Goal: Information Seeking & Learning: Learn about a topic

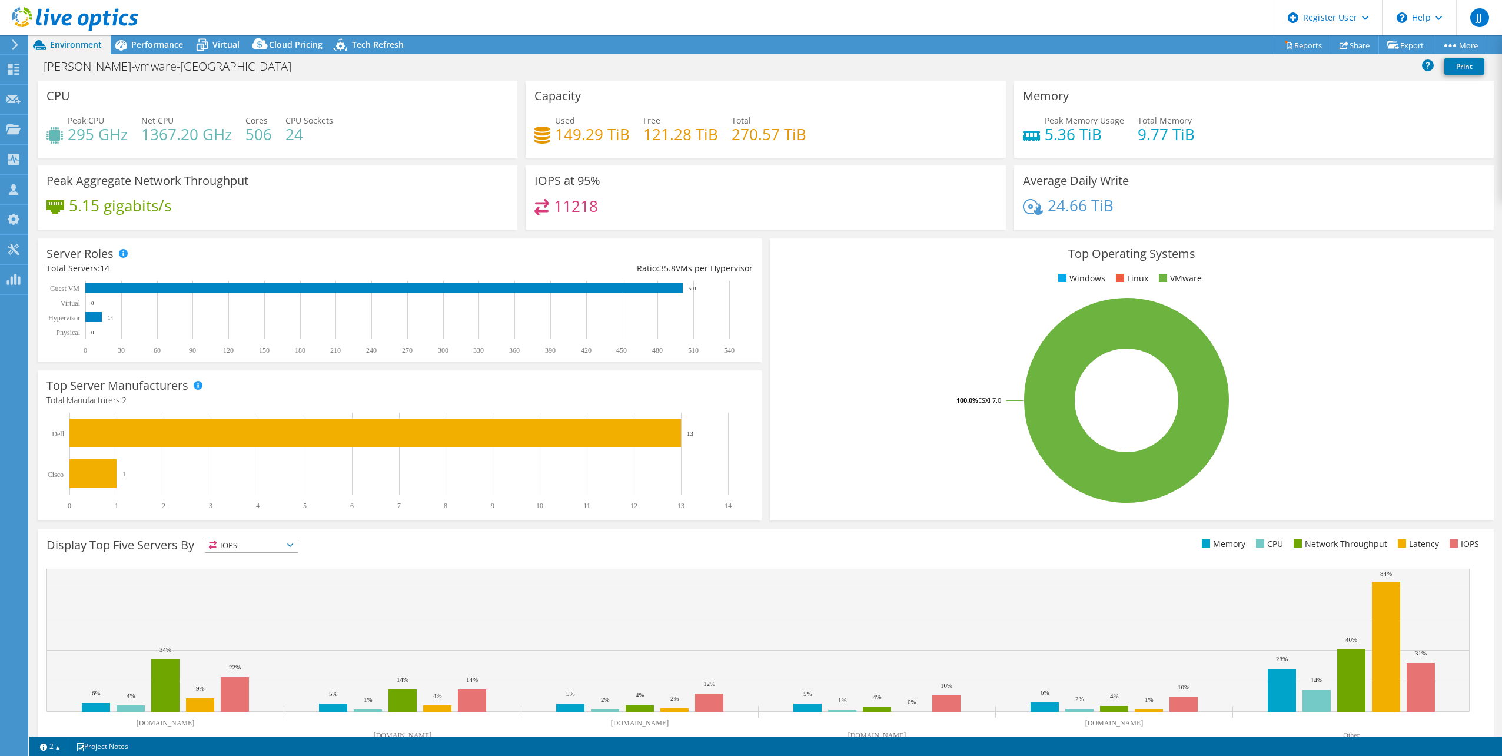
select select "USD"
click at [140, 48] on span "Performance" at bounding box center [157, 44] width 52 height 11
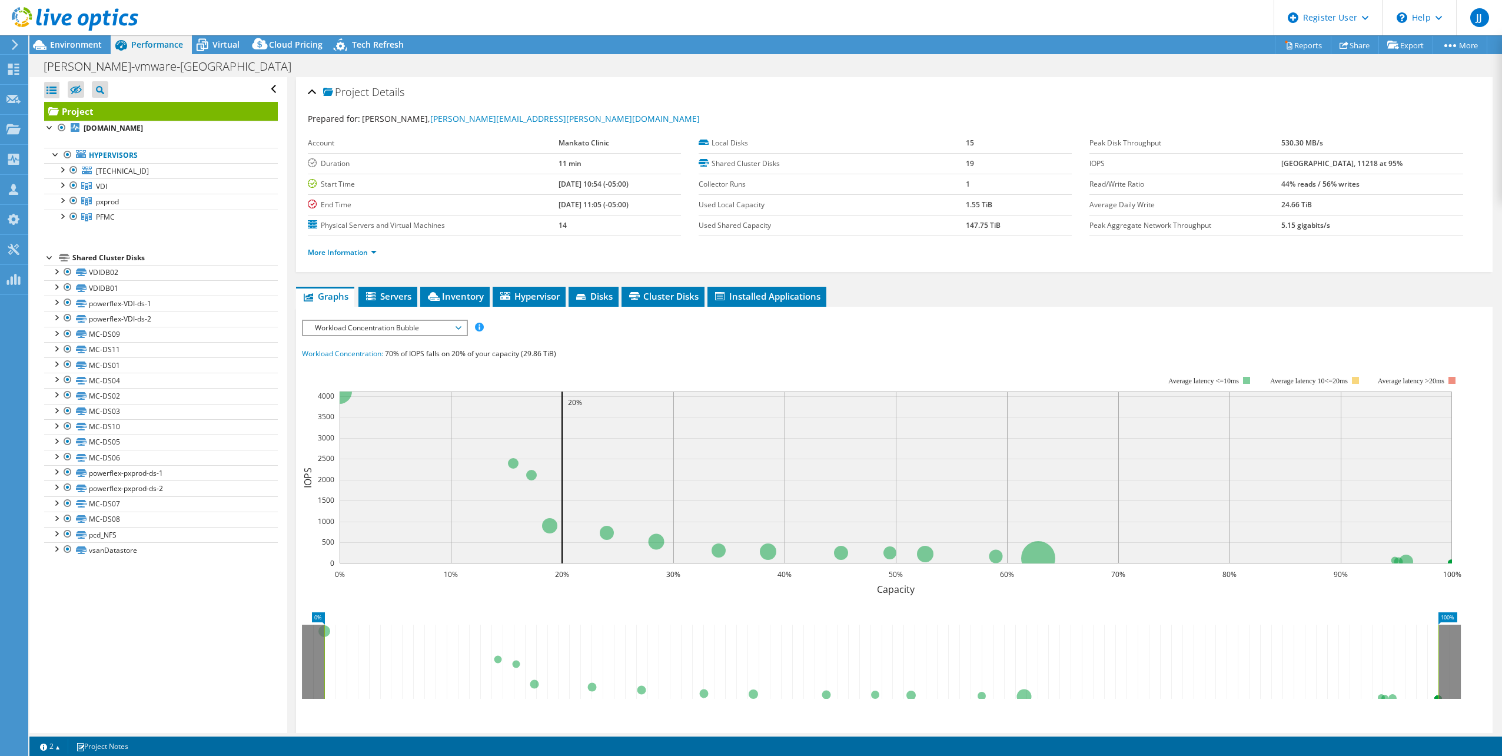
click at [383, 324] on span "Workload Concentration Bubble" at bounding box center [384, 328] width 151 height 14
click at [392, 328] on span "Workload Concentration Bubble" at bounding box center [384, 328] width 151 height 14
click at [379, 323] on span "Workload Concentration Bubble" at bounding box center [384, 328] width 151 height 14
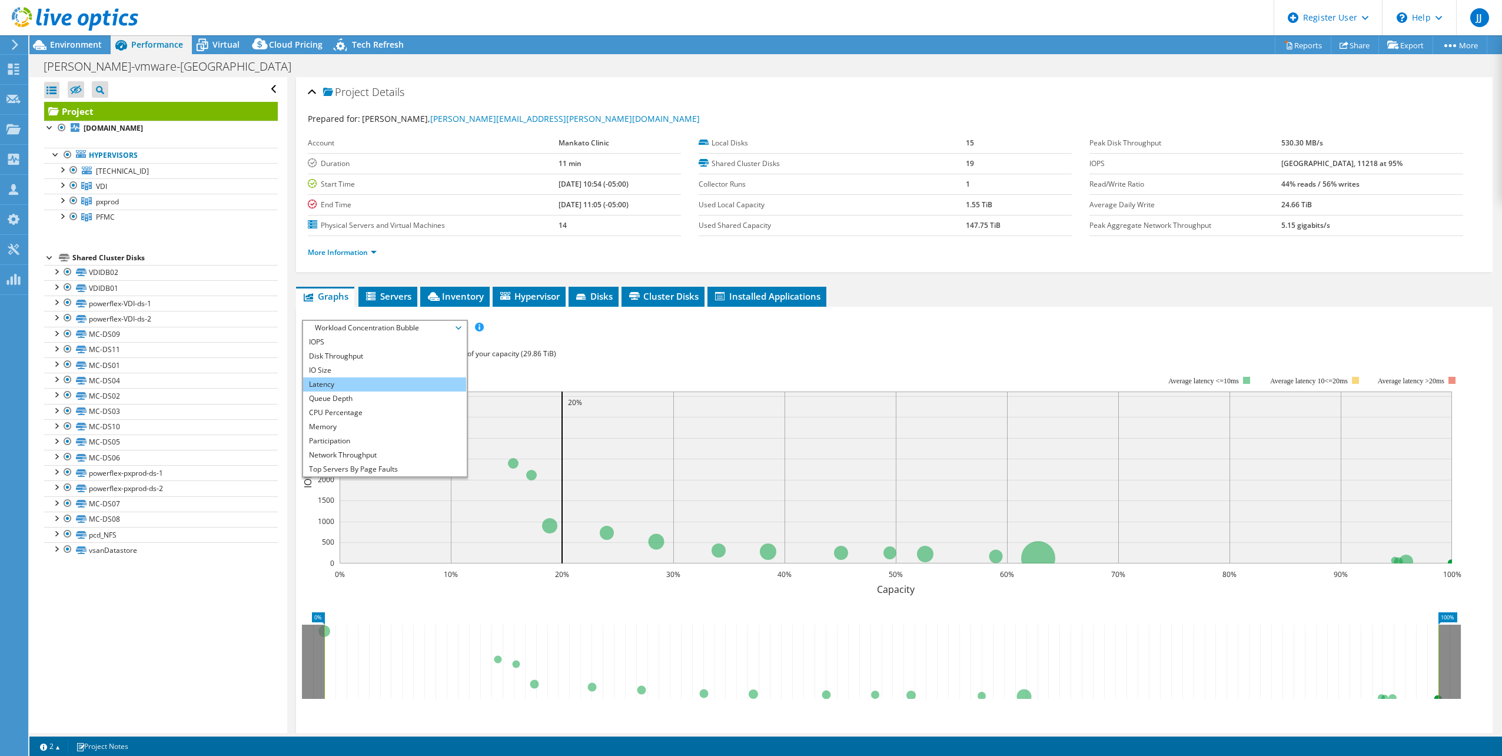
click at [357, 380] on li "Latency" at bounding box center [384, 384] width 163 height 14
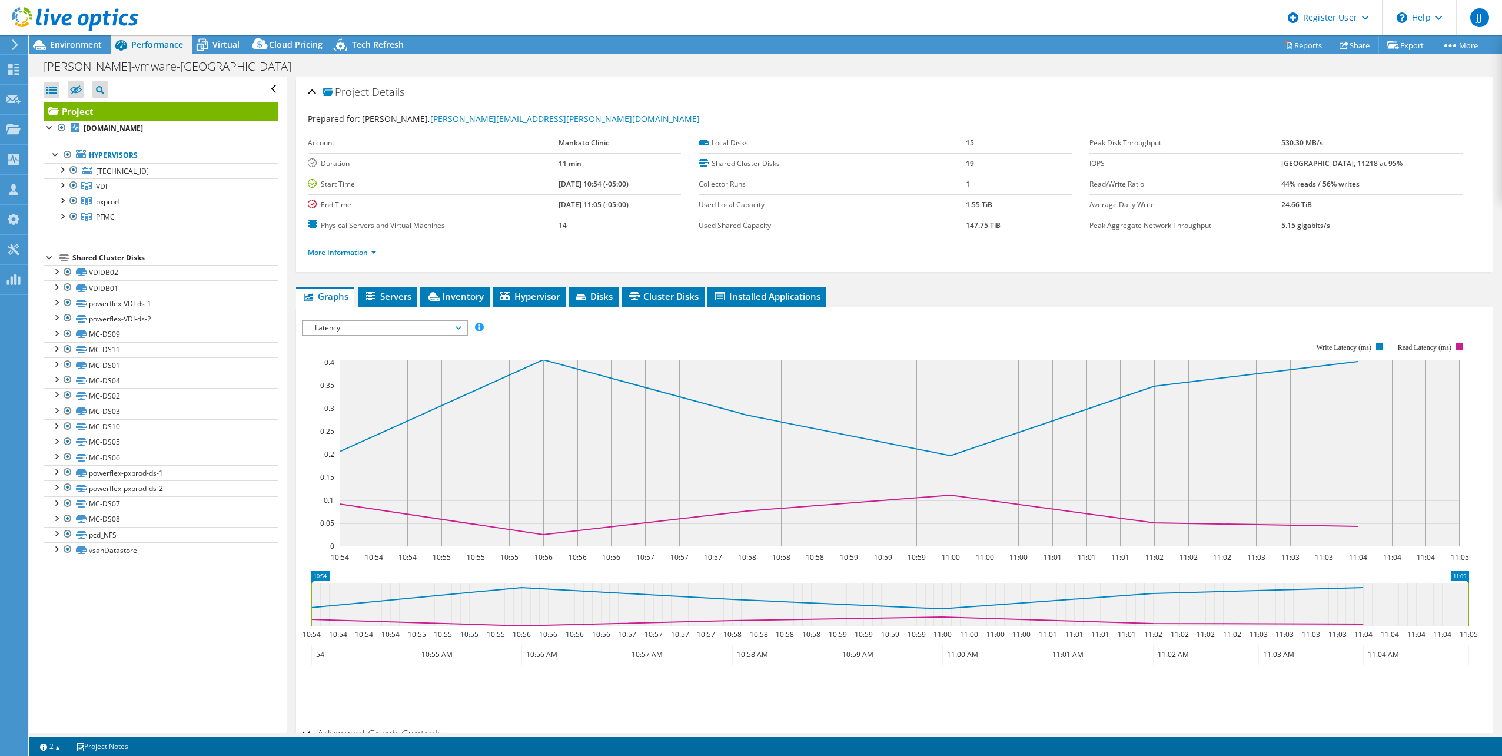
click at [445, 330] on span "Latency" at bounding box center [384, 328] width 151 height 14
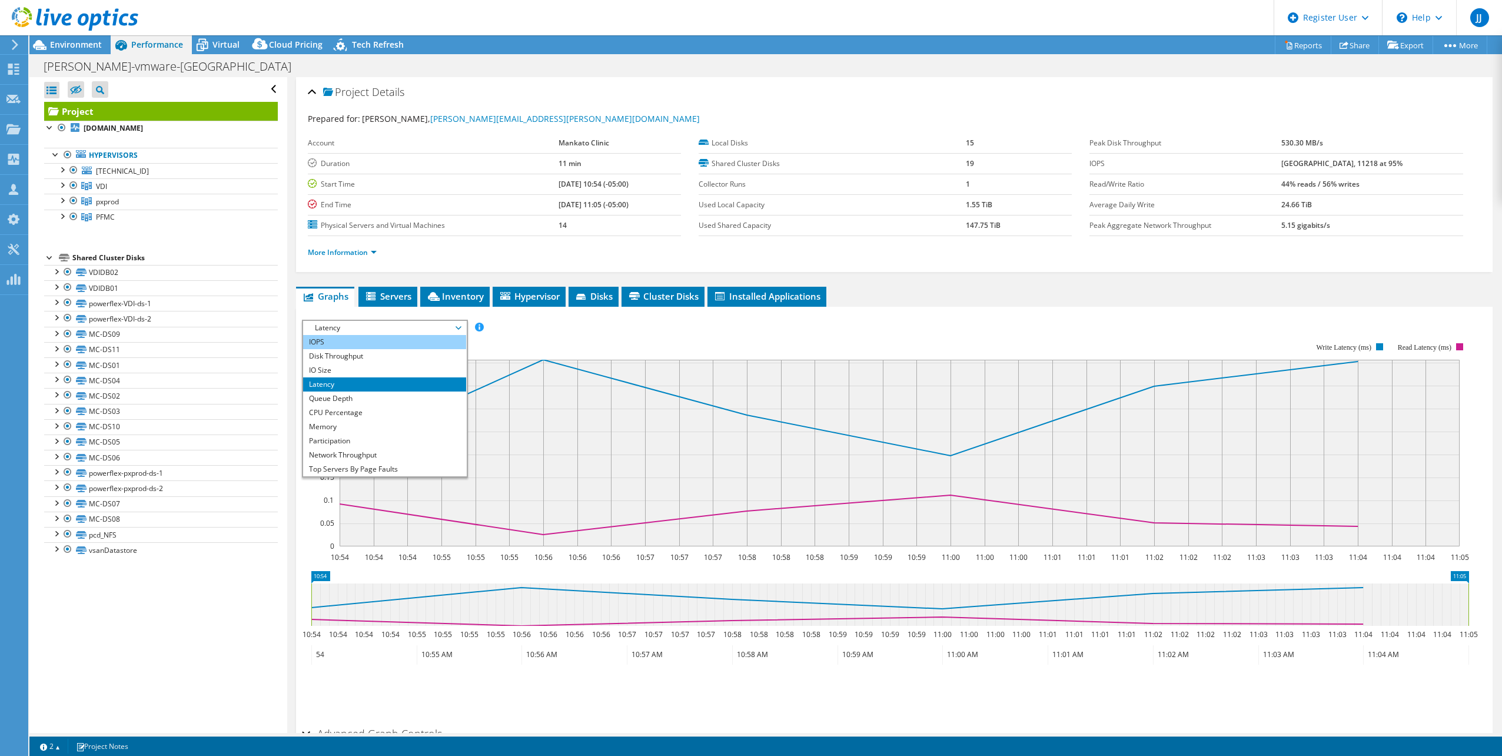
click at [390, 344] on li "IOPS" at bounding box center [384, 342] width 163 height 14
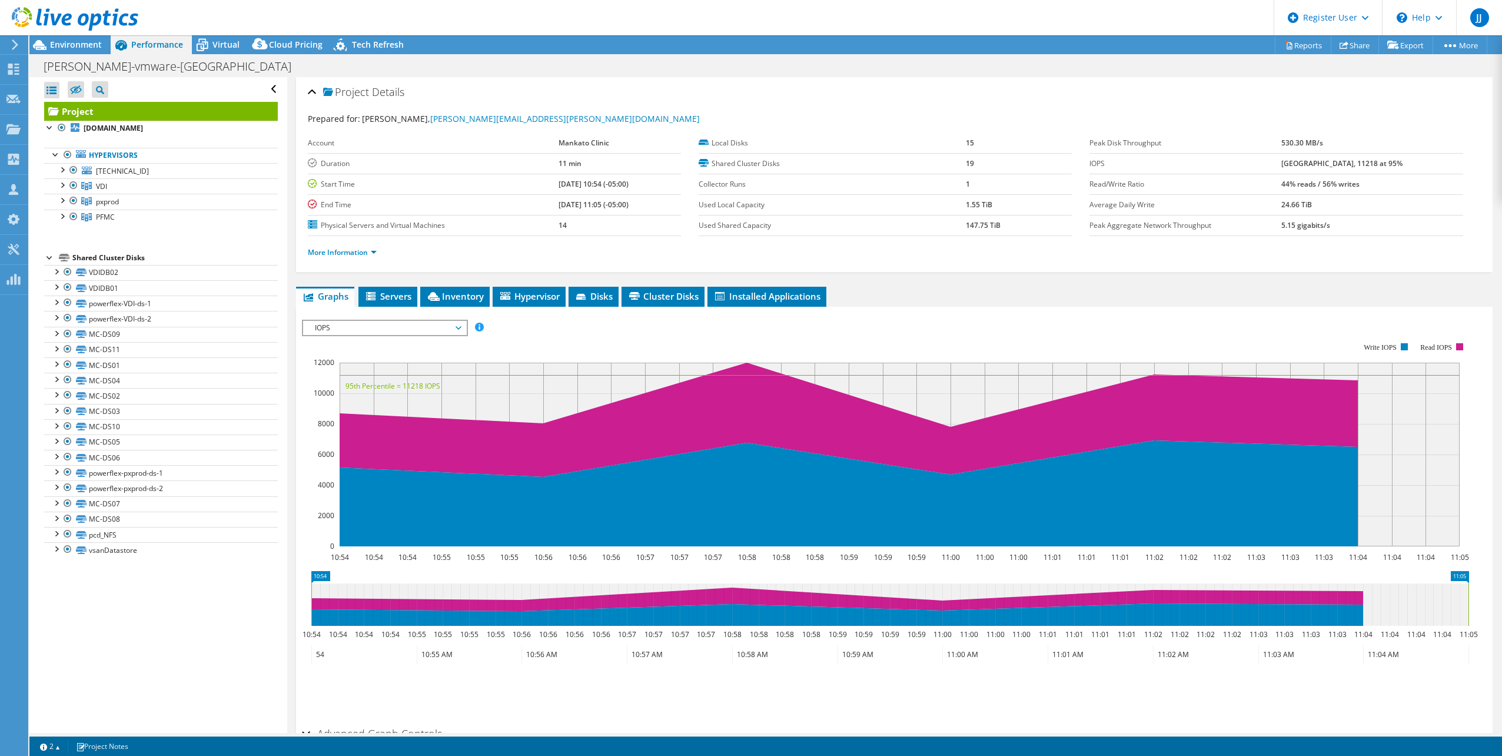
click at [449, 330] on span "IOPS" at bounding box center [384, 328] width 151 height 14
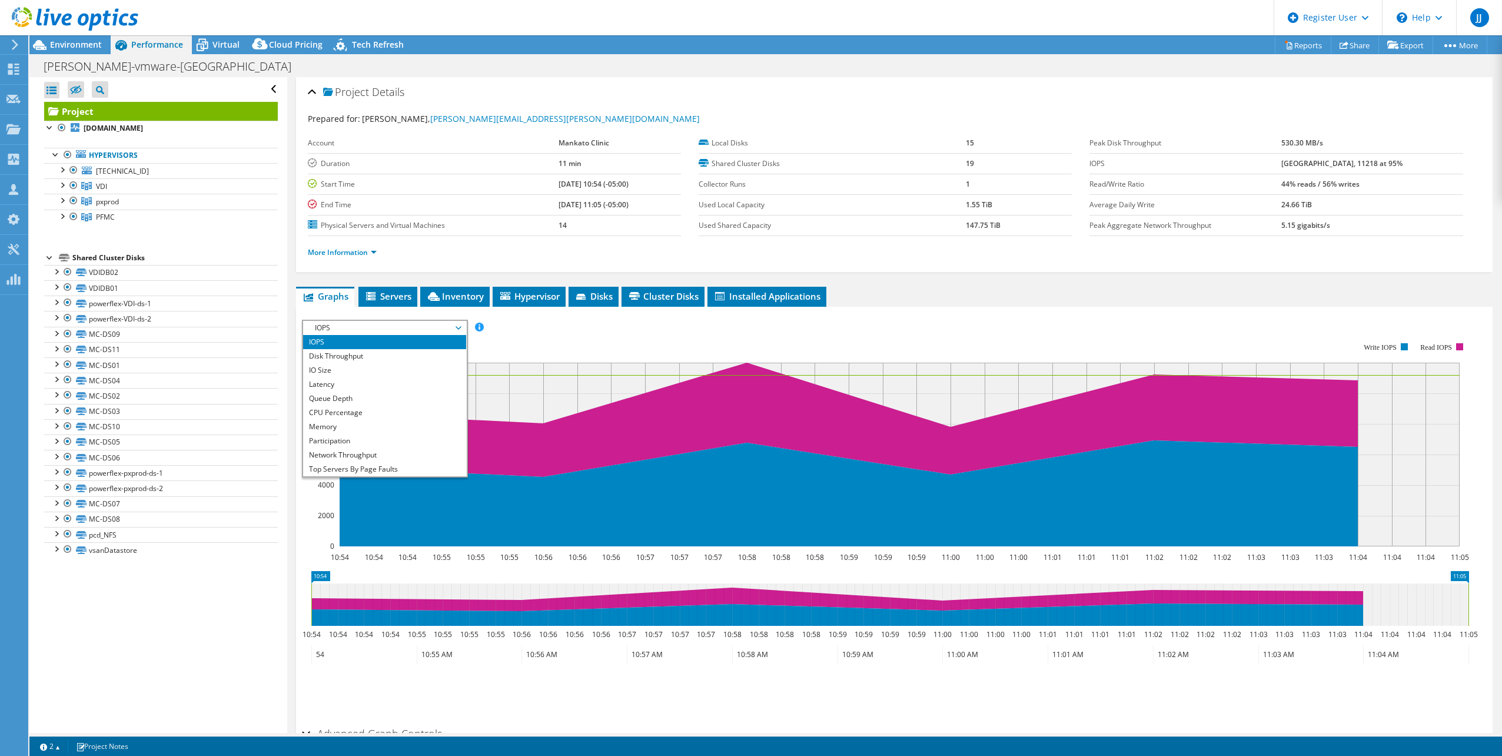
click at [212, 258] on div "Shared Cluster Disks" at bounding box center [174, 258] width 205 height 14
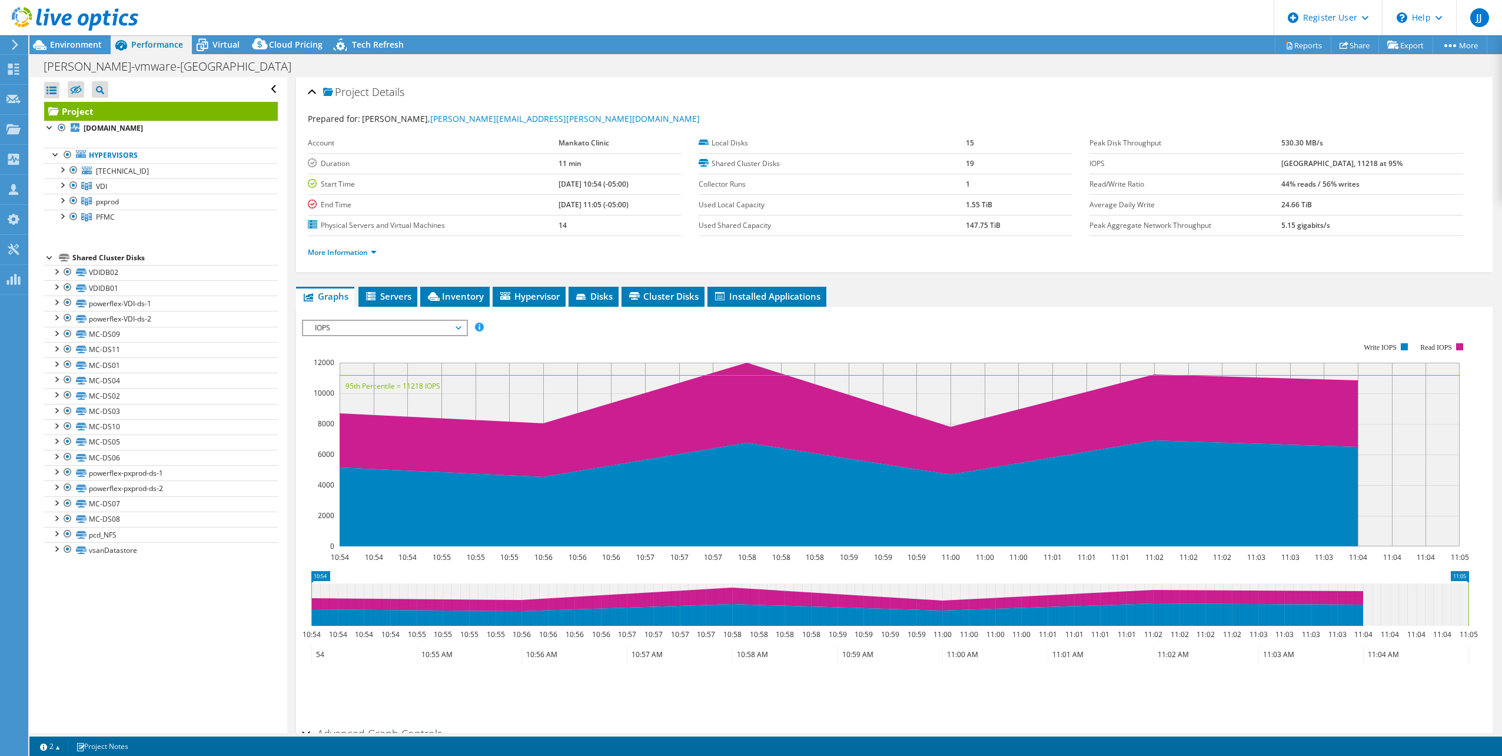
click at [195, 249] on div "Project [DOMAIN_NAME] Hypervisors [TECHNICAL_ID]" at bounding box center [161, 330] width 234 height 456
click at [152, 260] on div "Shared Cluster Disks" at bounding box center [174, 258] width 205 height 14
click at [413, 320] on div "IOPS IOPS Disk Throughput IO Size Latency Queue Depth CPU Percentage Memory Pag…" at bounding box center [385, 328] width 166 height 16
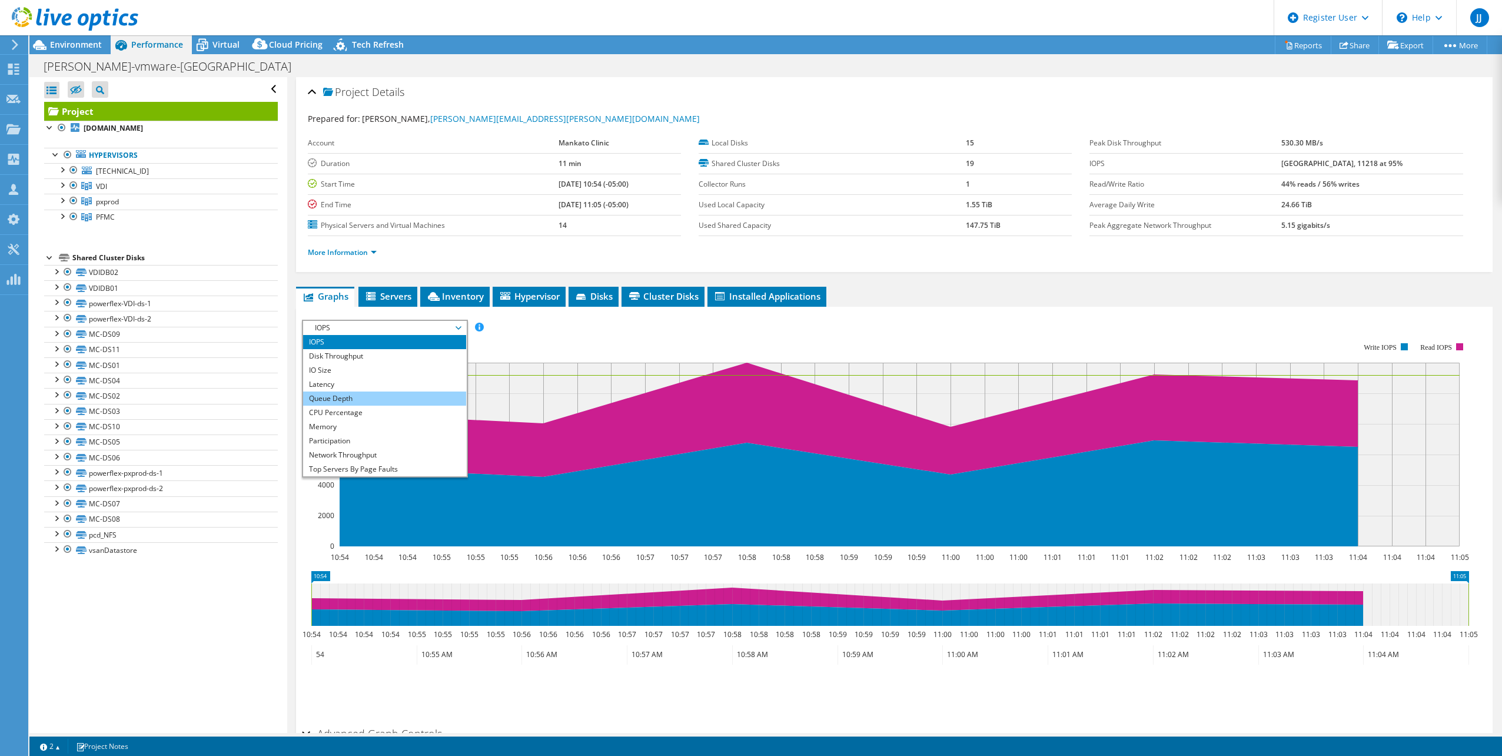
scroll to position [42, 0]
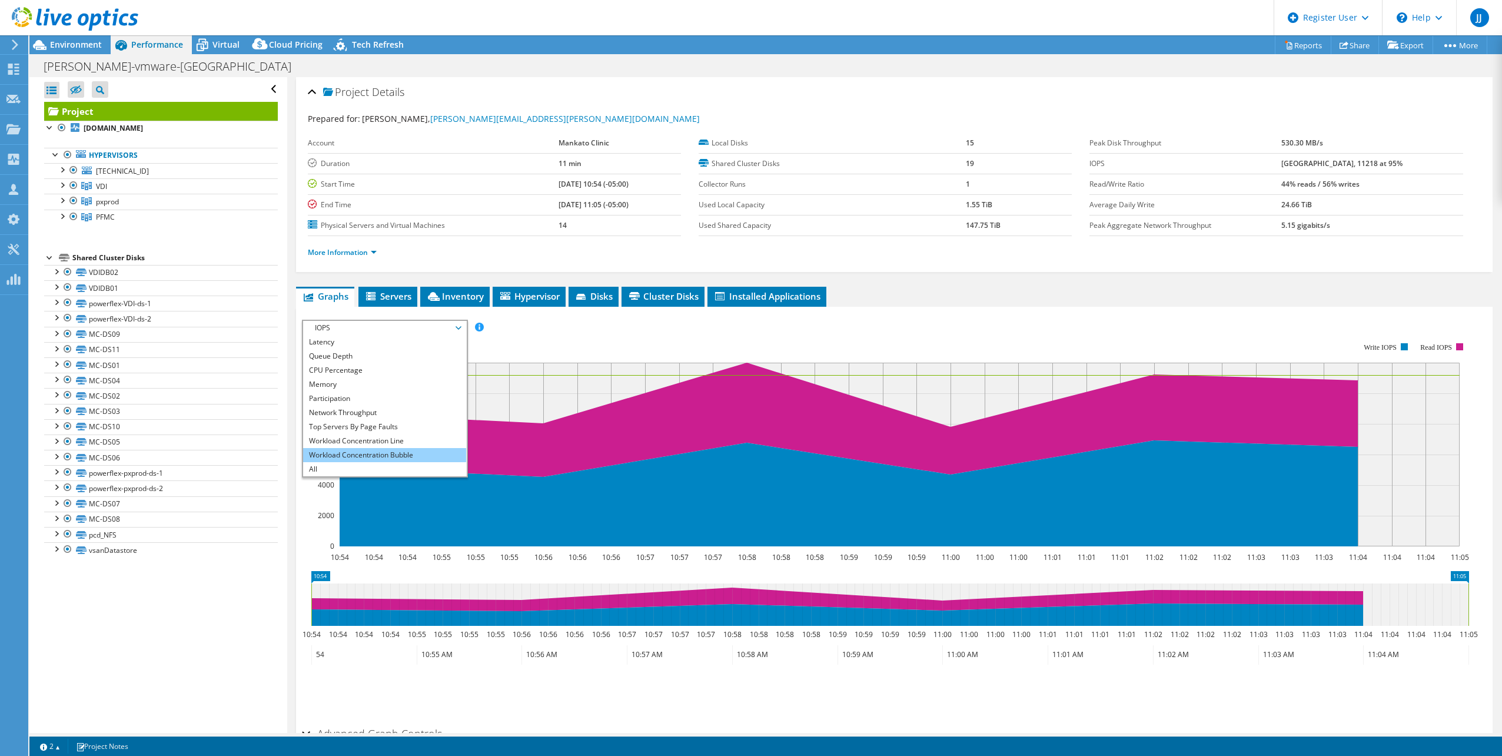
click at [383, 457] on li "Workload Concentration Bubble" at bounding box center [384, 455] width 163 height 14
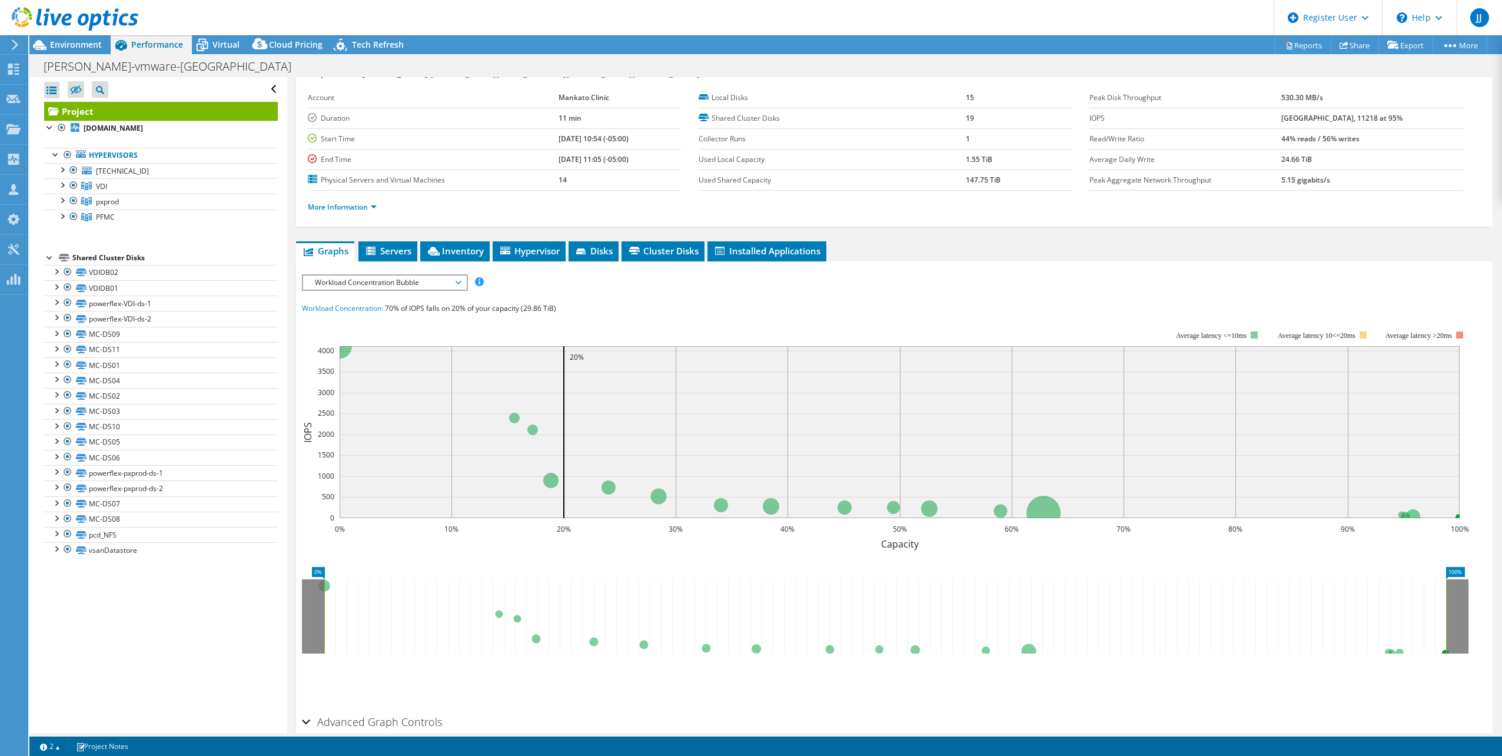
scroll to position [0, 0]
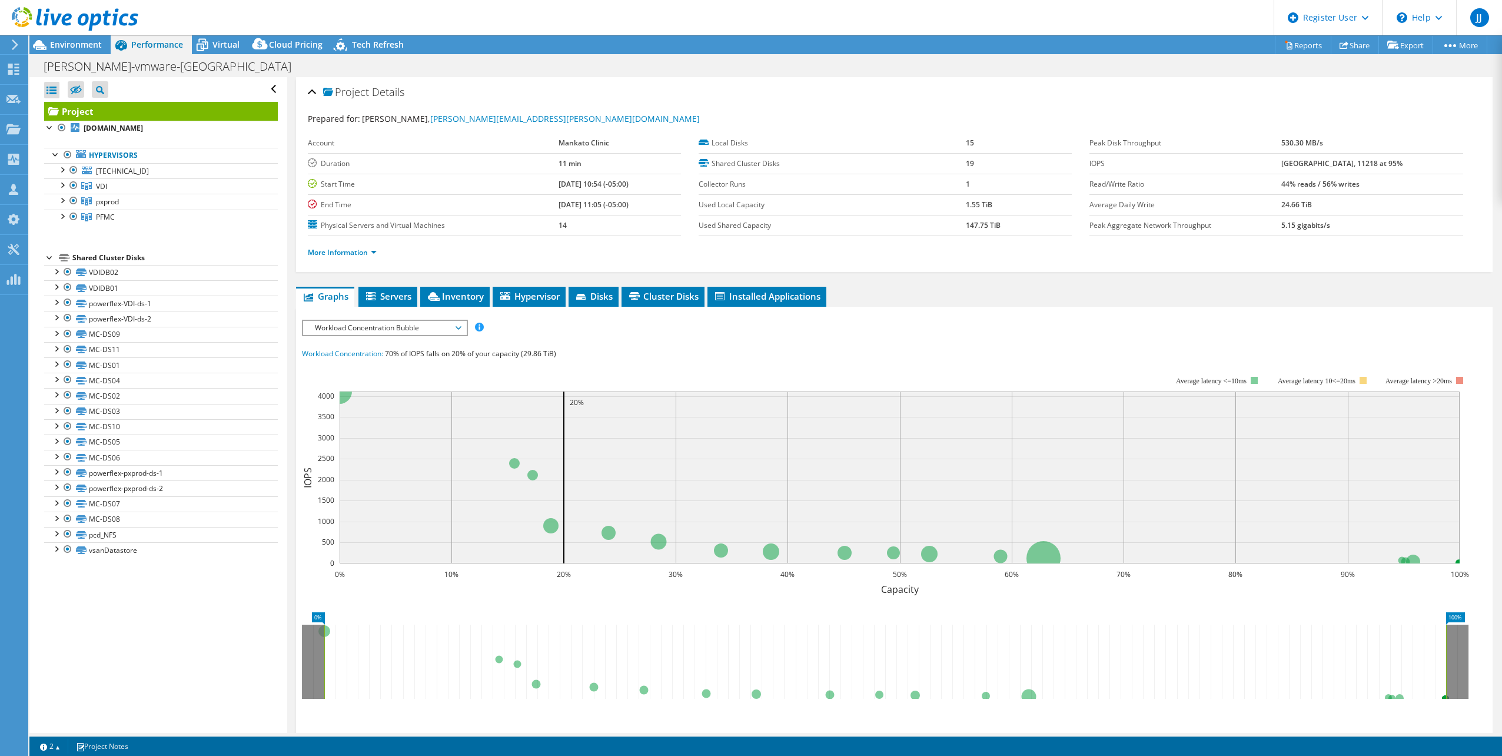
click at [882, 321] on div "IOPS Disk Throughput IO Size Latency Queue Depth CPU Percentage Memory Page Fau…" at bounding box center [894, 328] width 1185 height 16
click at [395, 289] on li "Servers" at bounding box center [387, 297] width 59 height 20
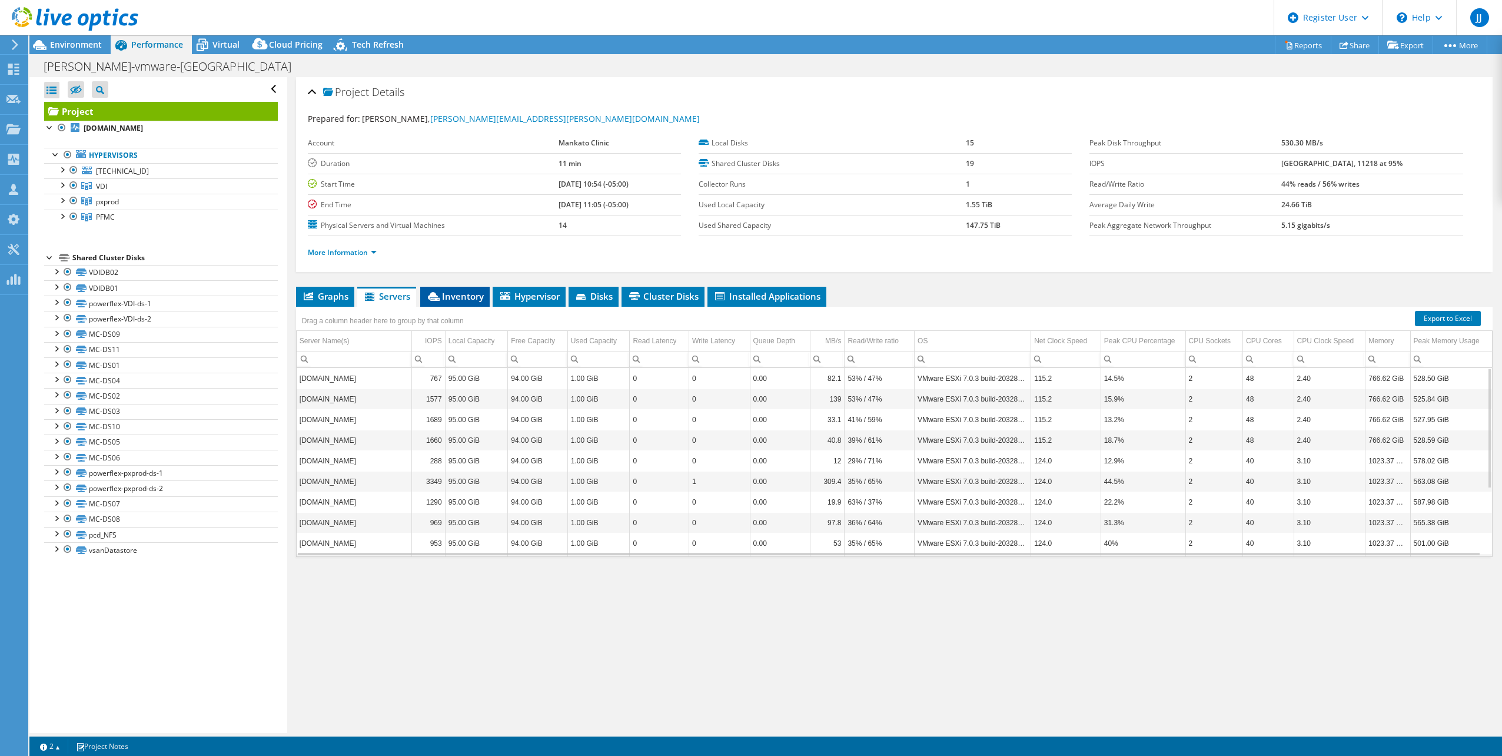
click at [467, 293] on span "Inventory" at bounding box center [455, 296] width 58 height 12
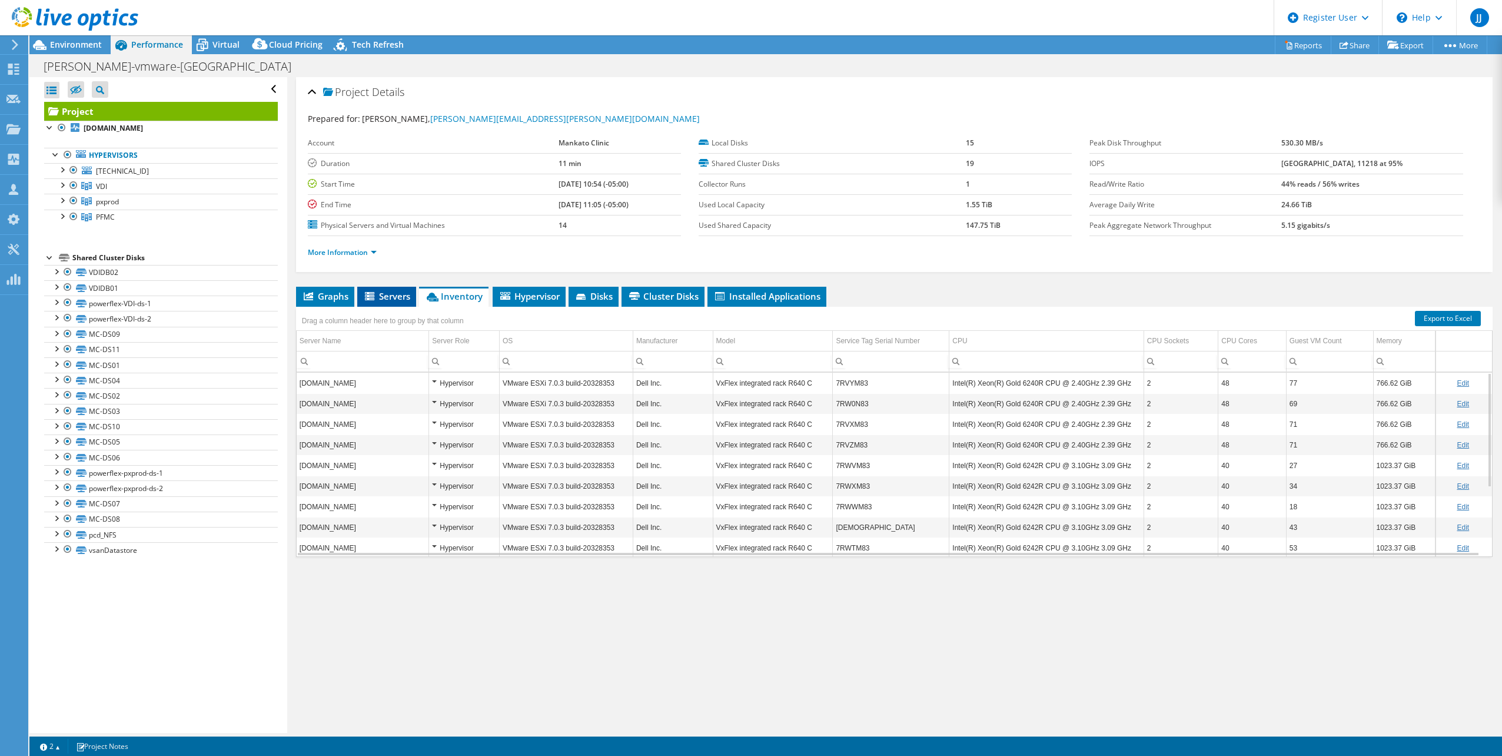
click at [402, 292] on span "Servers" at bounding box center [386, 296] width 47 height 12
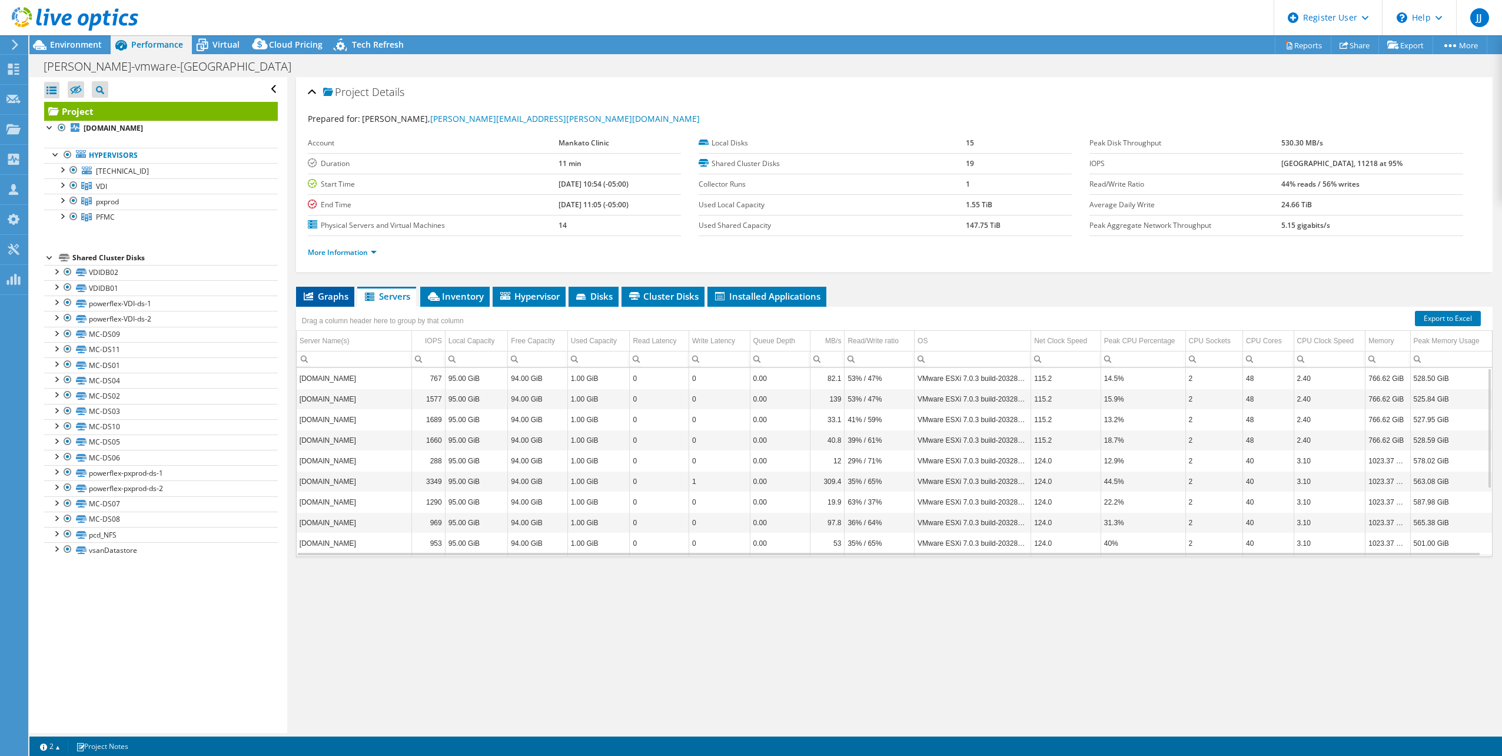
click at [326, 300] on span "Graphs" at bounding box center [325, 296] width 46 height 12
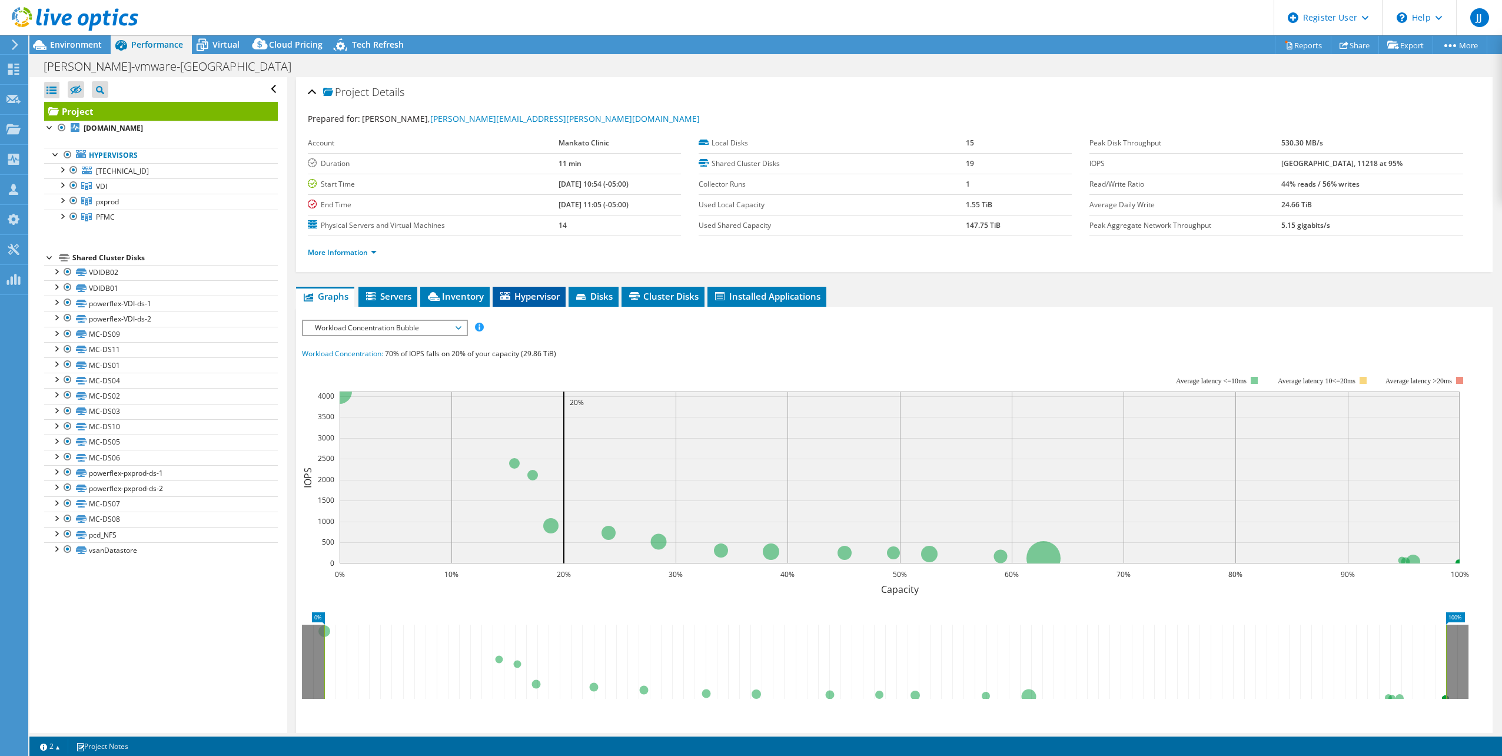
click at [538, 300] on span "Hypervisor" at bounding box center [529, 296] width 61 height 12
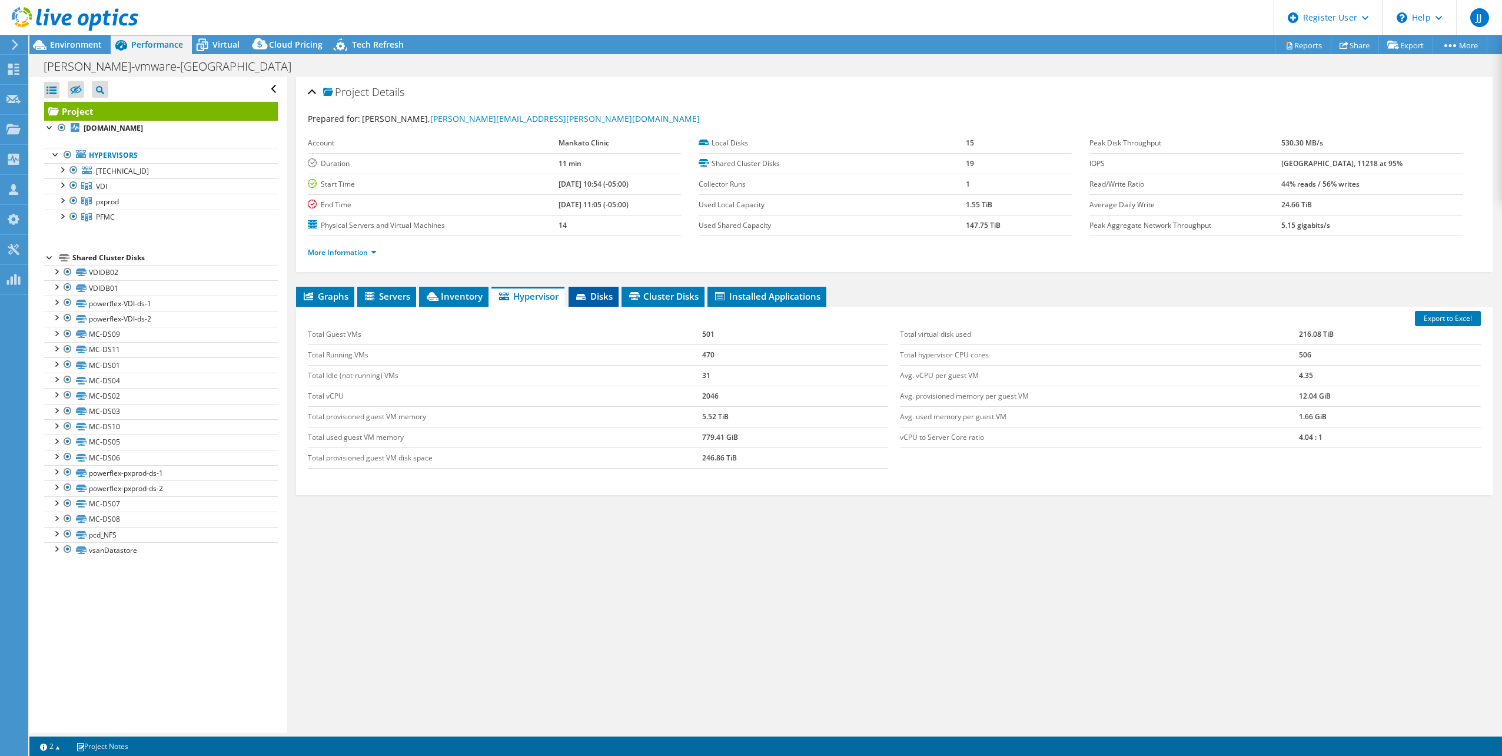
click at [593, 298] on span "Disks" at bounding box center [593, 296] width 38 height 12
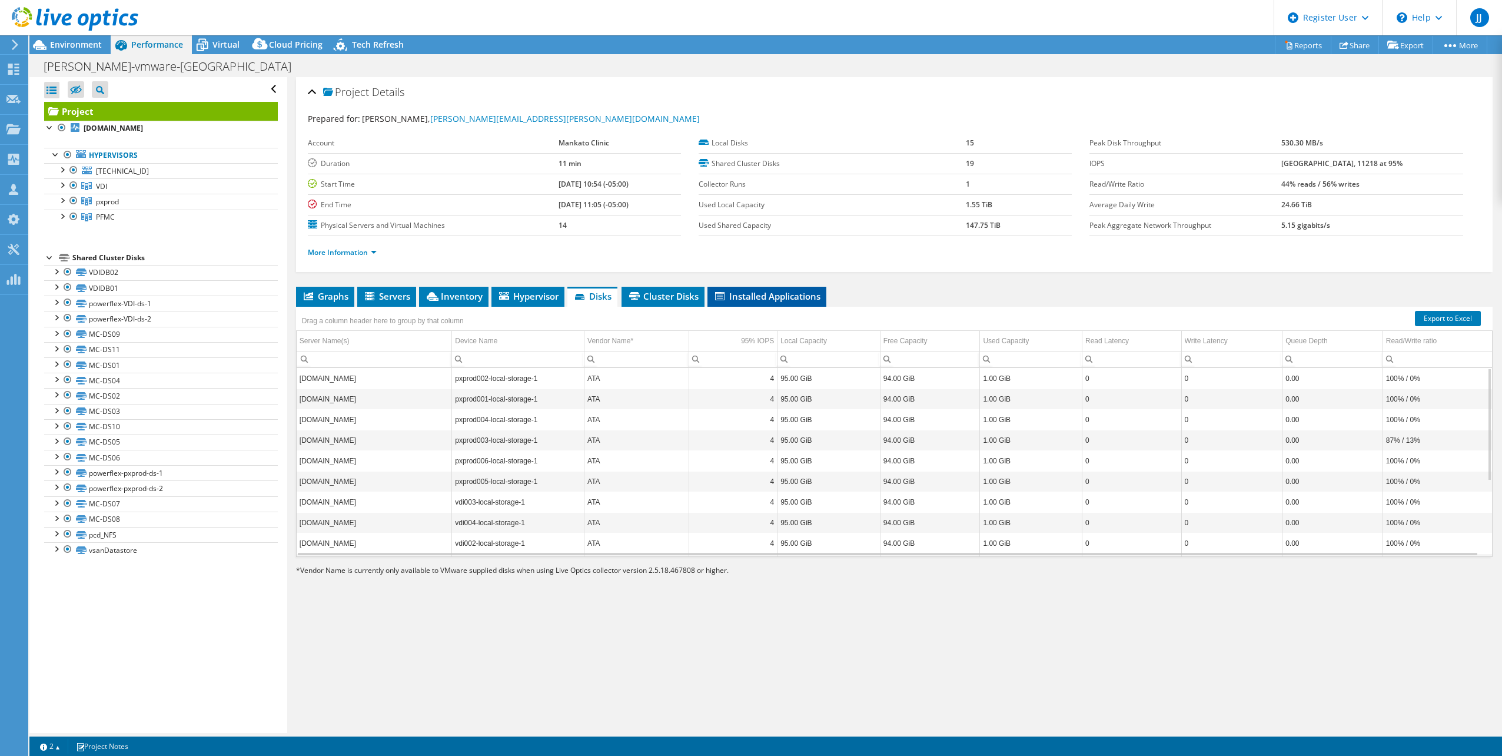
click at [799, 304] on li "Installed Applications" at bounding box center [766, 297] width 119 height 20
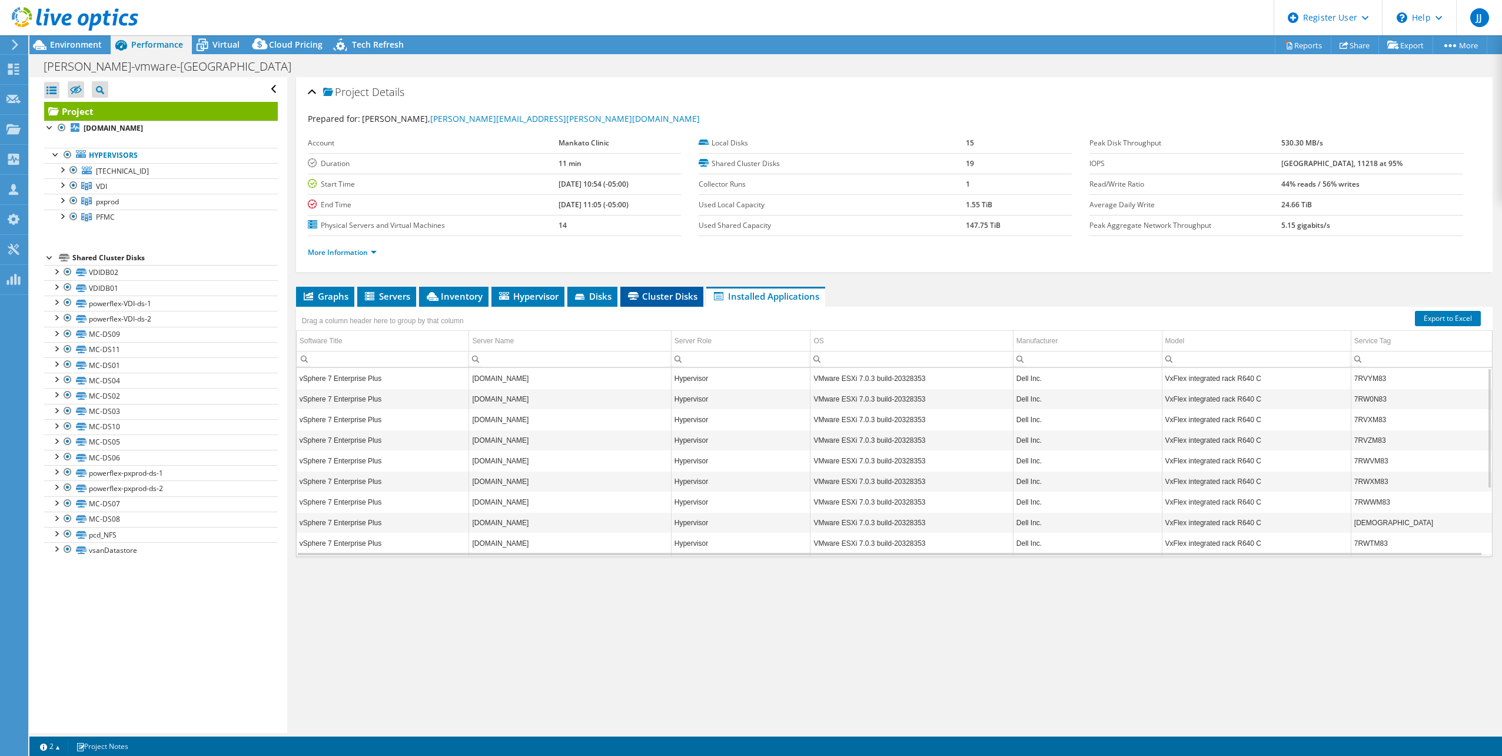
click at [686, 299] on span "Cluster Disks" at bounding box center [661, 296] width 71 height 12
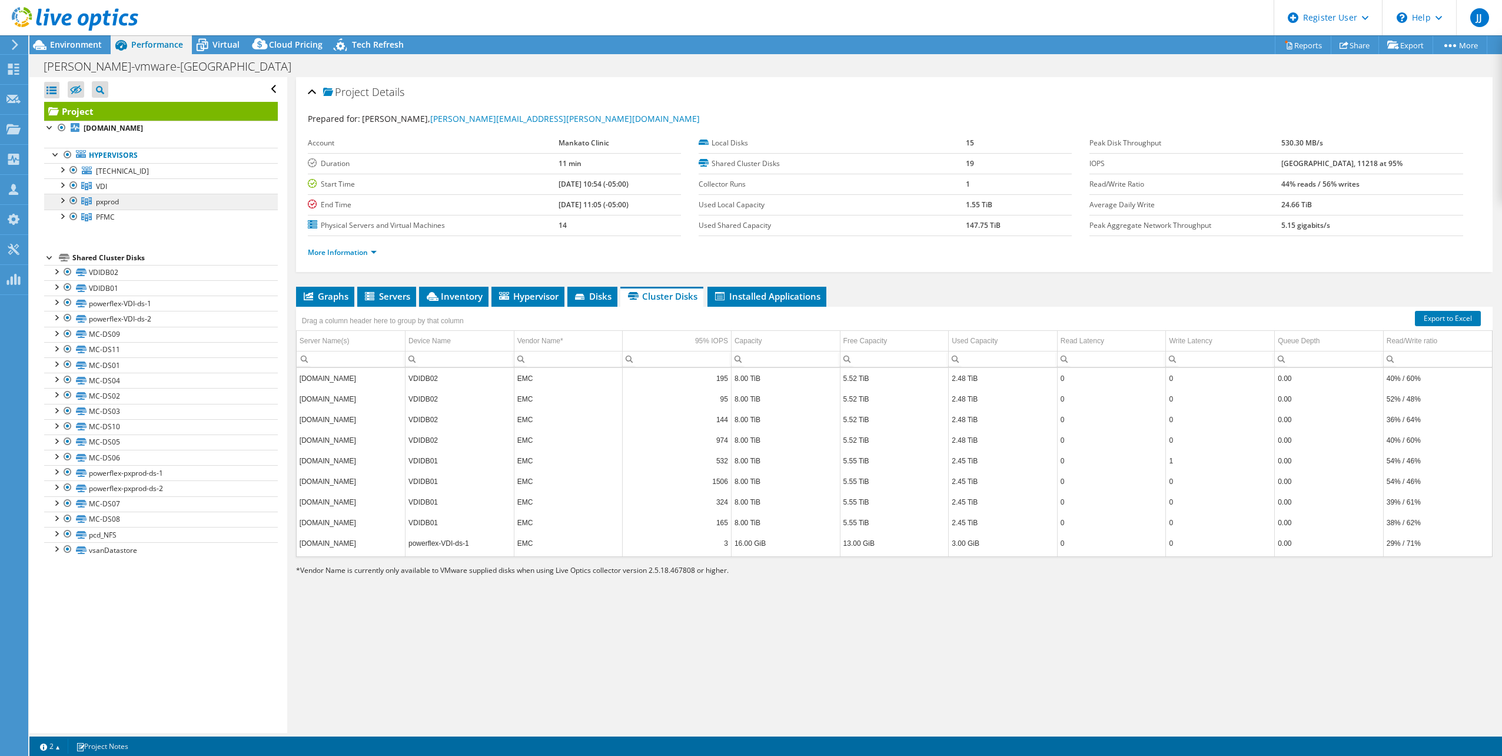
click at [227, 198] on link "pxprod" at bounding box center [161, 201] width 234 height 15
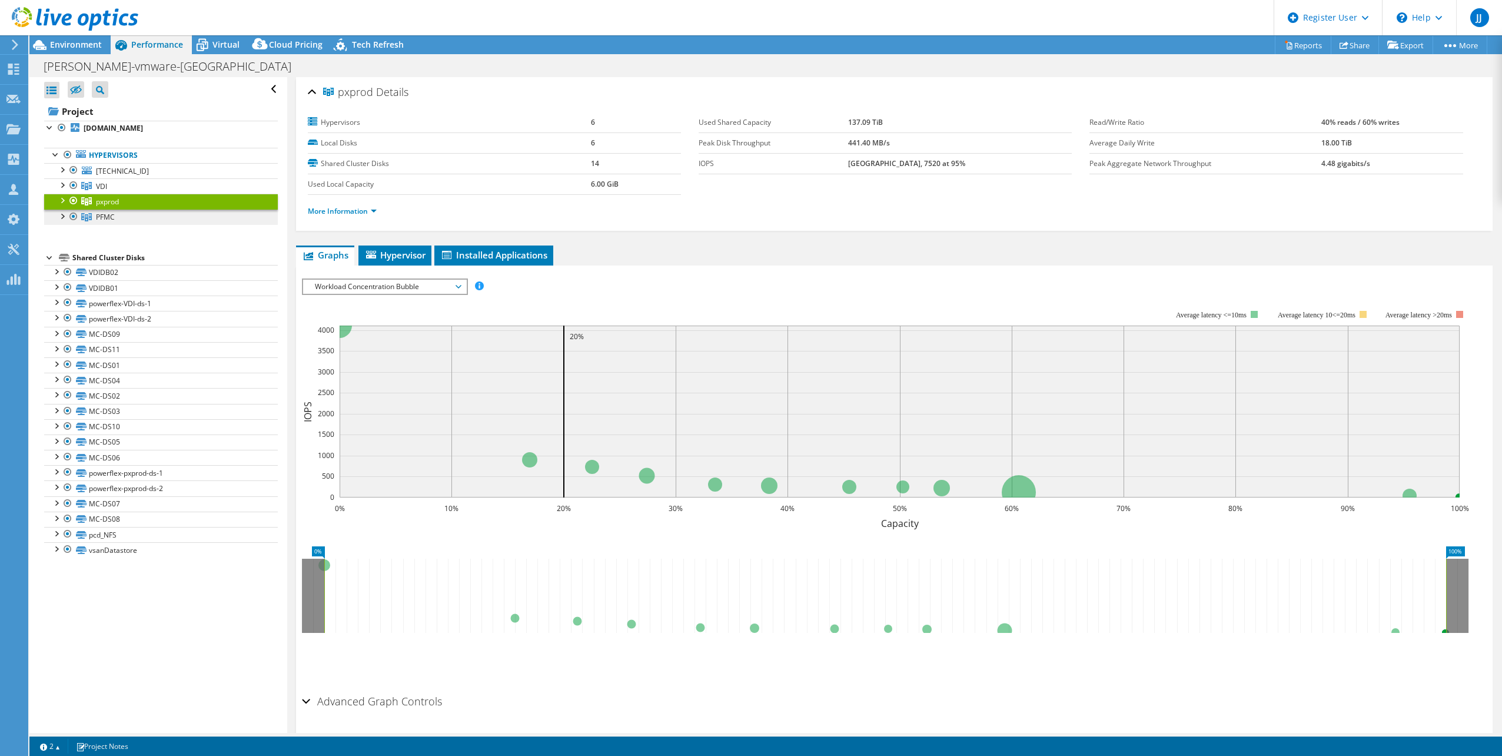
click at [223, 217] on link "PFMC" at bounding box center [161, 217] width 234 height 15
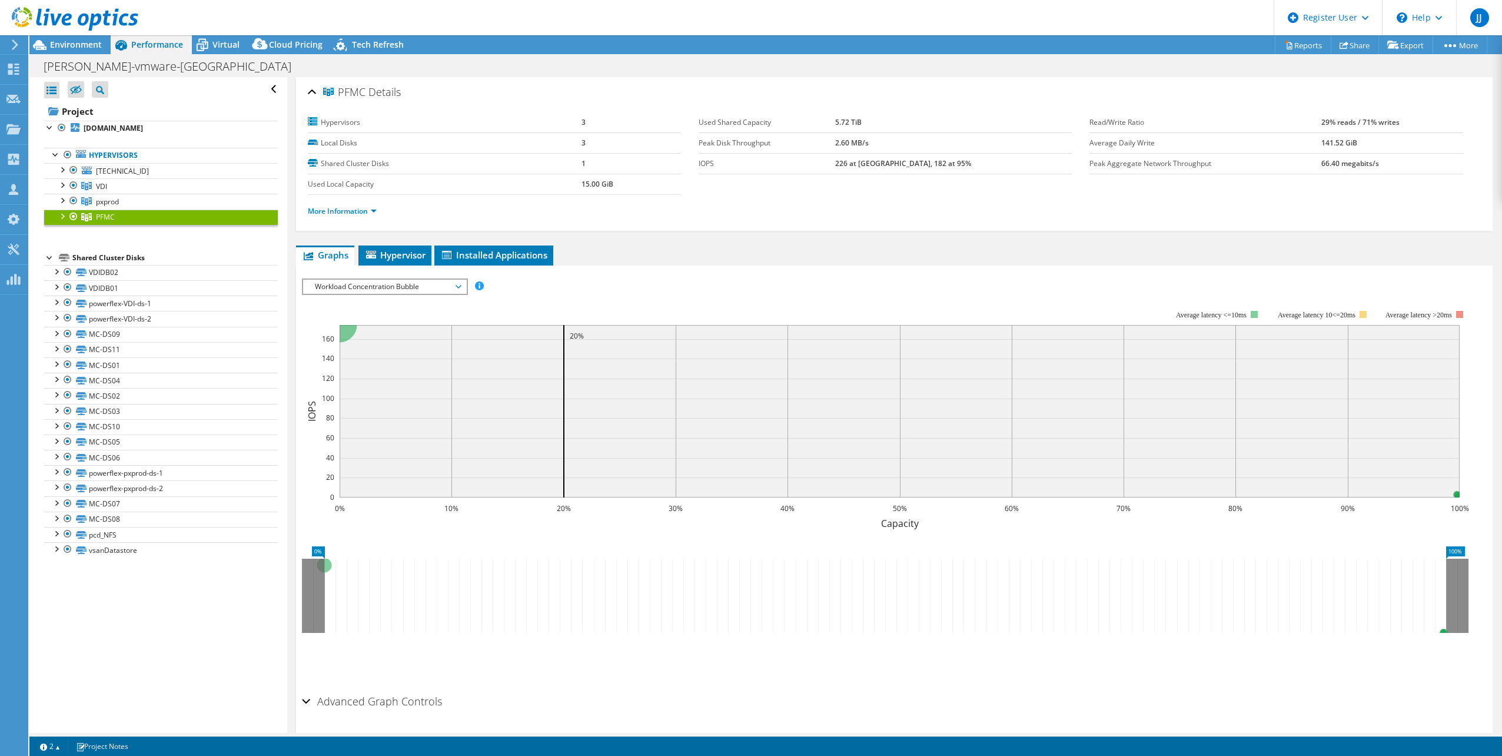
click at [223, 217] on link "PFMC" at bounding box center [161, 217] width 234 height 15
click at [224, 184] on link "VDI" at bounding box center [161, 185] width 234 height 15
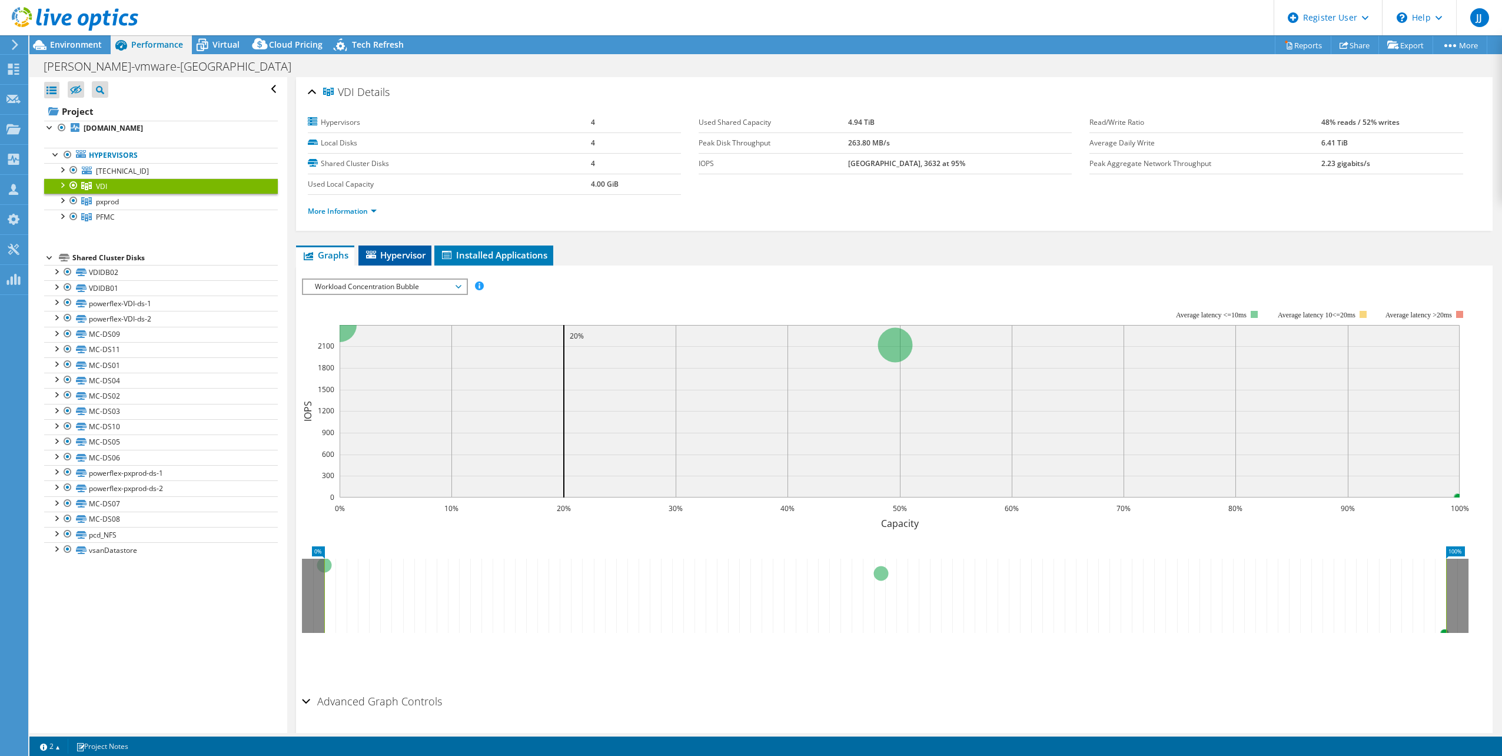
click at [383, 250] on span "Hypervisor" at bounding box center [394, 255] width 61 height 12
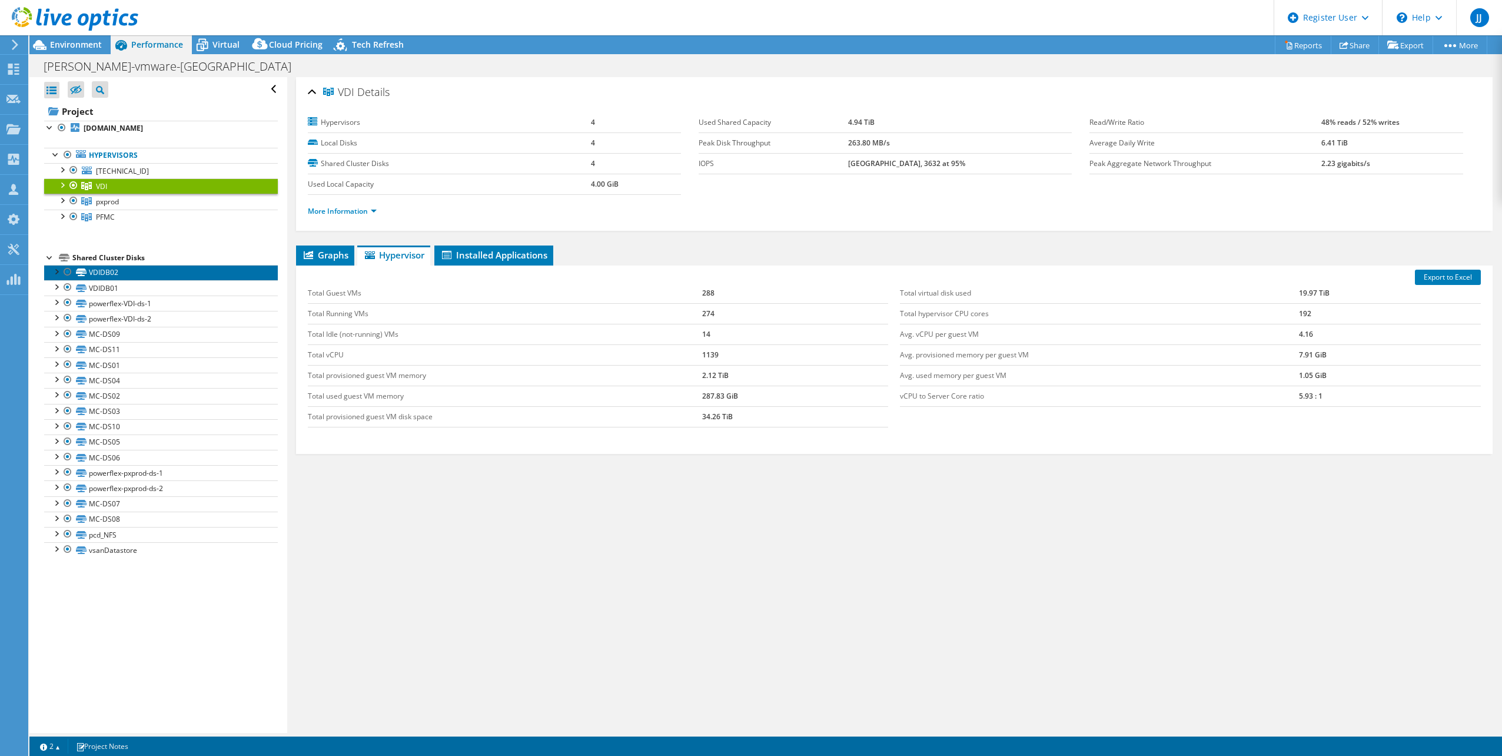
click at [172, 275] on link "VDIDB02" at bounding box center [161, 272] width 234 height 15
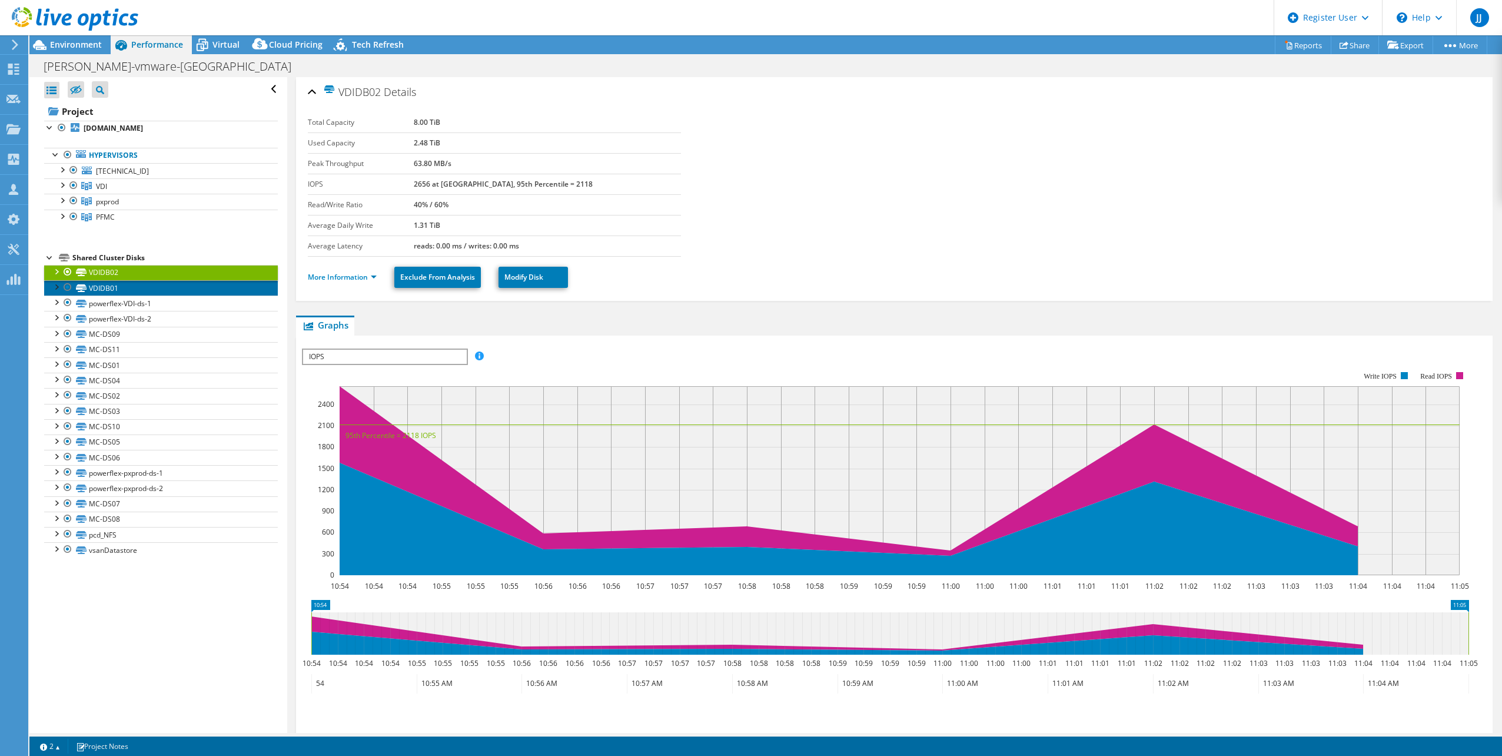
click at [199, 288] on link "VDIDB01" at bounding box center [161, 287] width 234 height 15
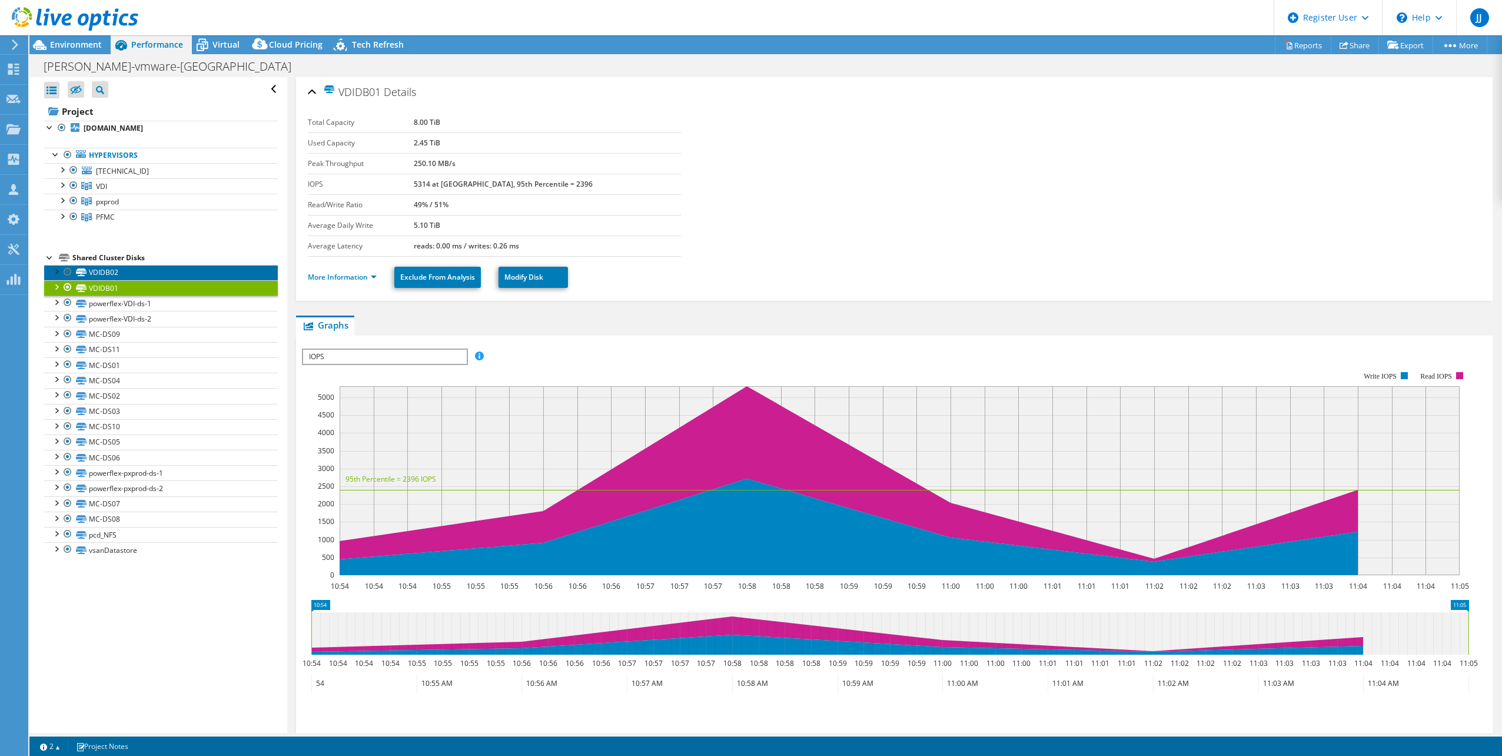
click at [196, 271] on link "VDIDB02" at bounding box center [161, 272] width 234 height 15
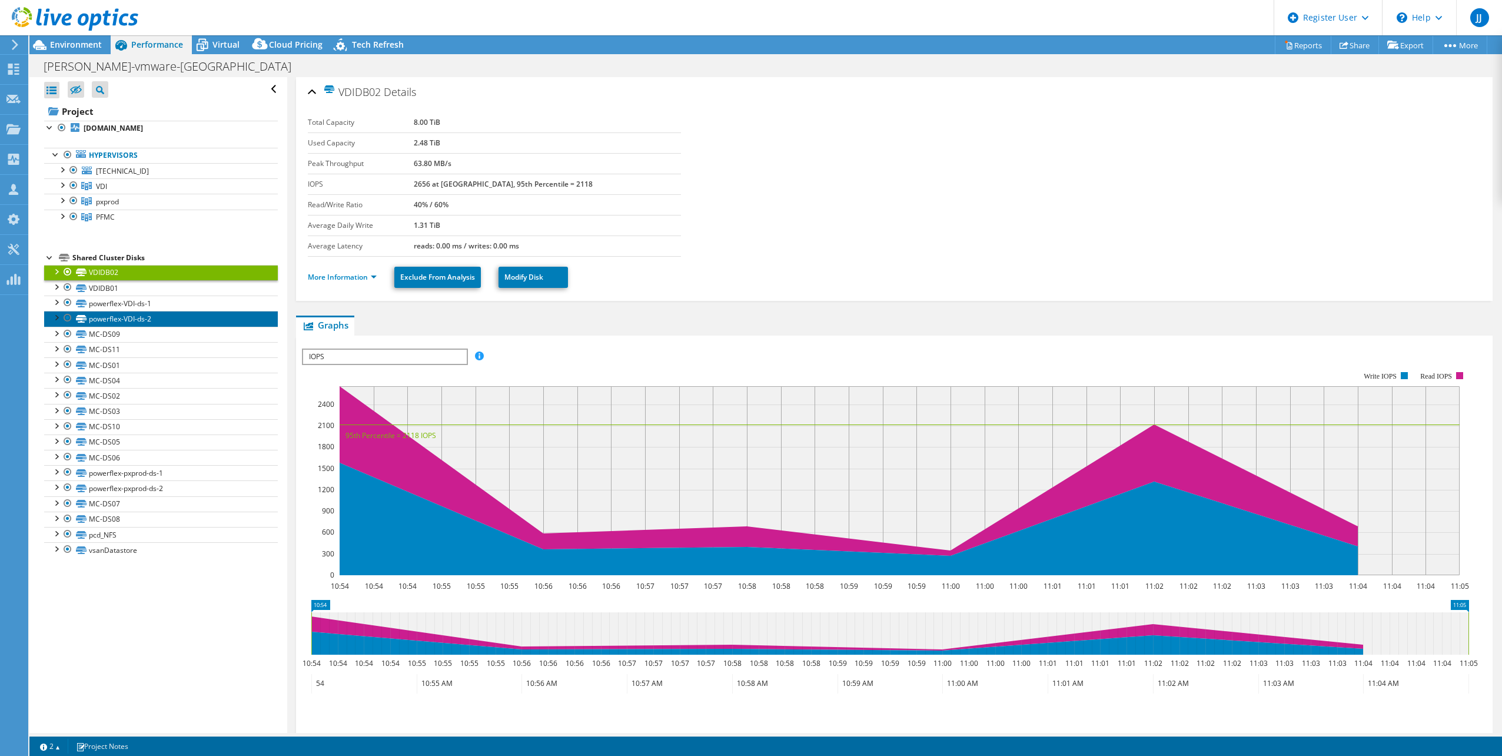
click at [102, 319] on link "powerflex-VDI-ds-2" at bounding box center [161, 318] width 234 height 15
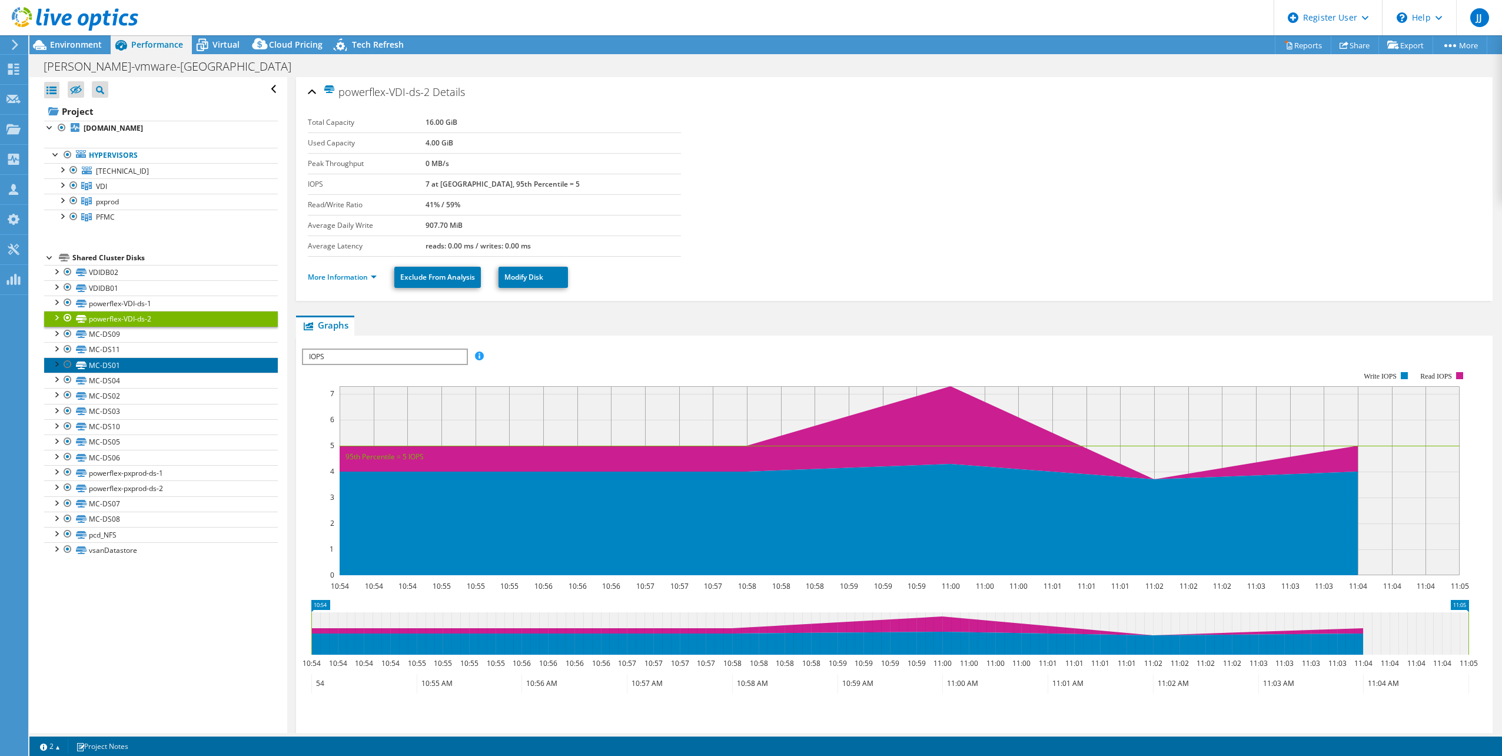
click at [237, 360] on link "MC-DS01" at bounding box center [161, 364] width 234 height 15
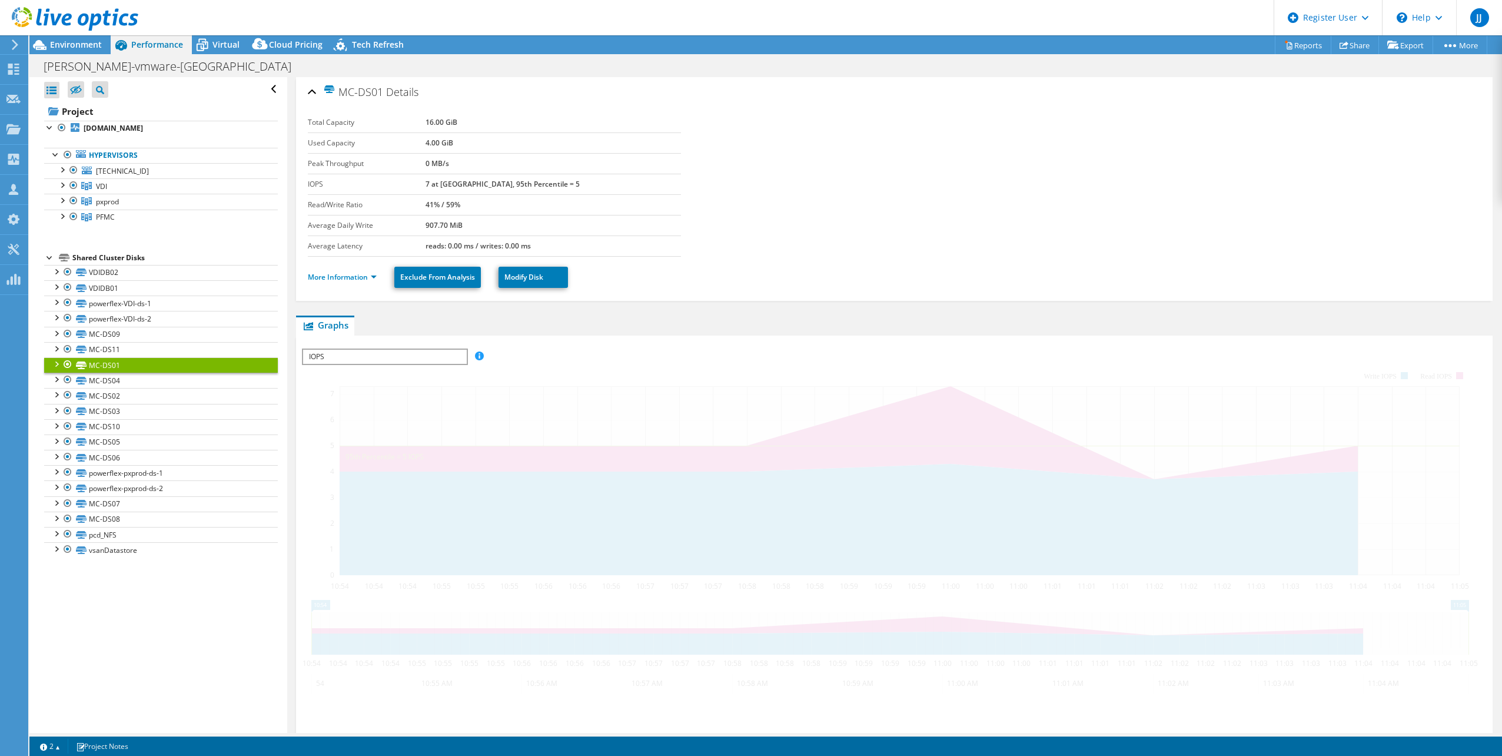
click at [392, 359] on span "IOPS" at bounding box center [384, 357] width 163 height 14
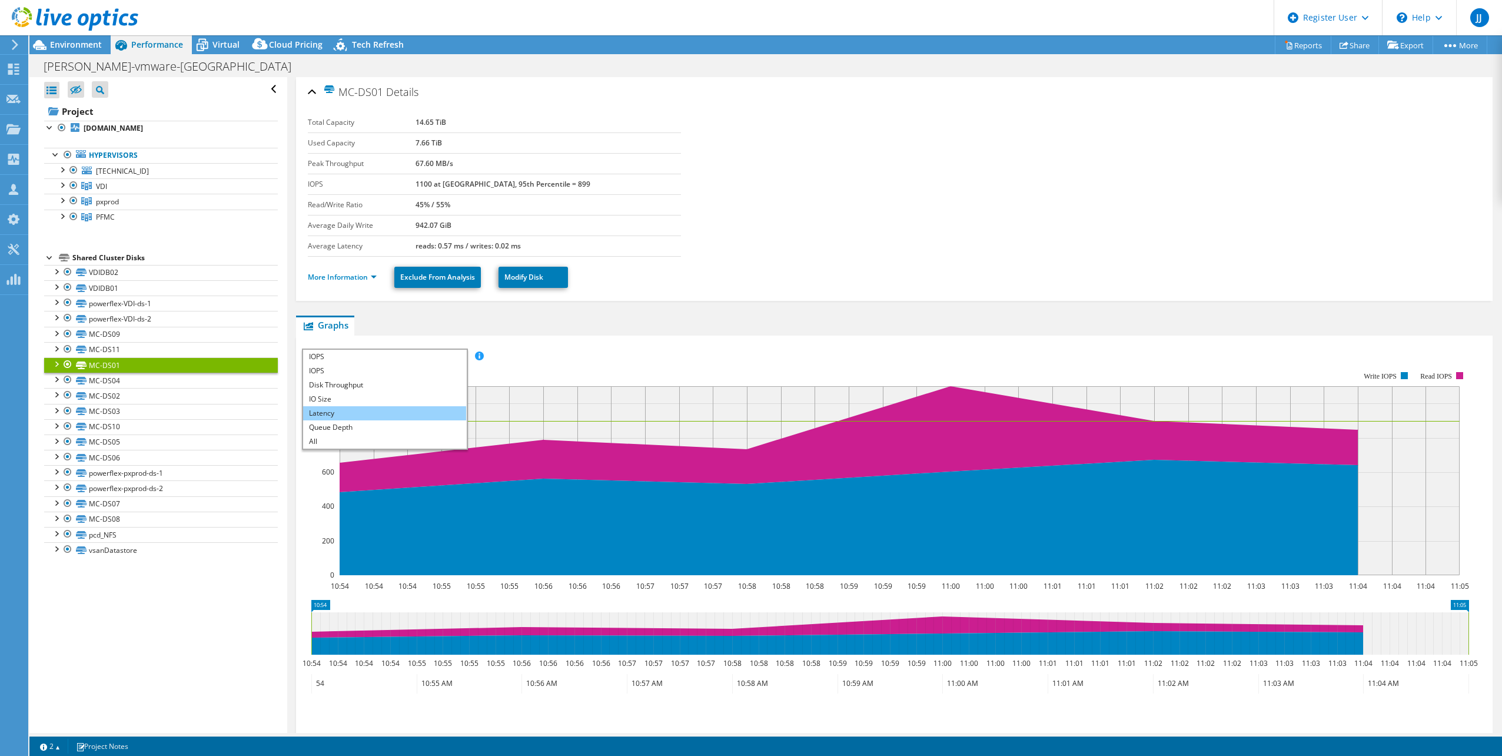
click at [388, 418] on li "Latency" at bounding box center [384, 413] width 163 height 14
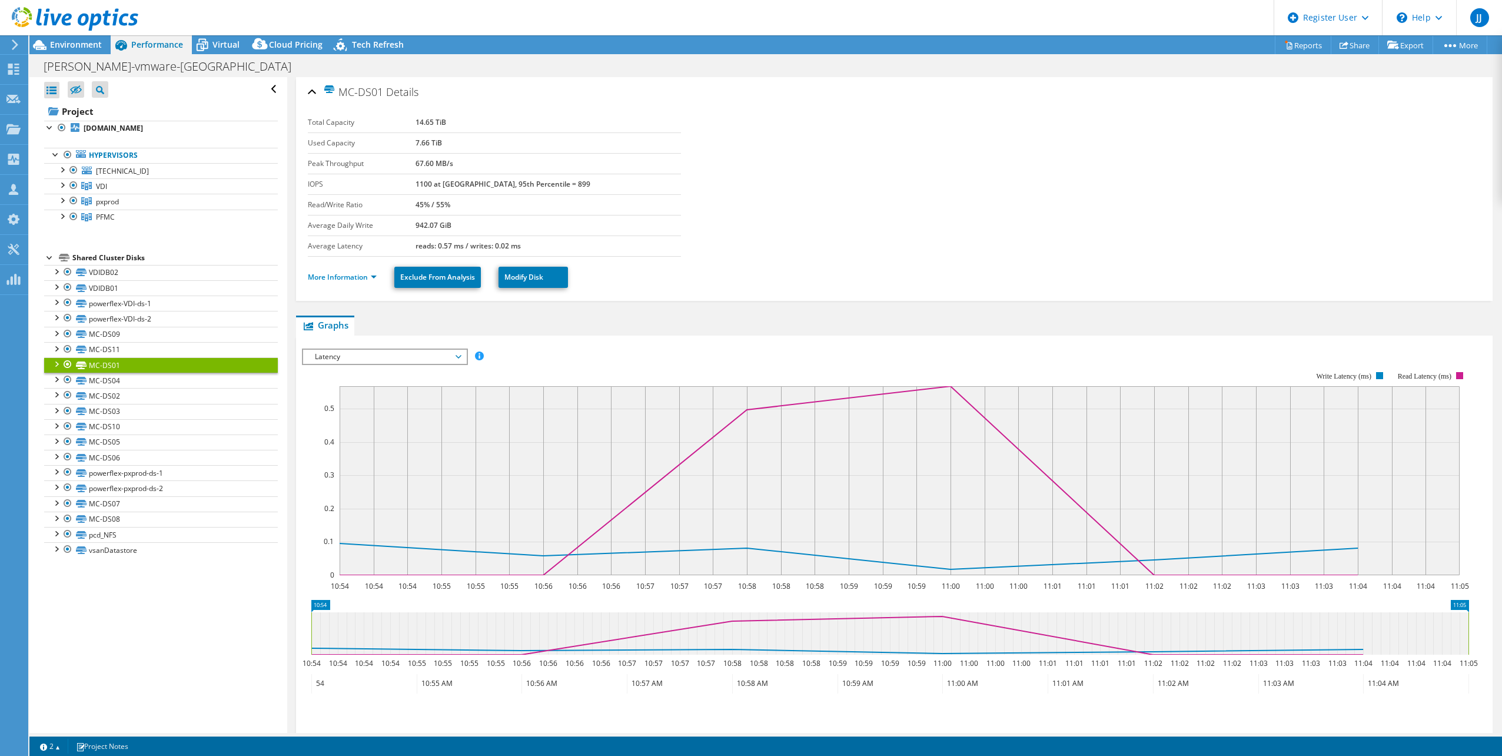
click at [386, 357] on span "Latency" at bounding box center [384, 357] width 151 height 14
click at [362, 421] on li "Queue Depth" at bounding box center [384, 427] width 163 height 14
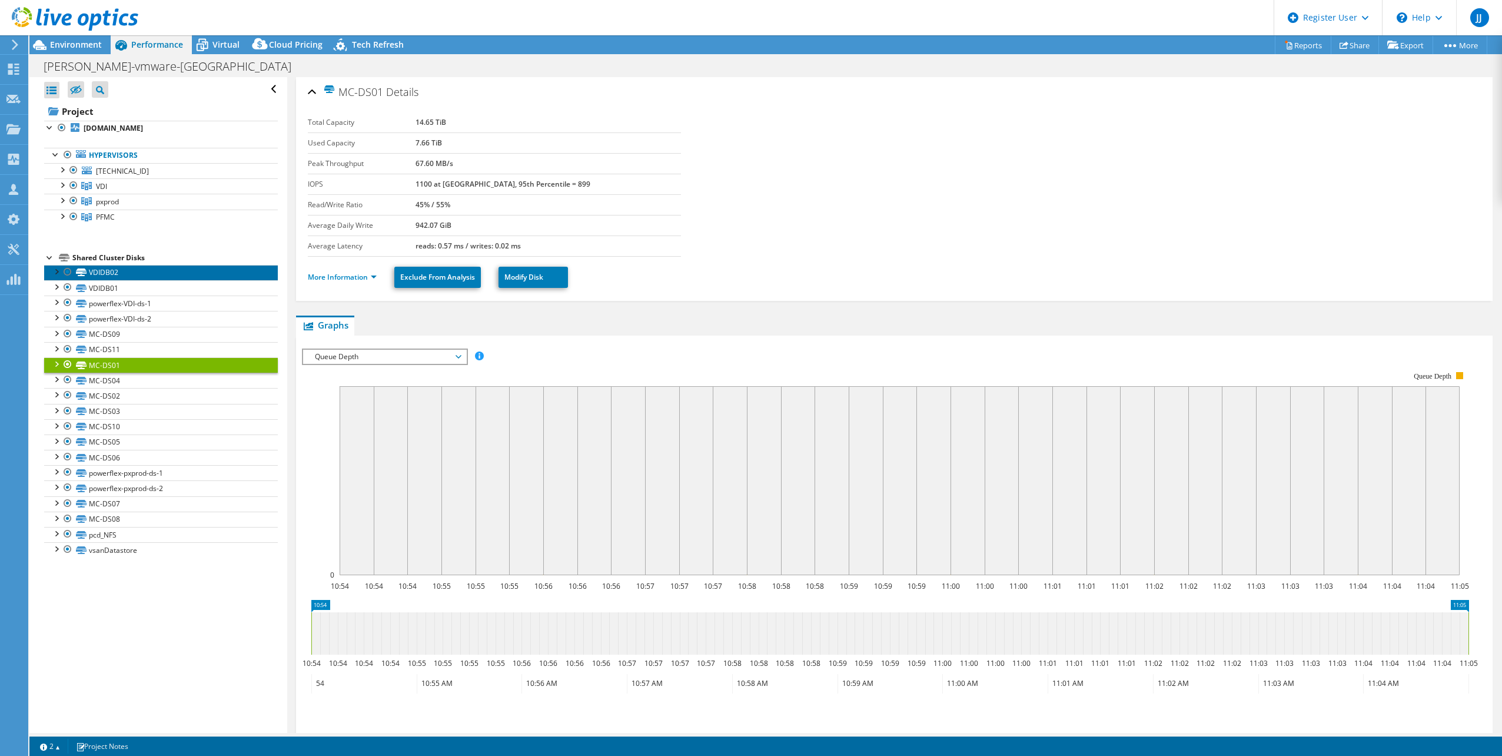
click at [178, 276] on link "VDIDB02" at bounding box center [161, 272] width 234 height 15
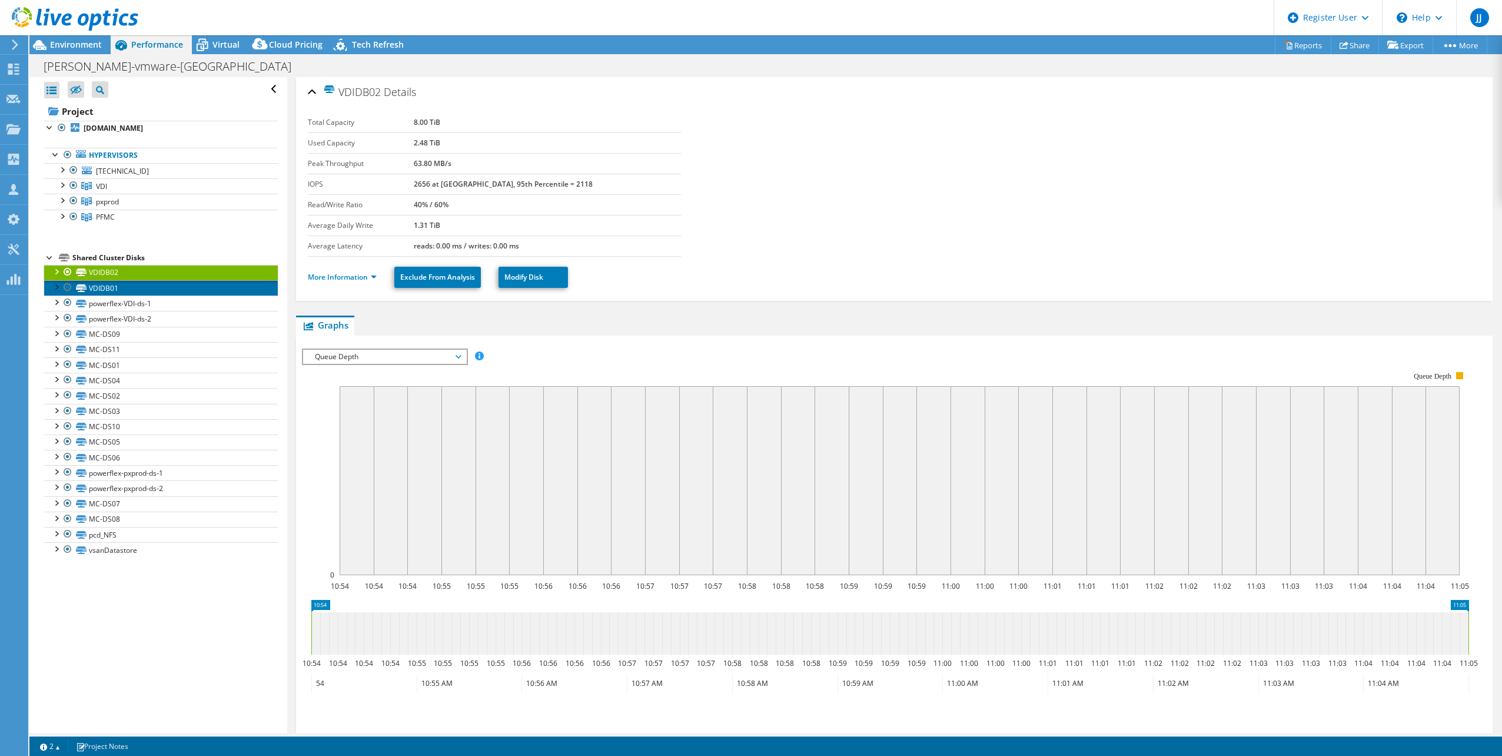
click at [169, 293] on link "VDIDB01" at bounding box center [161, 287] width 234 height 15
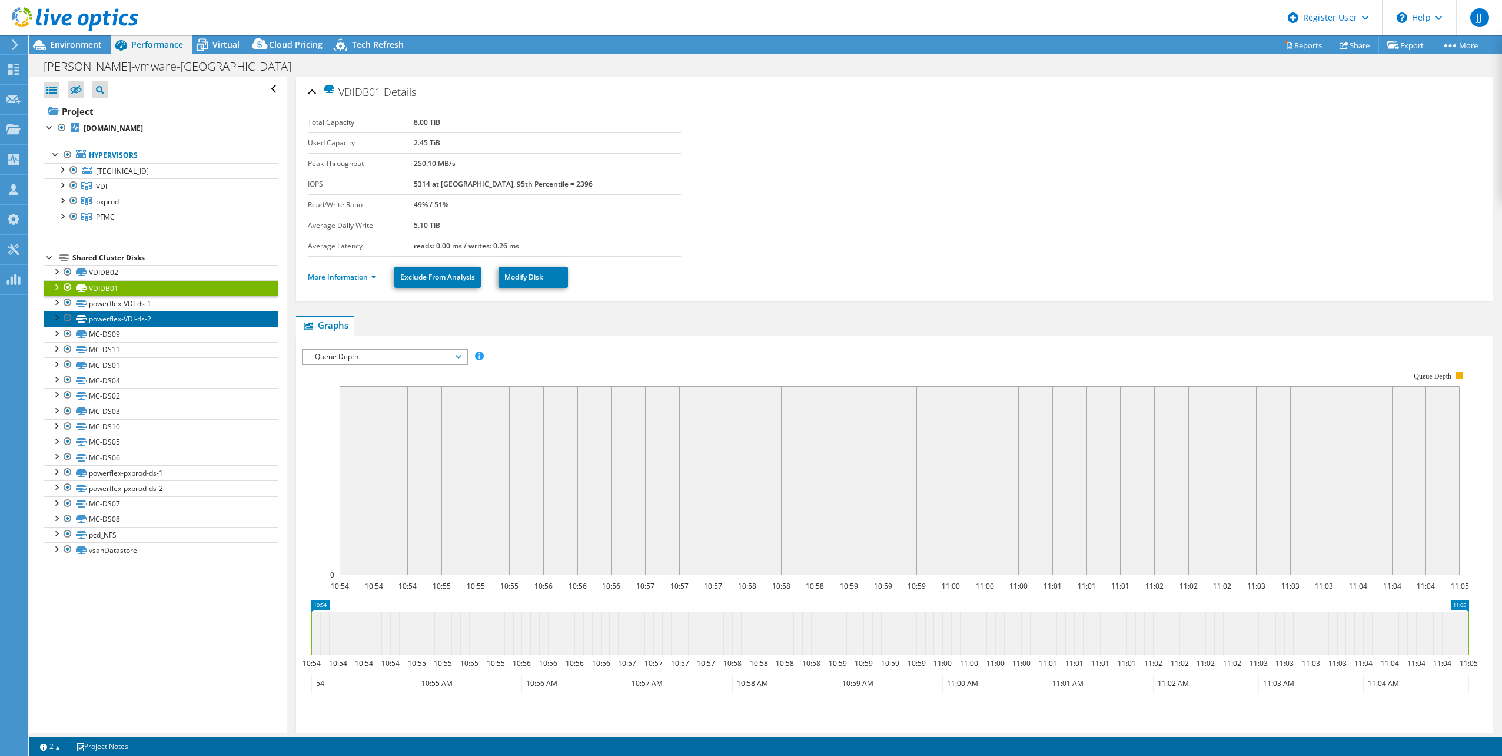
click at [167, 317] on link "powerflex-VDI-ds-2" at bounding box center [161, 318] width 234 height 15
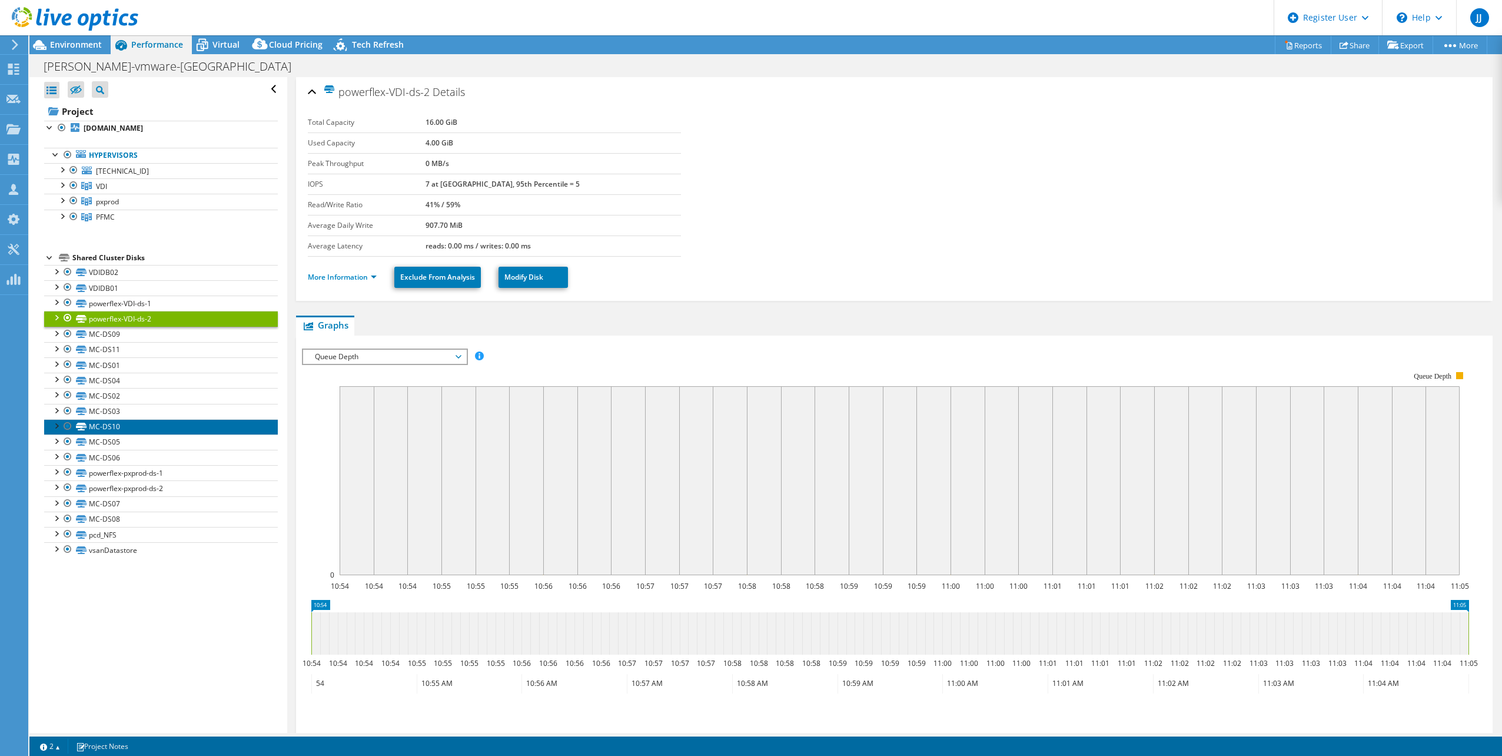
click at [165, 432] on link "MC-DS10" at bounding box center [161, 426] width 234 height 15
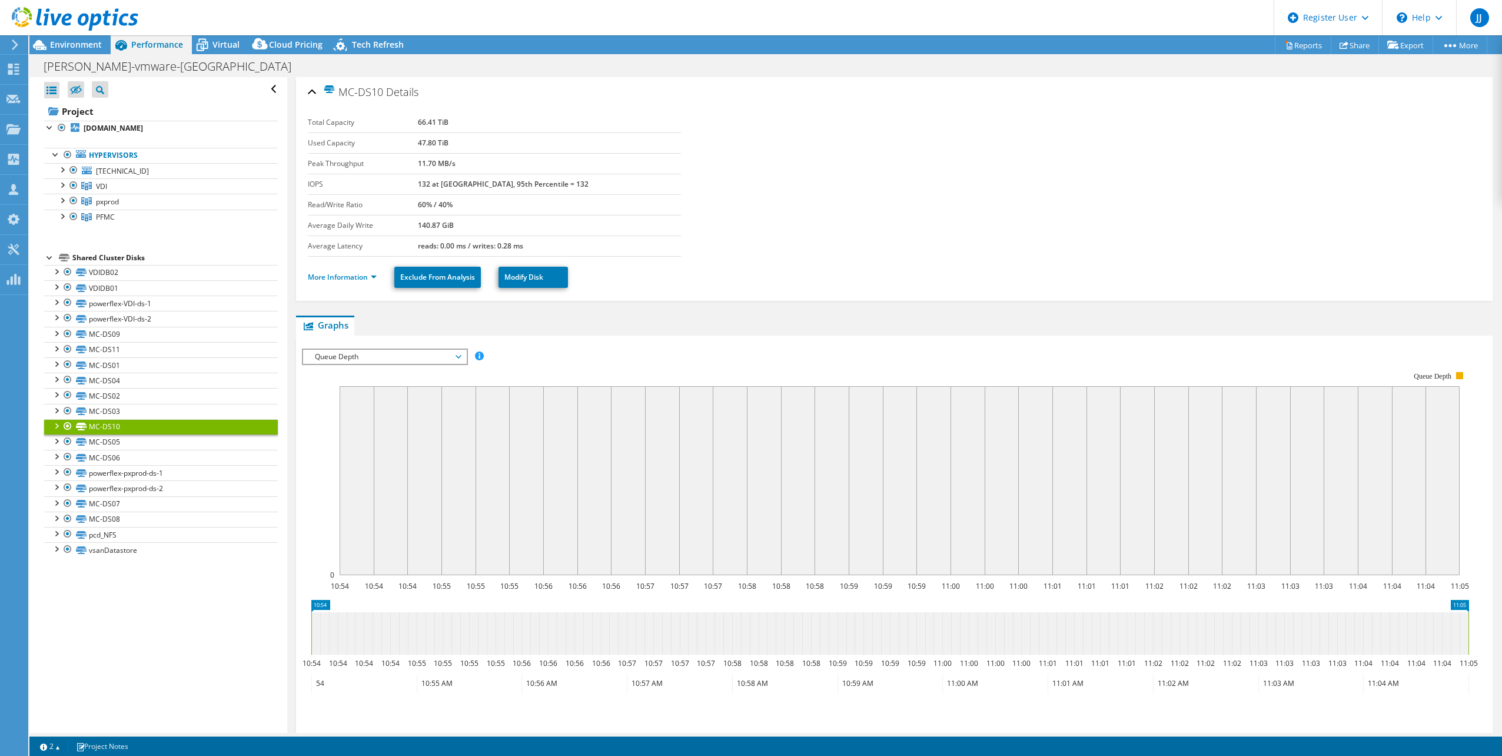
click at [444, 352] on span "Queue Depth" at bounding box center [384, 357] width 151 height 14
click at [420, 410] on li "Latency" at bounding box center [384, 413] width 163 height 14
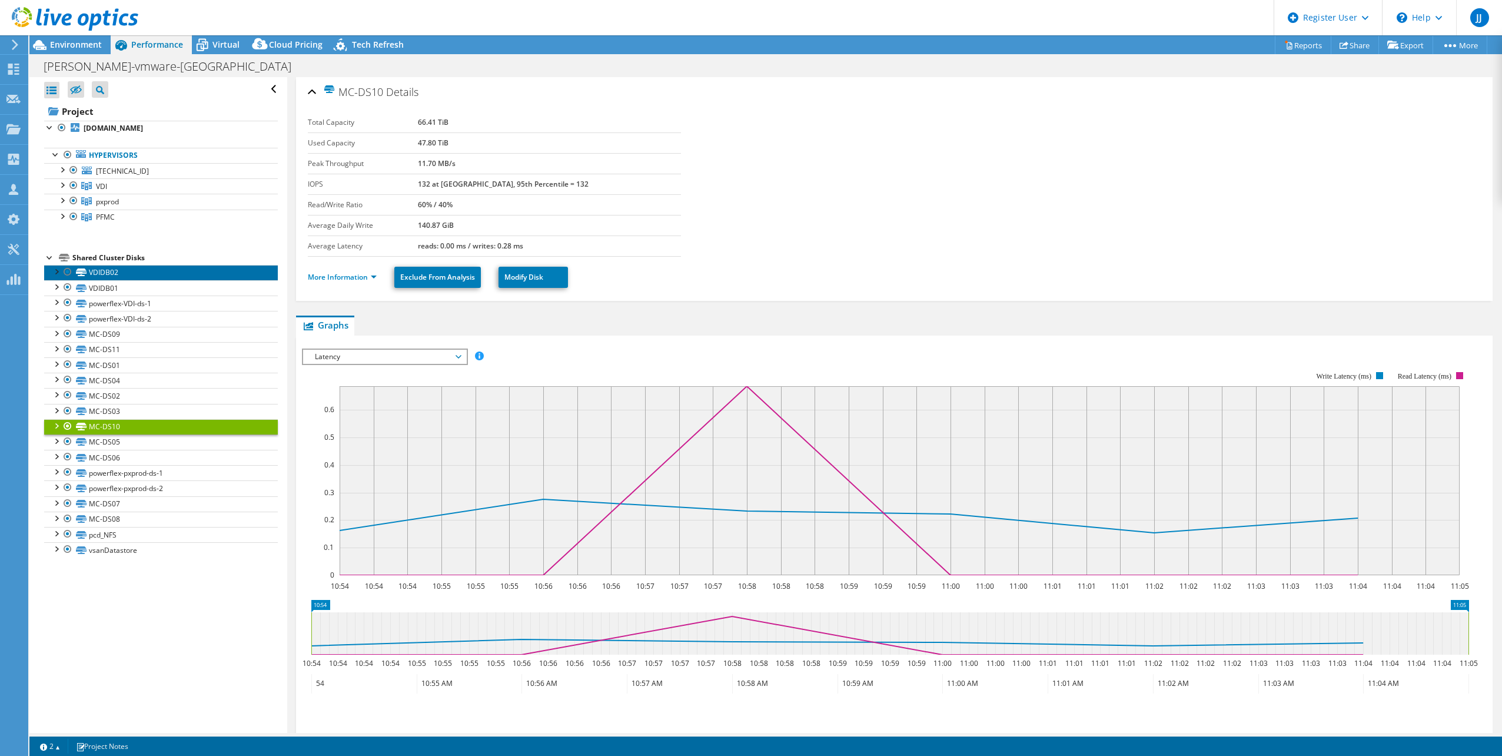
click at [142, 271] on link "VDIDB02" at bounding box center [161, 272] width 234 height 15
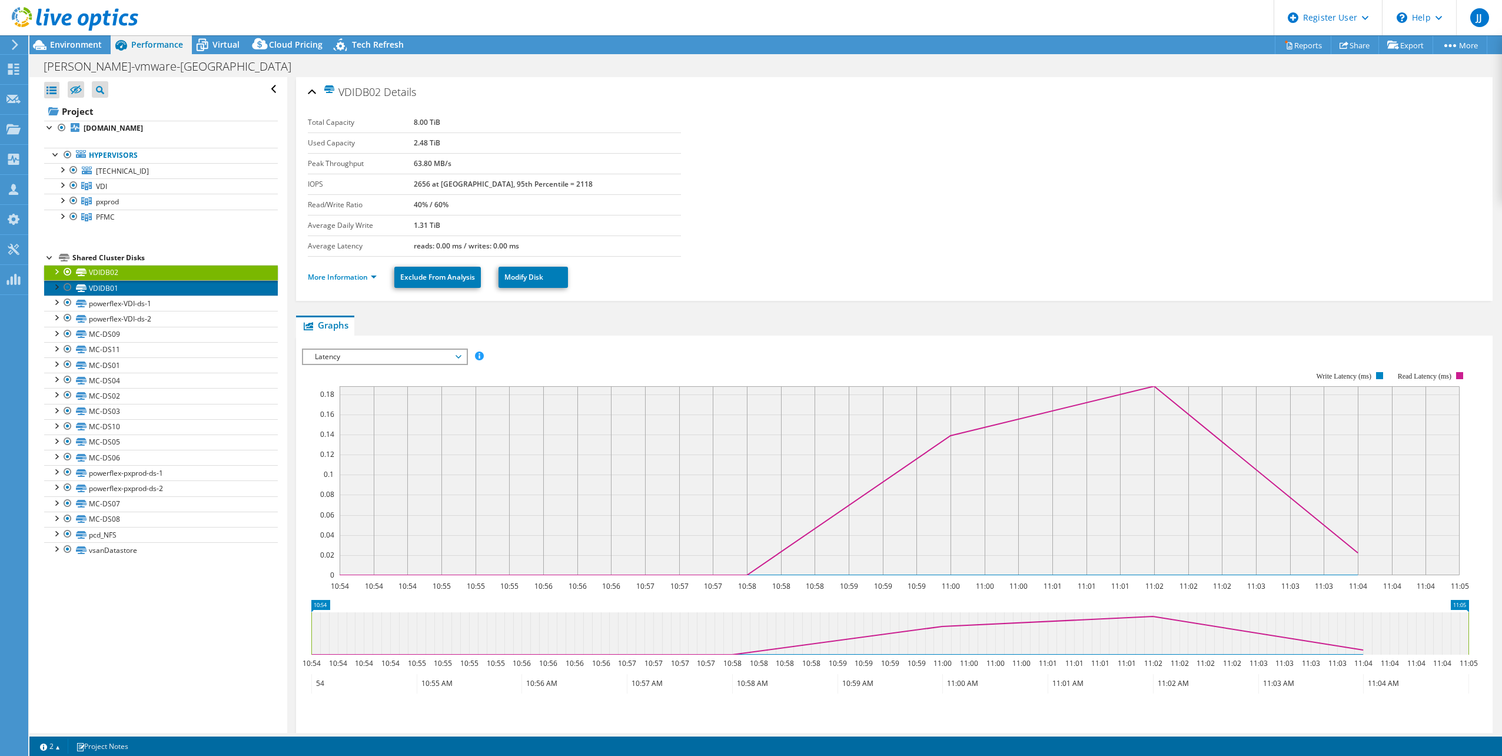
click at [187, 289] on link "VDIDB01" at bounding box center [161, 287] width 234 height 15
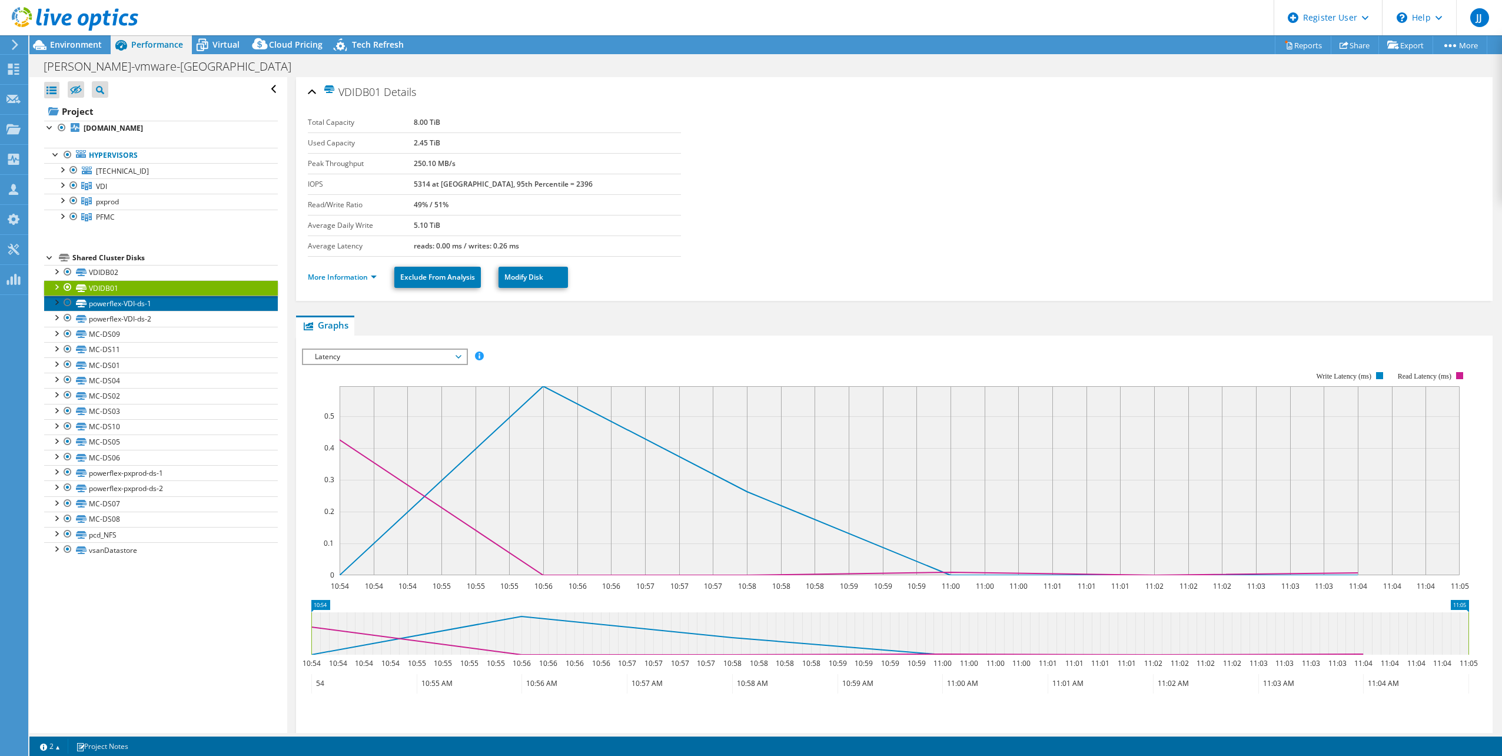
click at [180, 298] on link "powerflex-VDI-ds-1" at bounding box center [161, 302] width 234 height 15
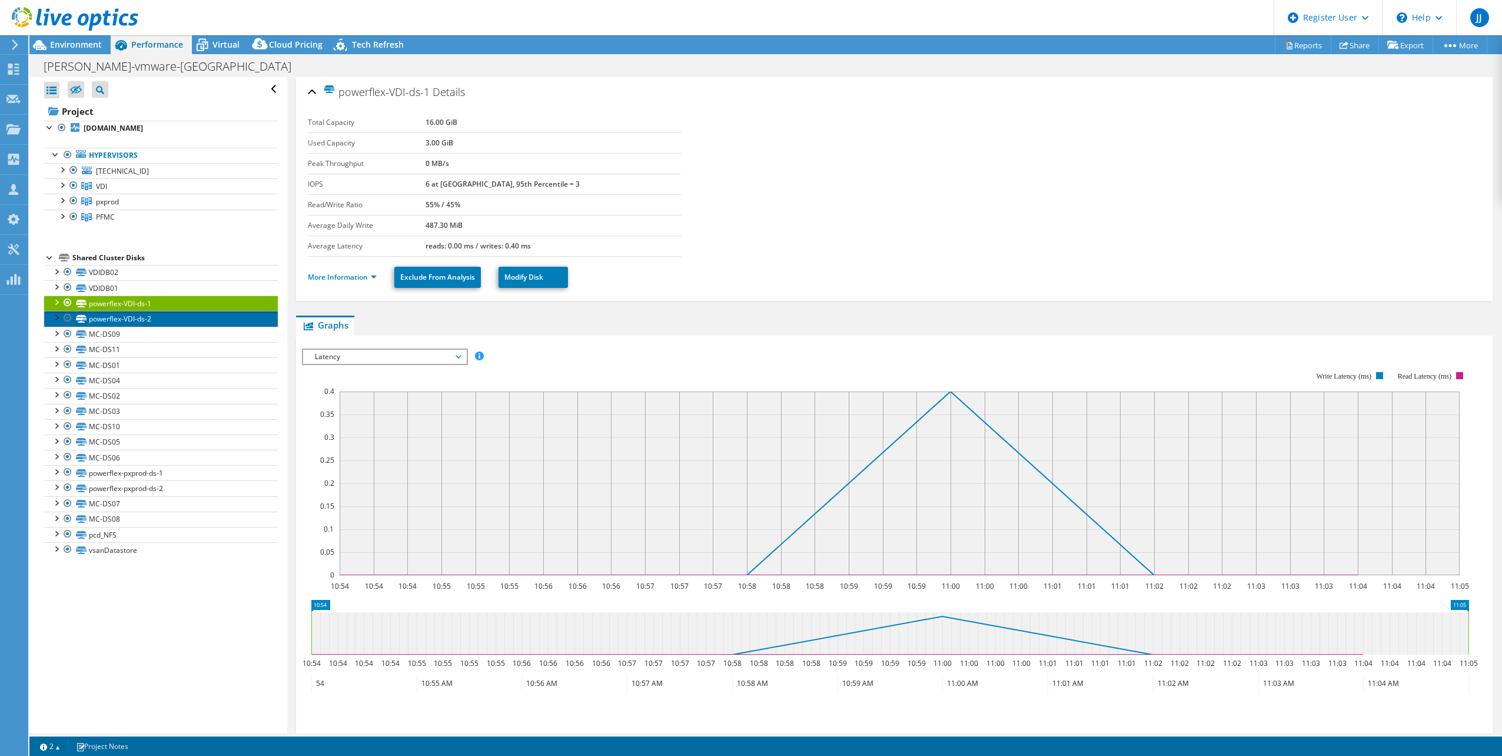
click at [175, 311] on link "powerflex-VDI-ds-2" at bounding box center [161, 318] width 234 height 15
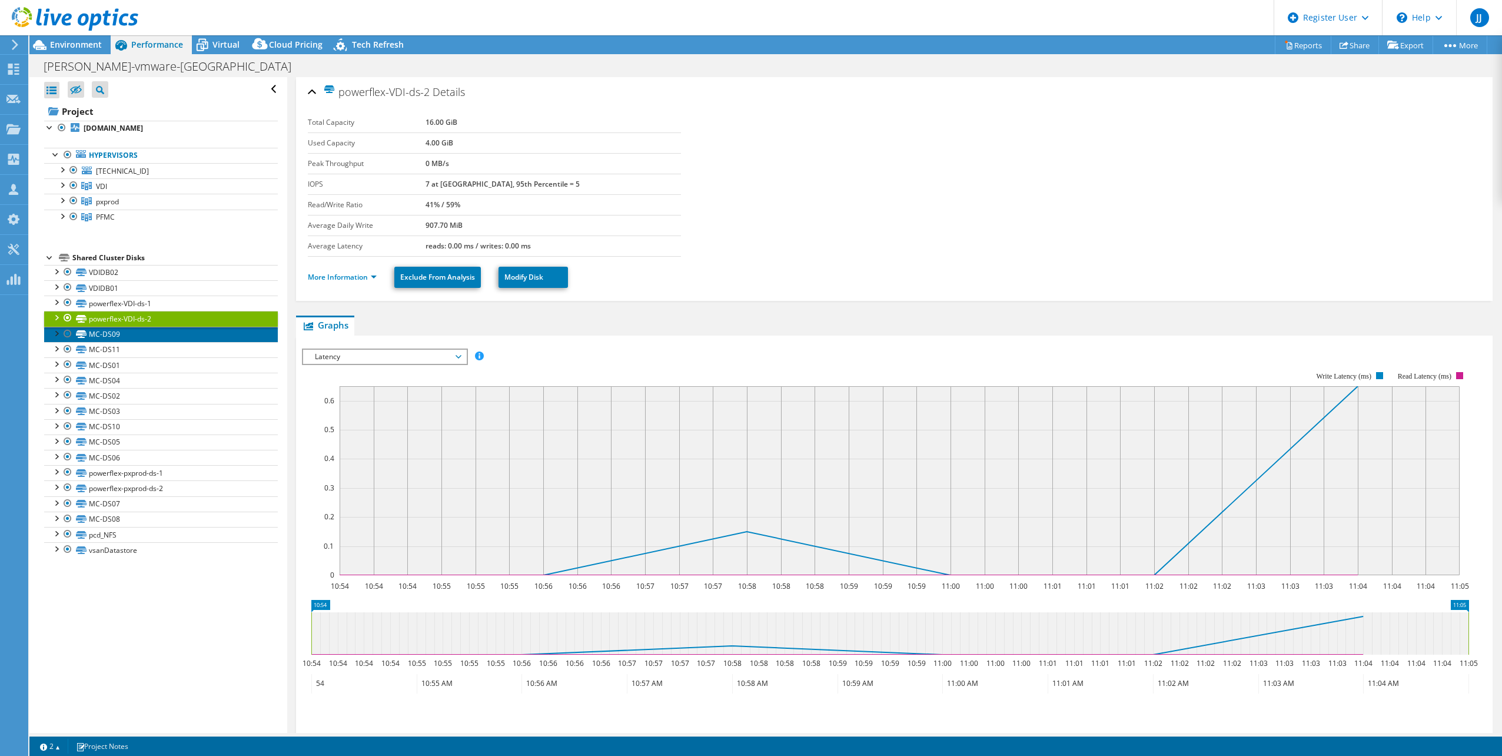
click at [171, 327] on link "MC-DS09" at bounding box center [161, 334] width 234 height 15
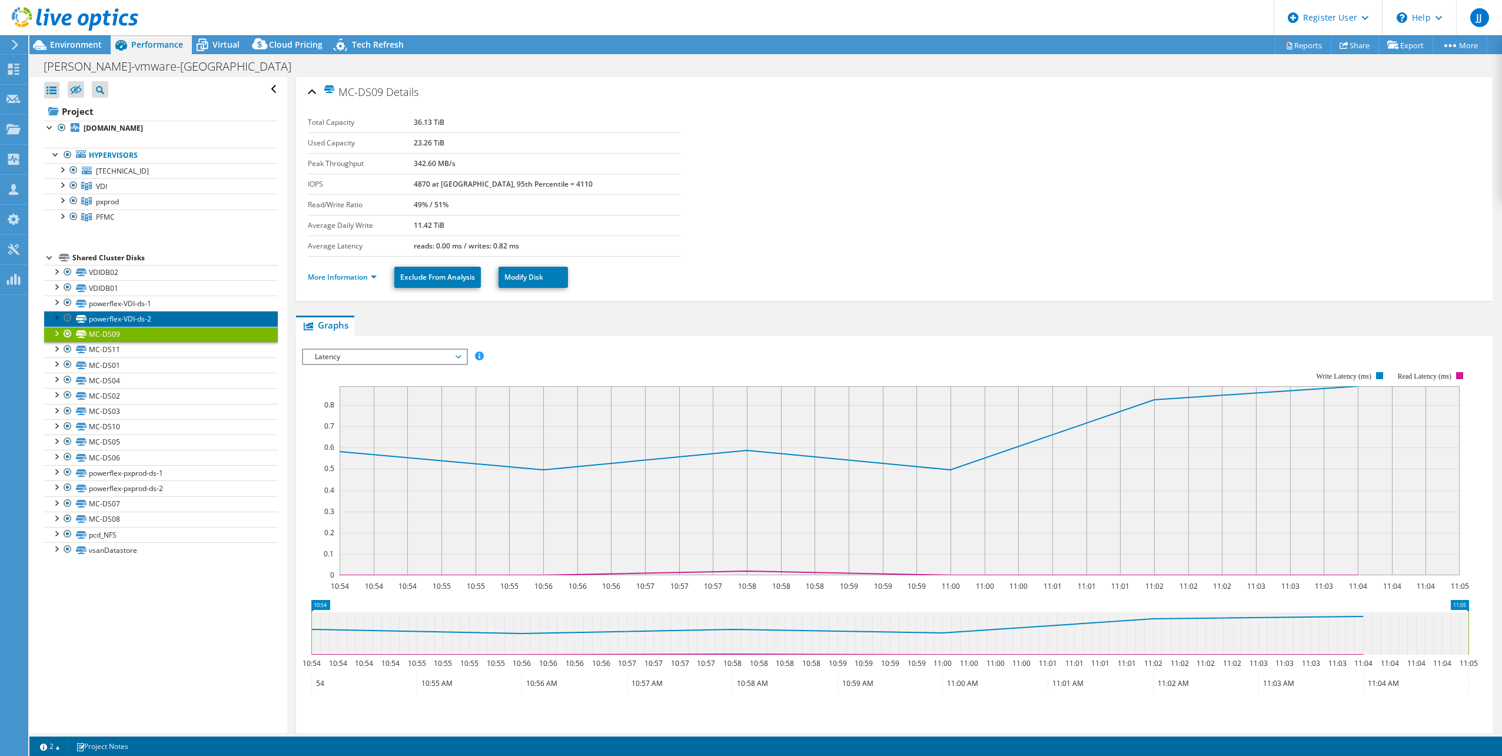
click at [171, 323] on link "powerflex-VDI-ds-2" at bounding box center [161, 318] width 234 height 15
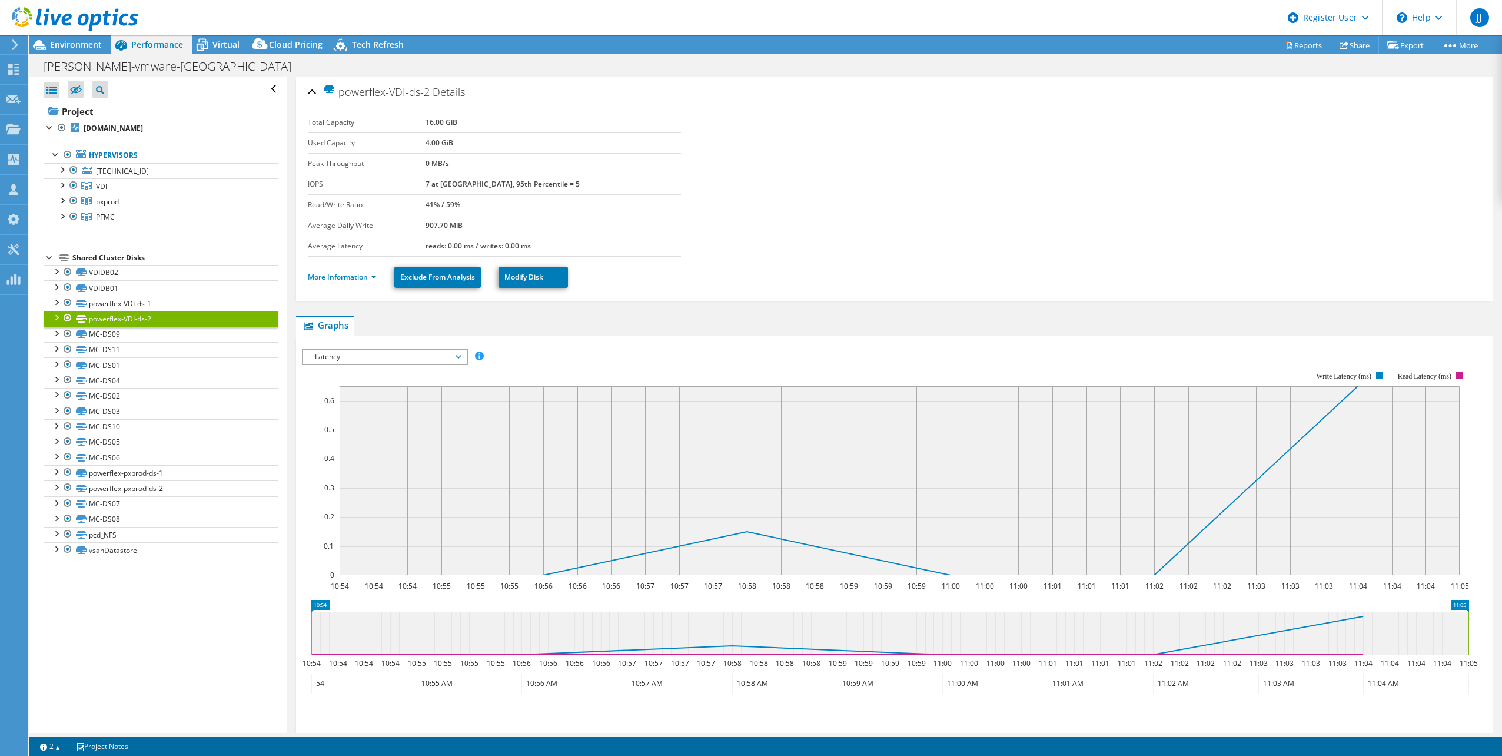
click at [181, 325] on link "powerflex-VDI-ds-2" at bounding box center [161, 318] width 234 height 15
click at [176, 330] on link "MC-DS09" at bounding box center [161, 334] width 234 height 15
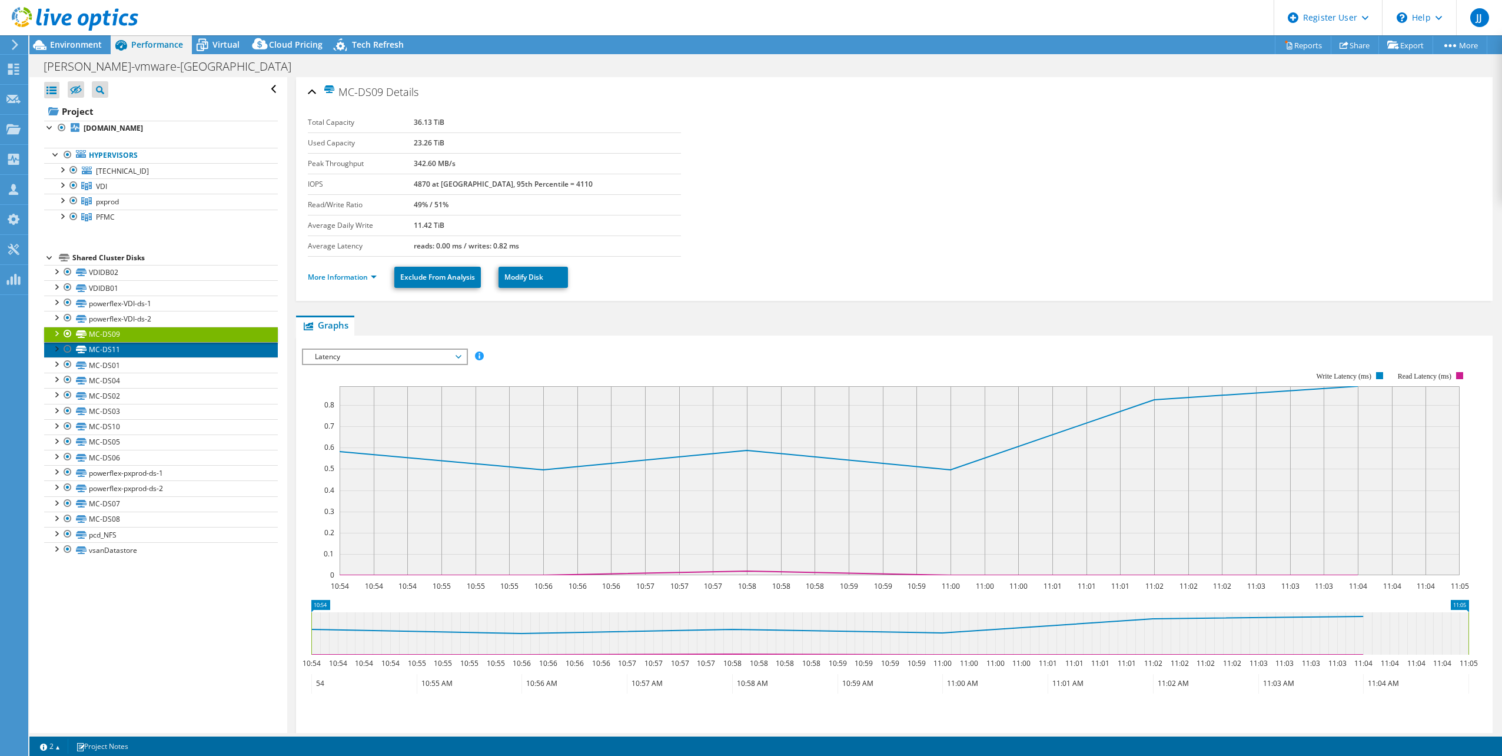
click at [167, 347] on link "MC-DS11" at bounding box center [161, 349] width 234 height 15
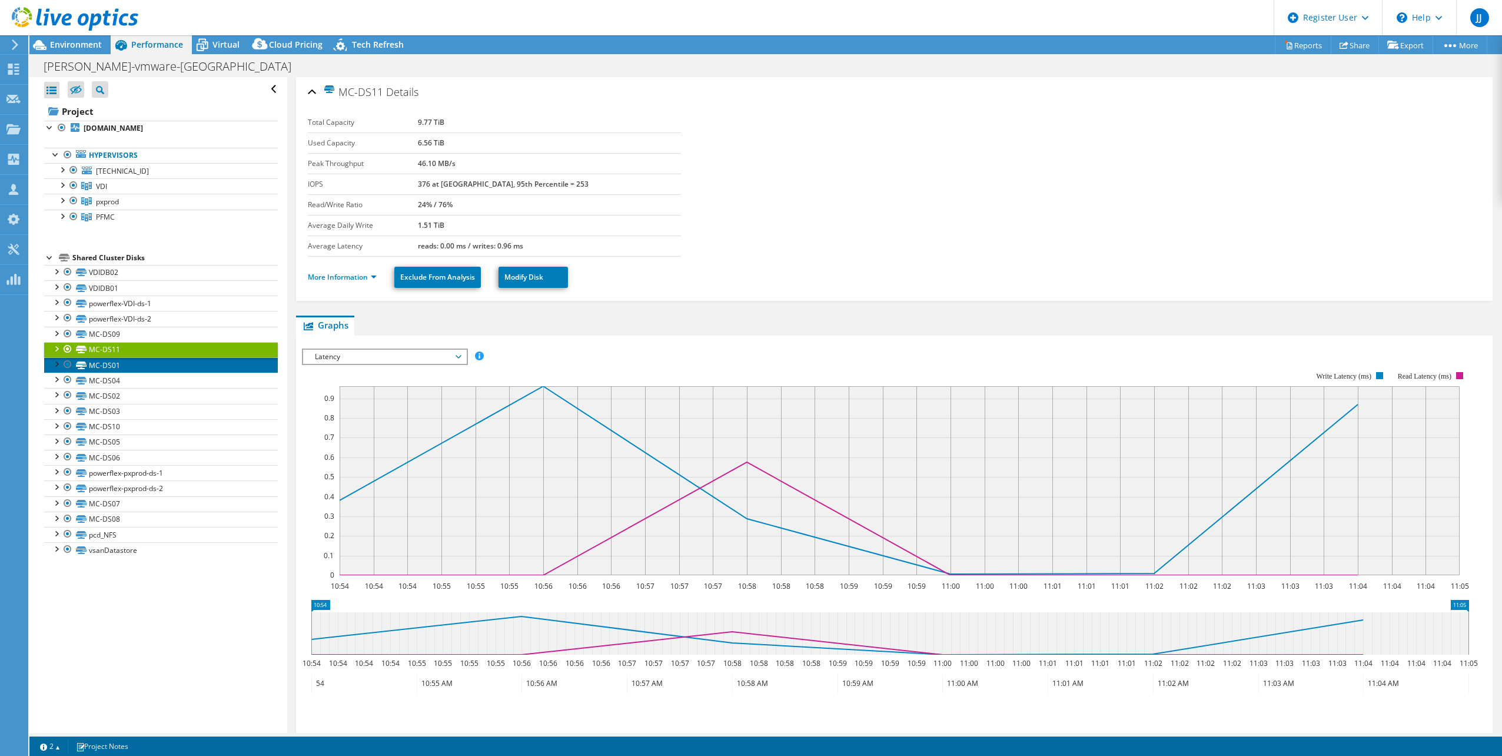
click at [158, 366] on link "MC-DS01" at bounding box center [161, 364] width 234 height 15
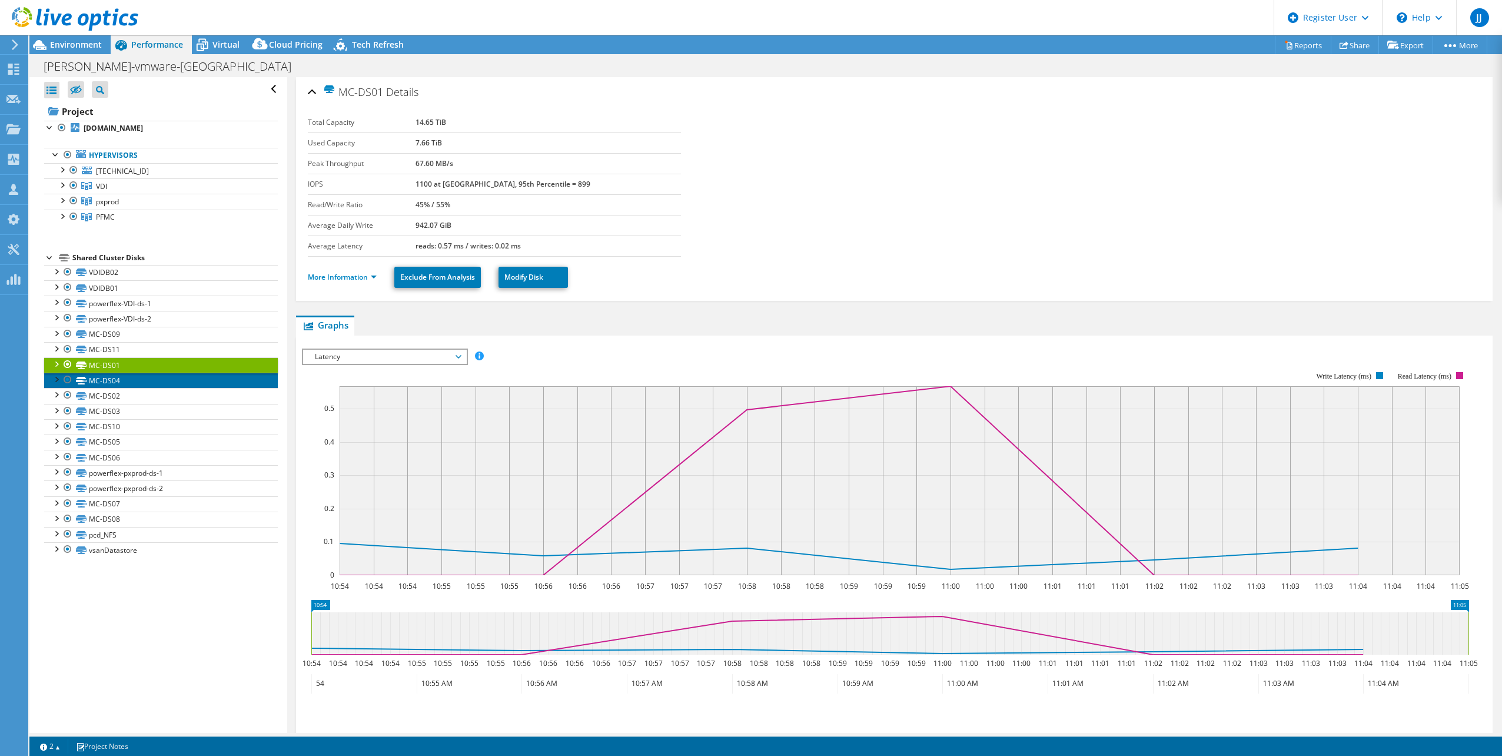
click at [154, 380] on link "MC-DS04" at bounding box center [161, 380] width 234 height 15
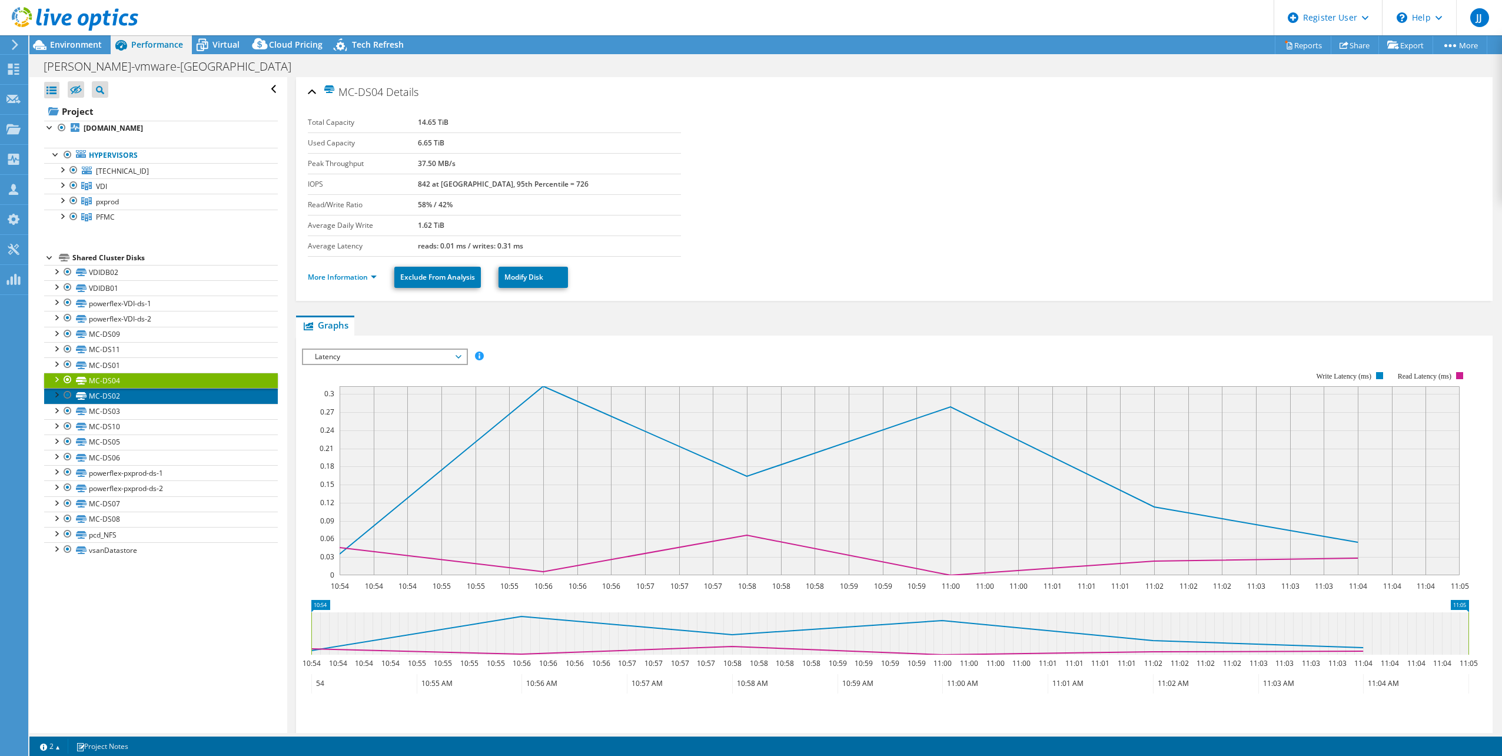
click at [160, 393] on link "MC-DS02" at bounding box center [161, 395] width 234 height 15
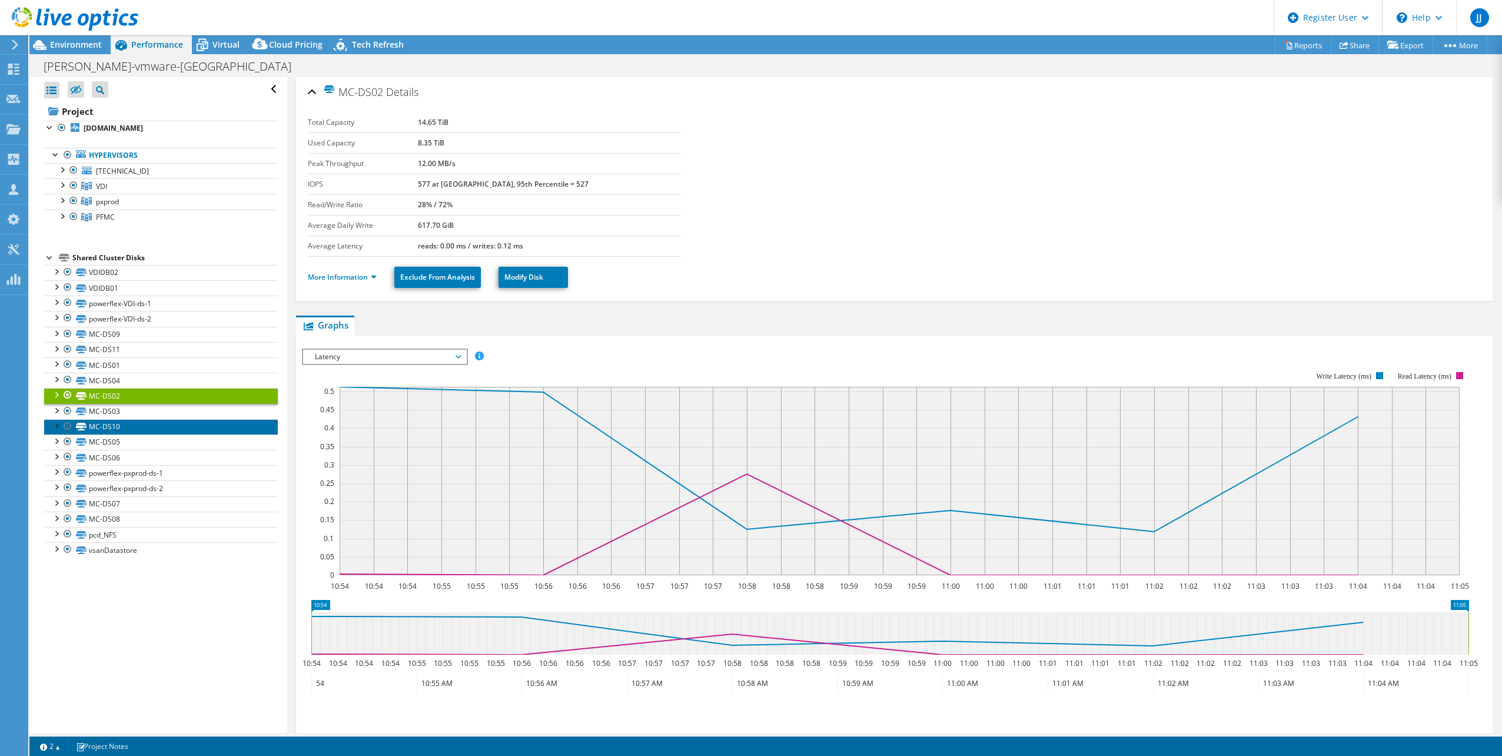
click at [155, 420] on link "MC-DS10" at bounding box center [161, 426] width 234 height 15
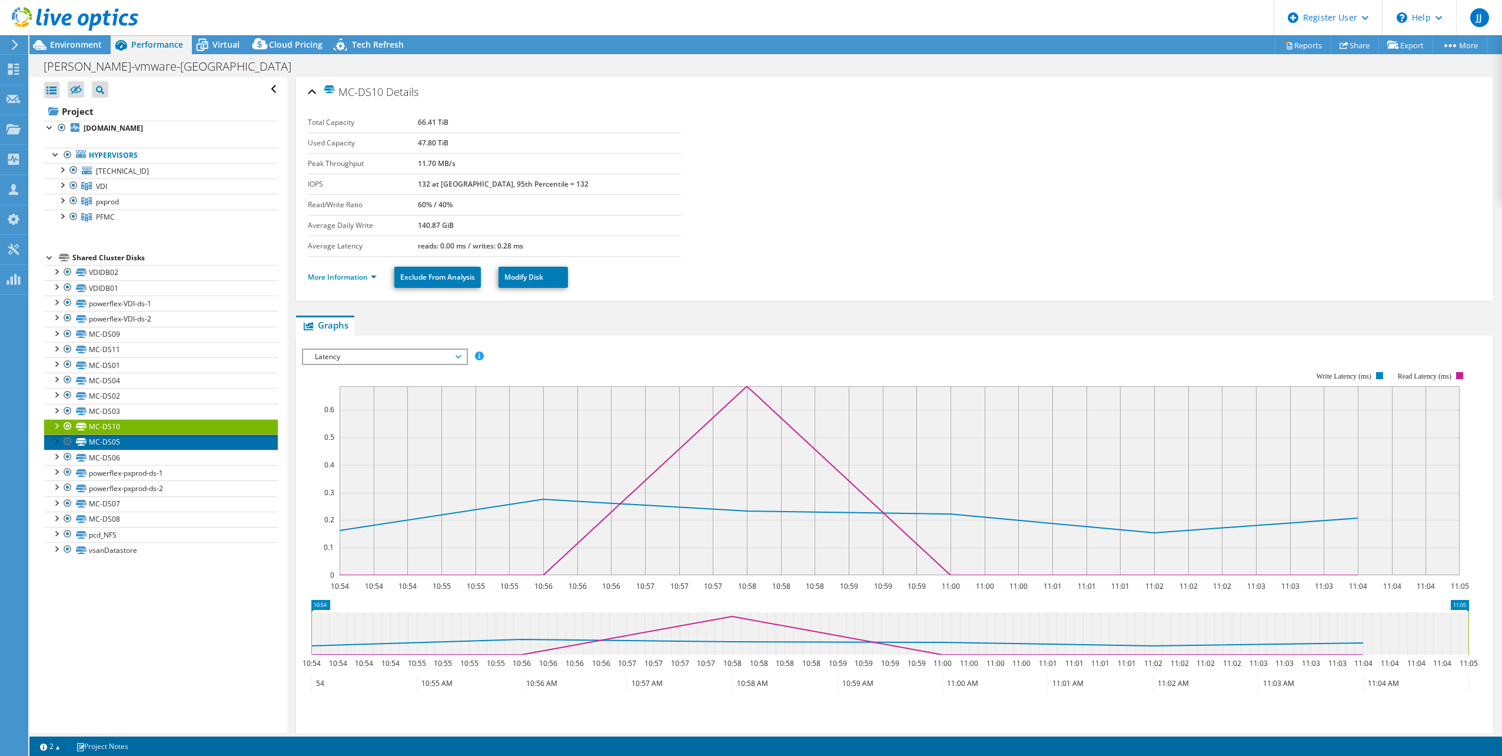
click at [152, 434] on link "MC-DS05" at bounding box center [161, 441] width 234 height 15
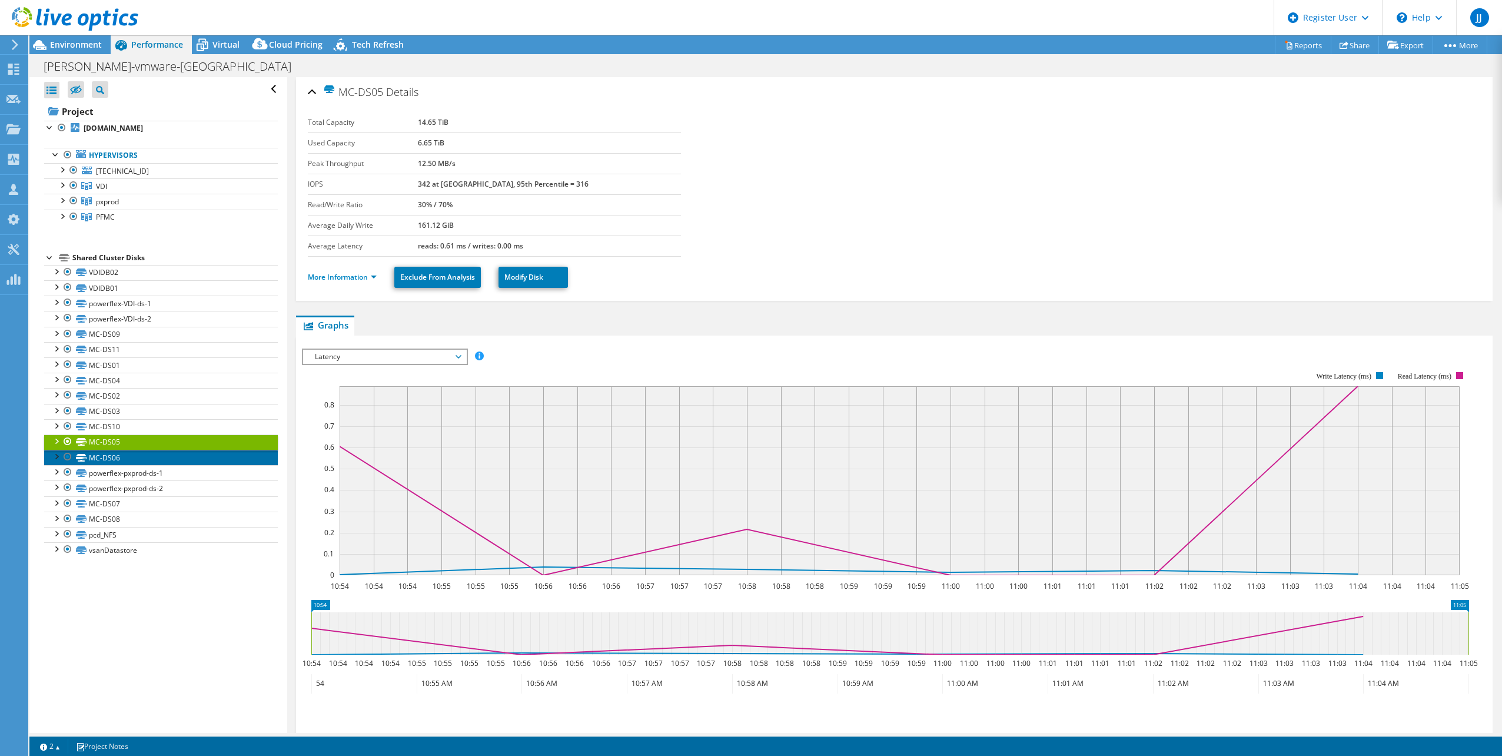
click at [150, 457] on link "MC-DS06" at bounding box center [161, 457] width 234 height 15
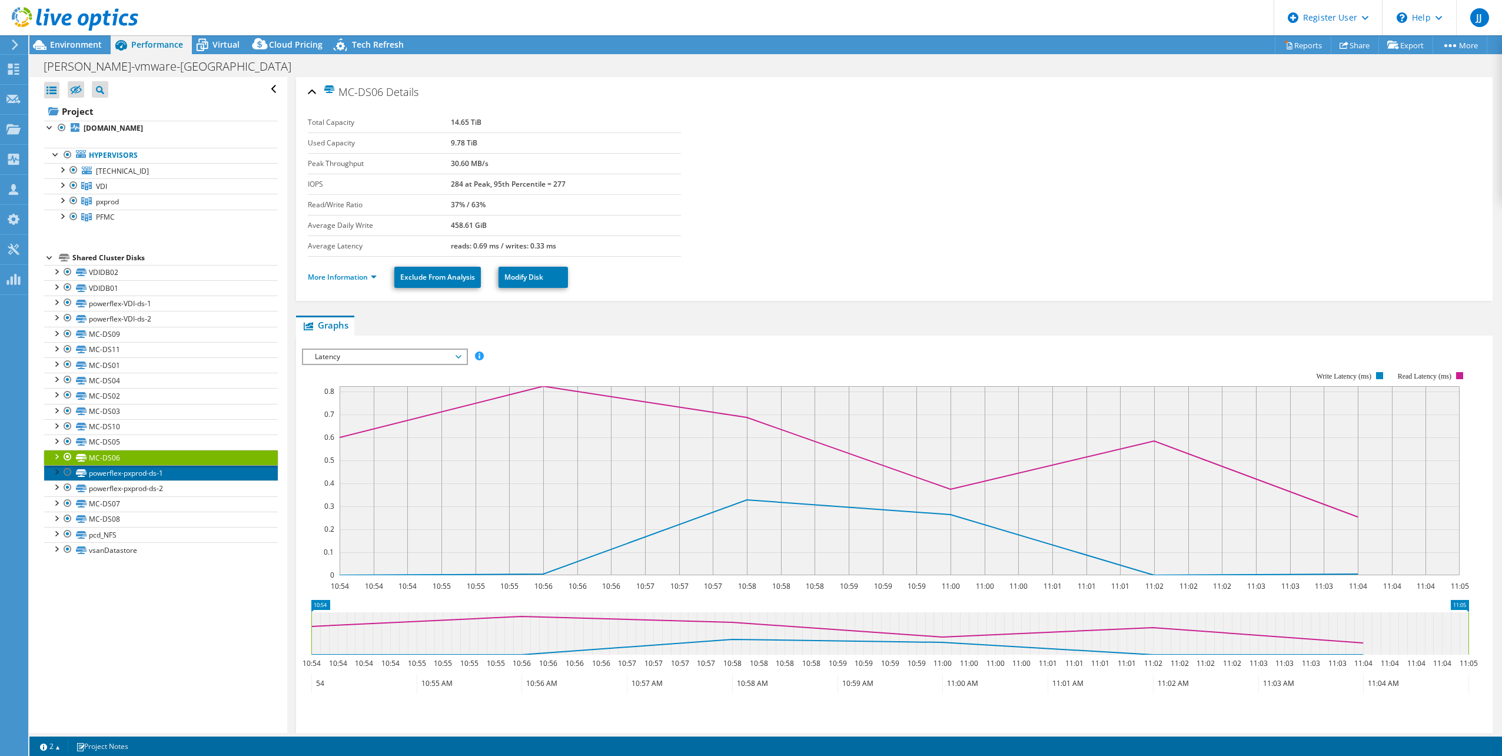
click at [185, 473] on link "powerflex-pxprod-ds-1" at bounding box center [161, 472] width 234 height 15
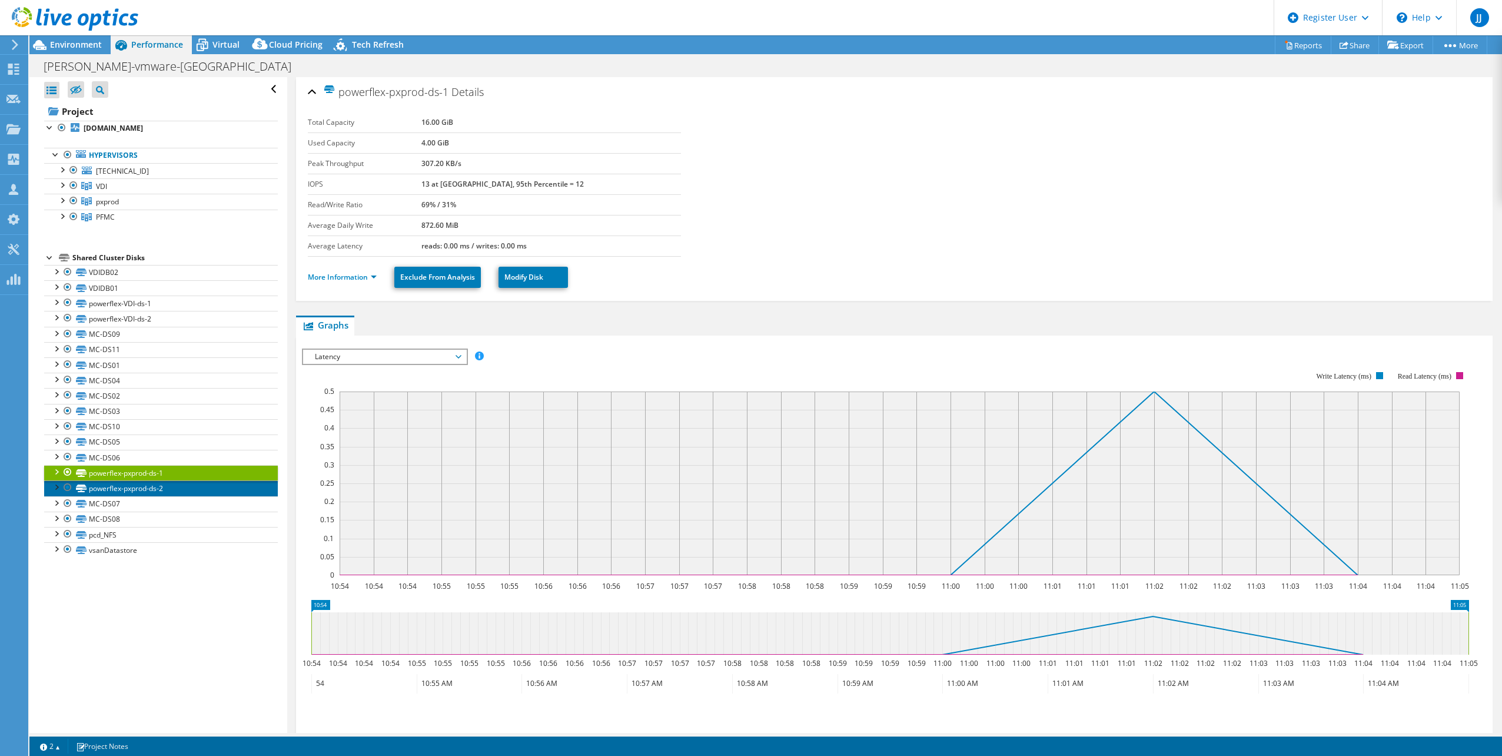
click at [183, 488] on link "powerflex-pxprod-ds-2" at bounding box center [161, 487] width 234 height 15
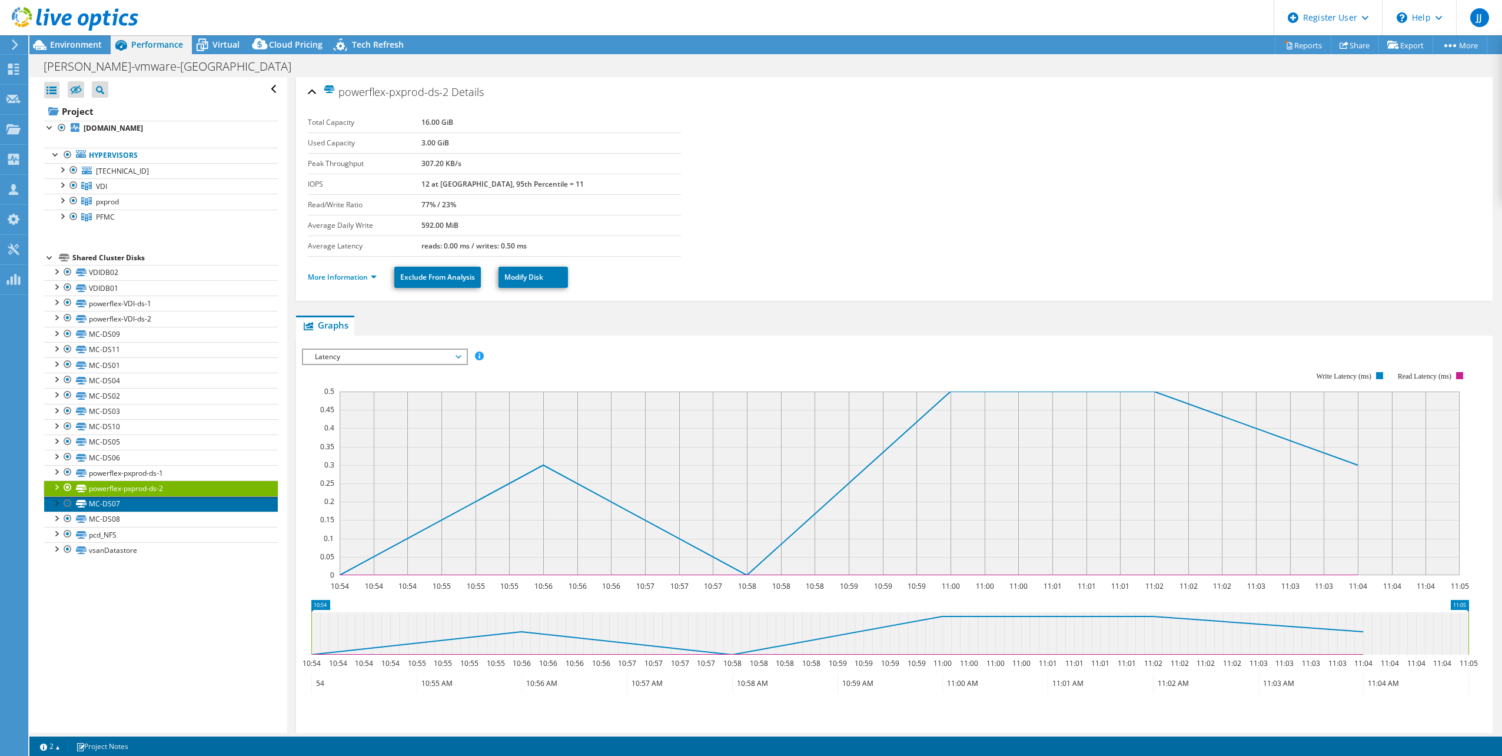
click at [177, 506] on link "MC-DS07" at bounding box center [161, 503] width 234 height 15
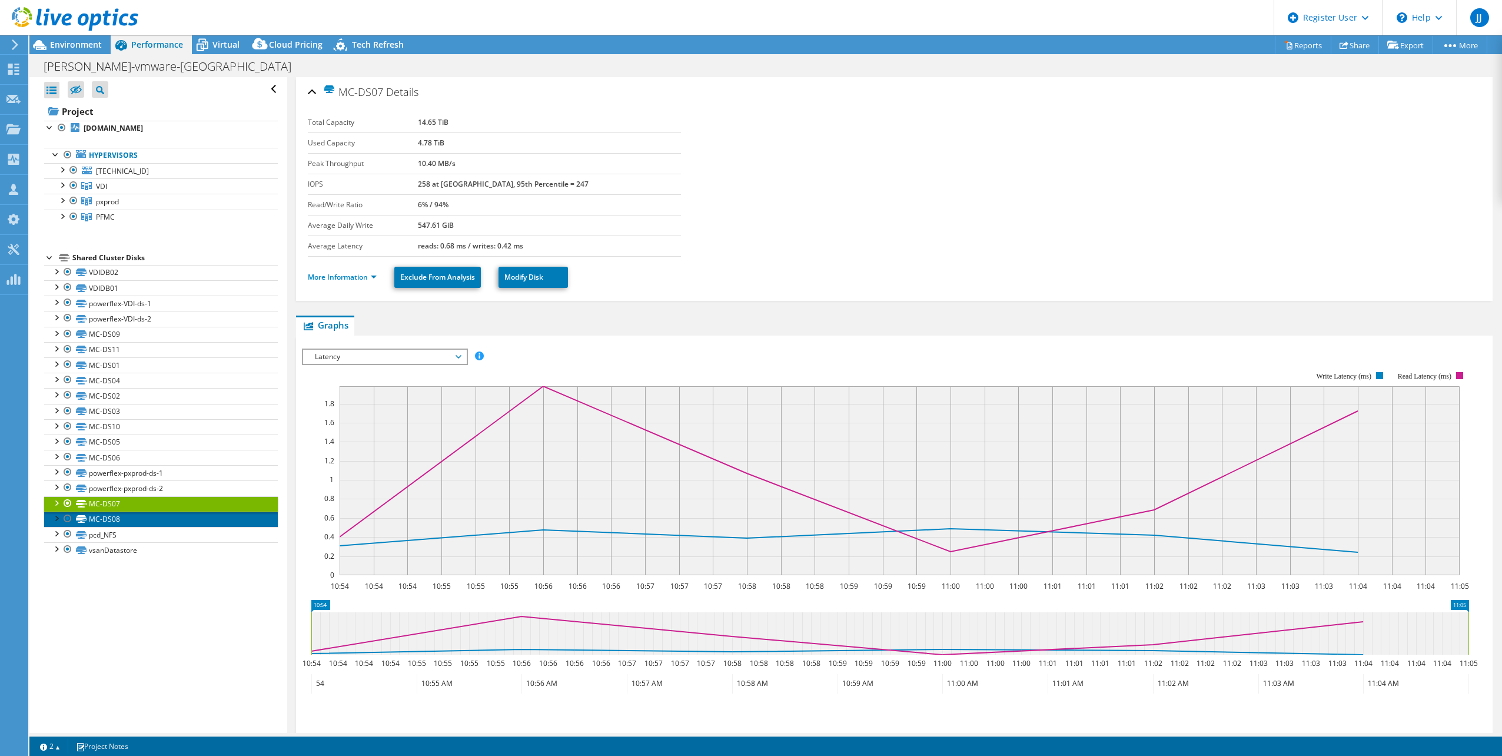
click at [177, 519] on link "MC-DS08" at bounding box center [161, 518] width 234 height 15
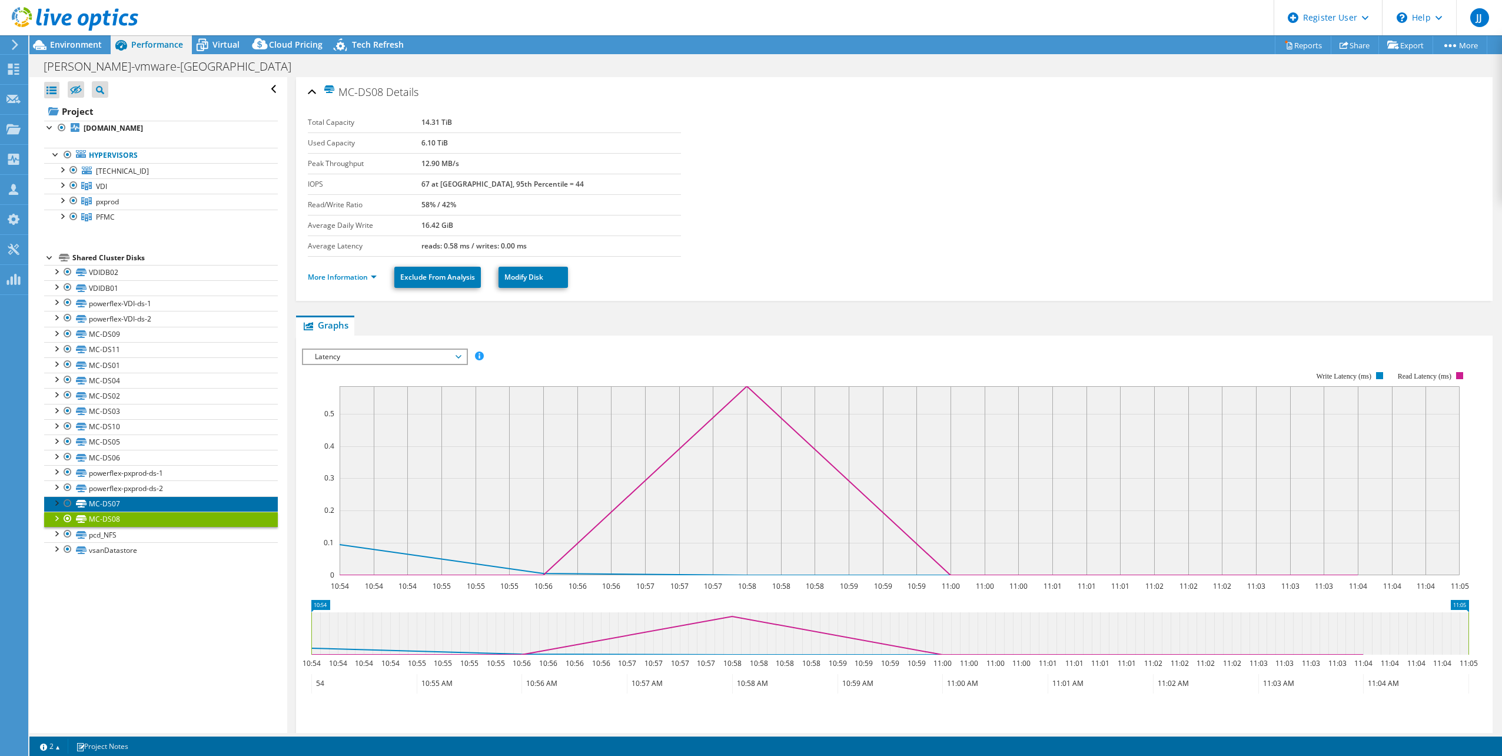
click at [179, 499] on link "MC-DS07" at bounding box center [161, 503] width 234 height 15
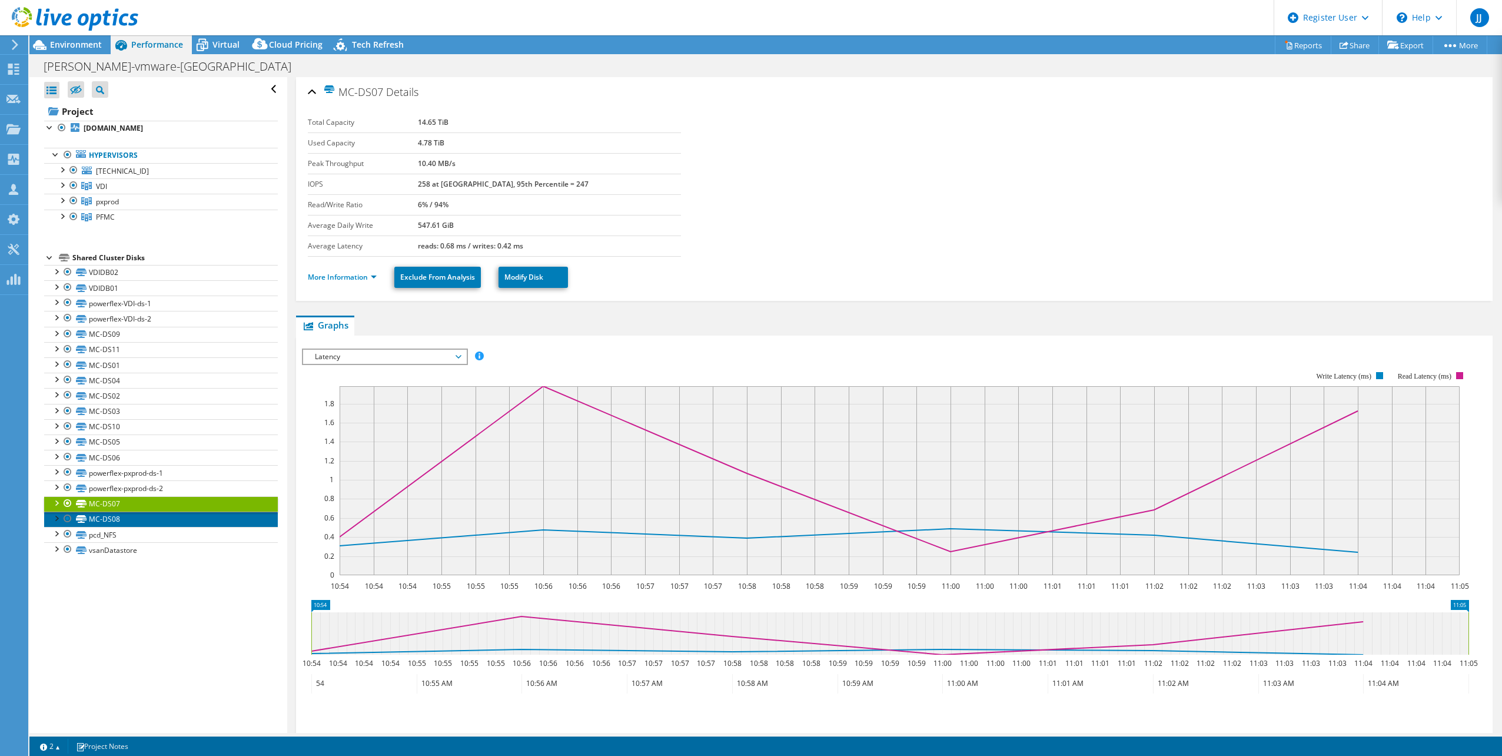
click at [151, 517] on link "MC-DS08" at bounding box center [161, 518] width 234 height 15
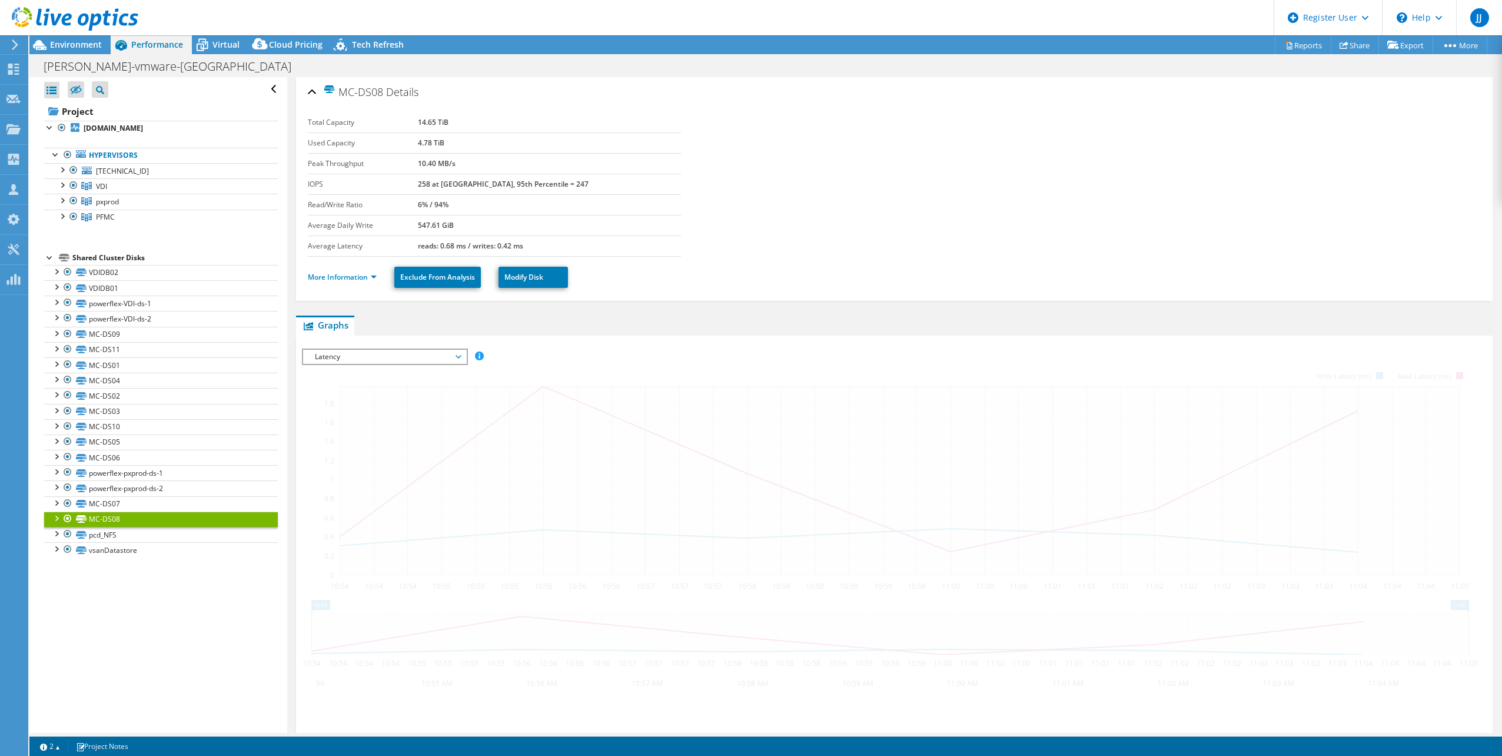
click at [151, 517] on link "MC-DS08" at bounding box center [161, 518] width 234 height 15
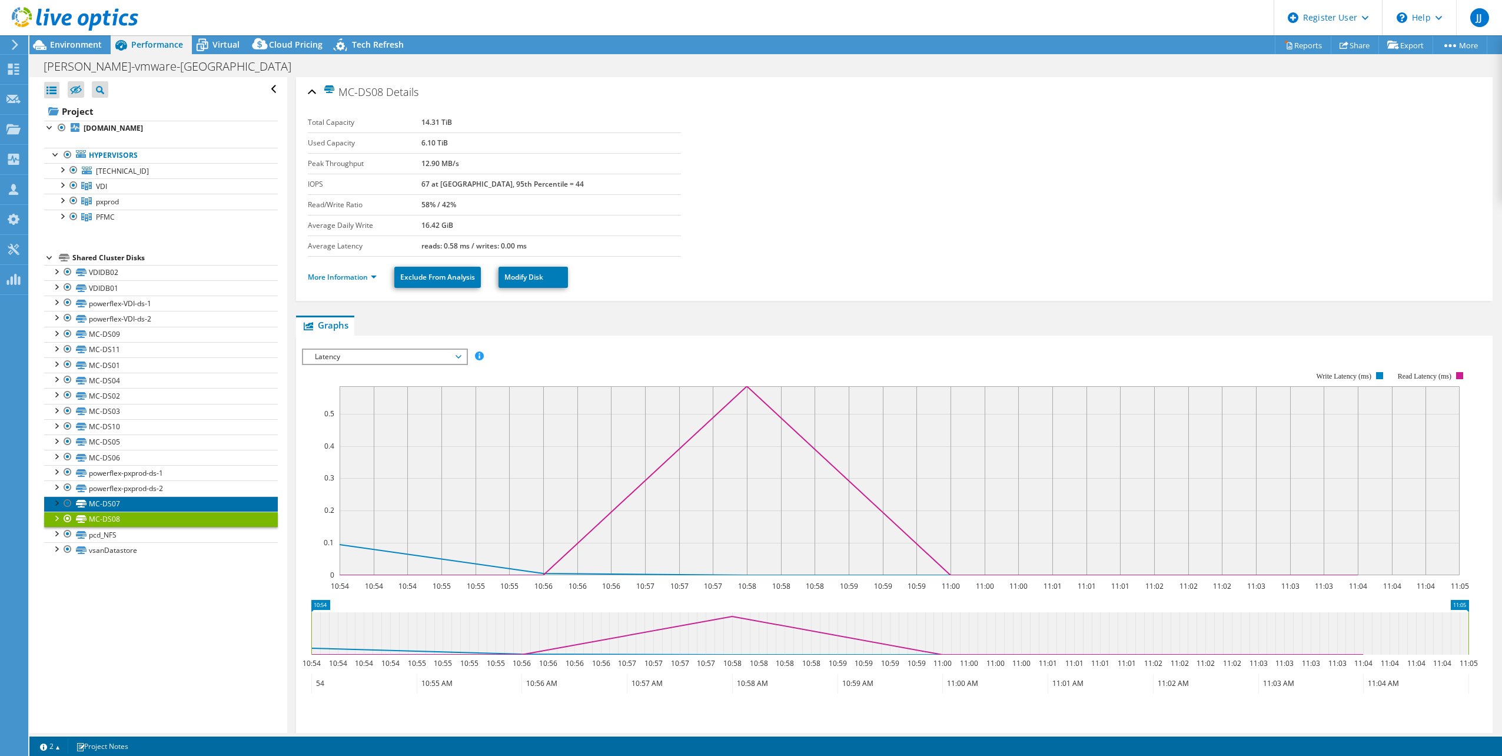
click at [159, 506] on link "MC-DS07" at bounding box center [161, 503] width 234 height 15
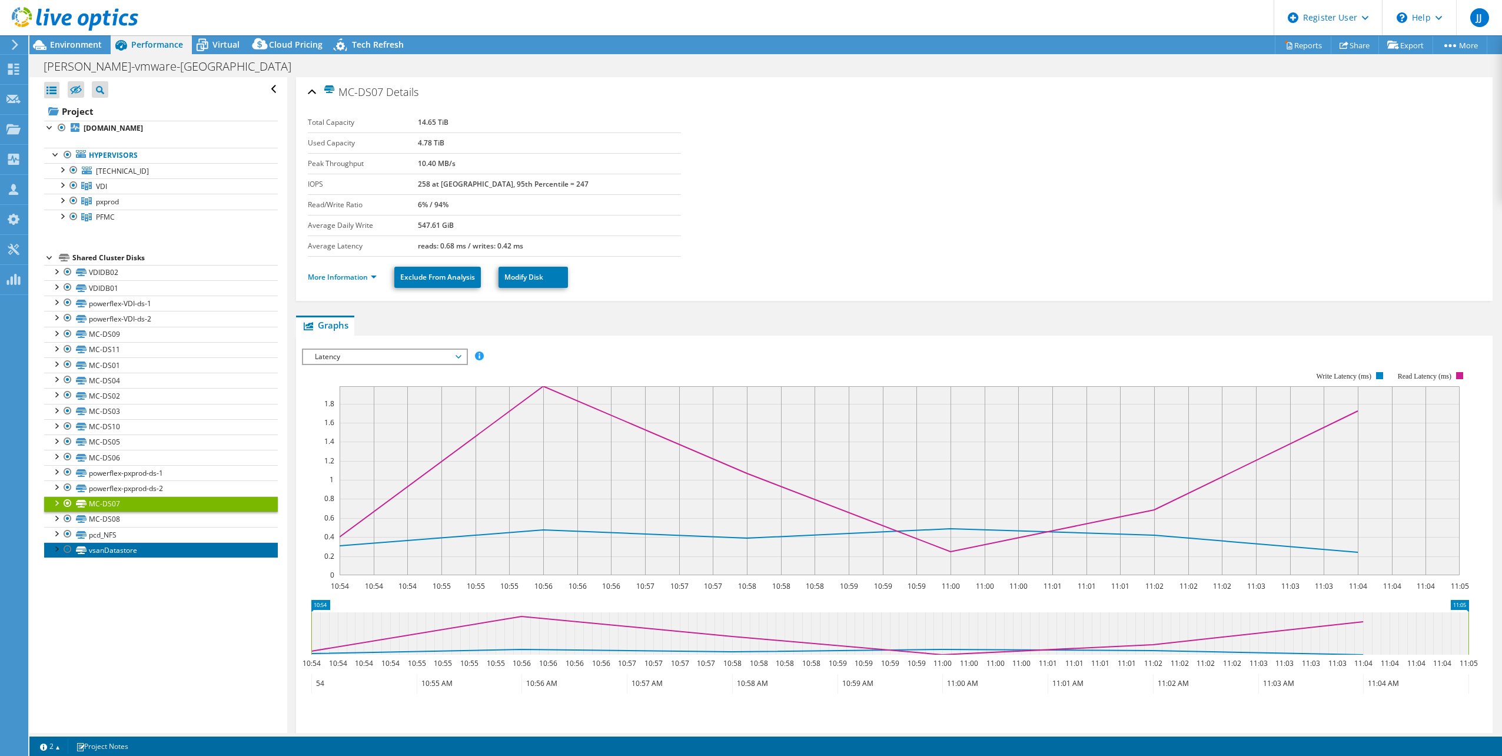
click at [157, 543] on link "vsanDatastore" at bounding box center [161, 549] width 234 height 15
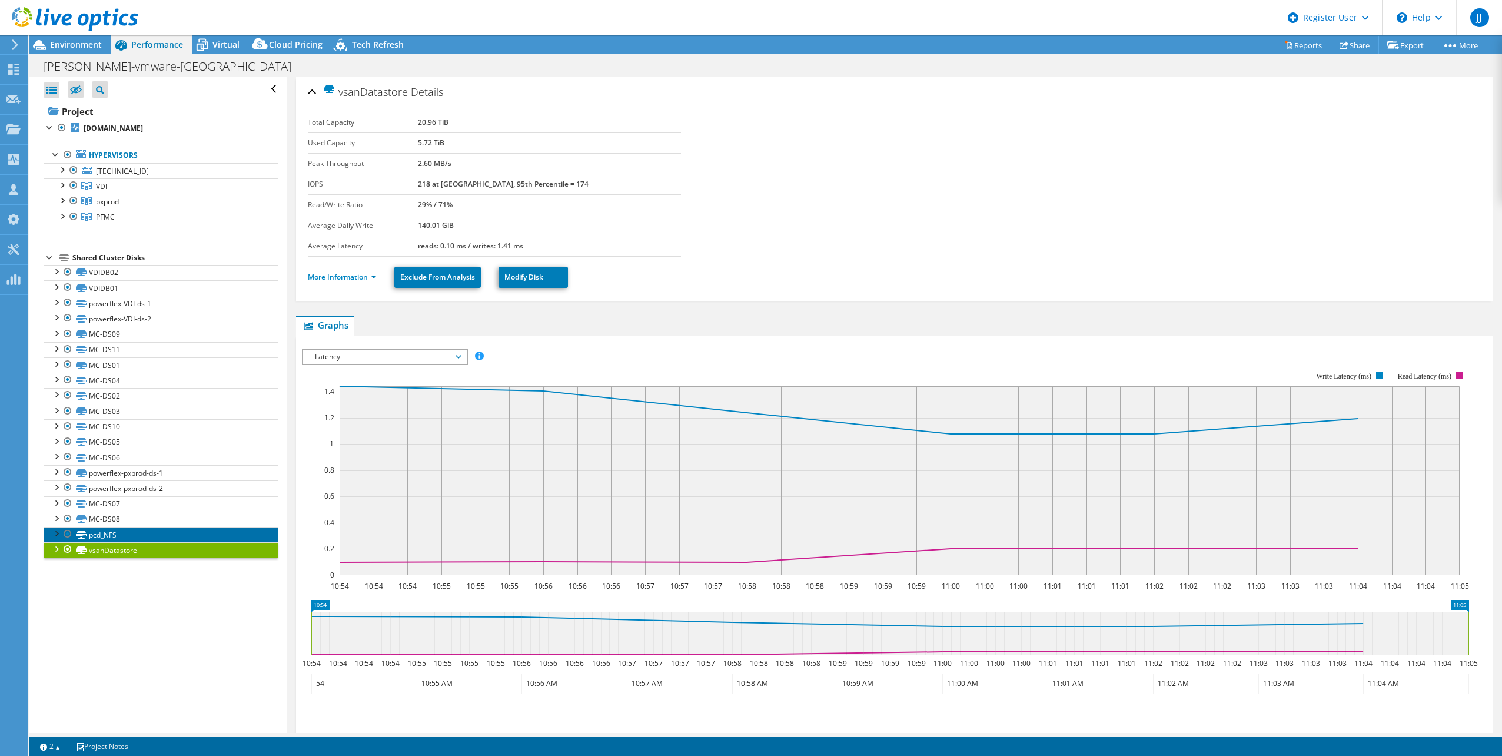
click at [160, 534] on link "pcd_NFS" at bounding box center [161, 534] width 234 height 15
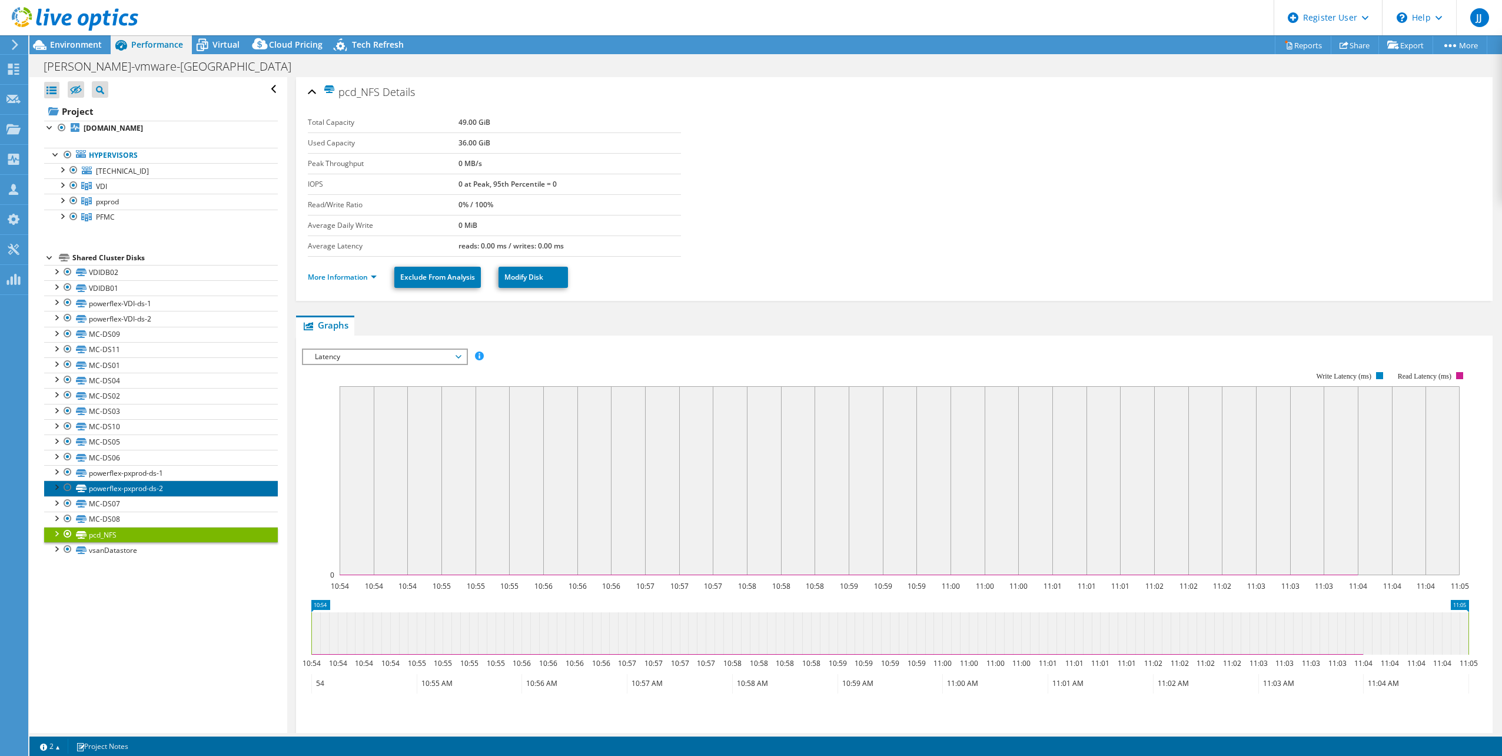
click at [97, 494] on link "powerflex-pxprod-ds-2" at bounding box center [161, 487] width 234 height 15
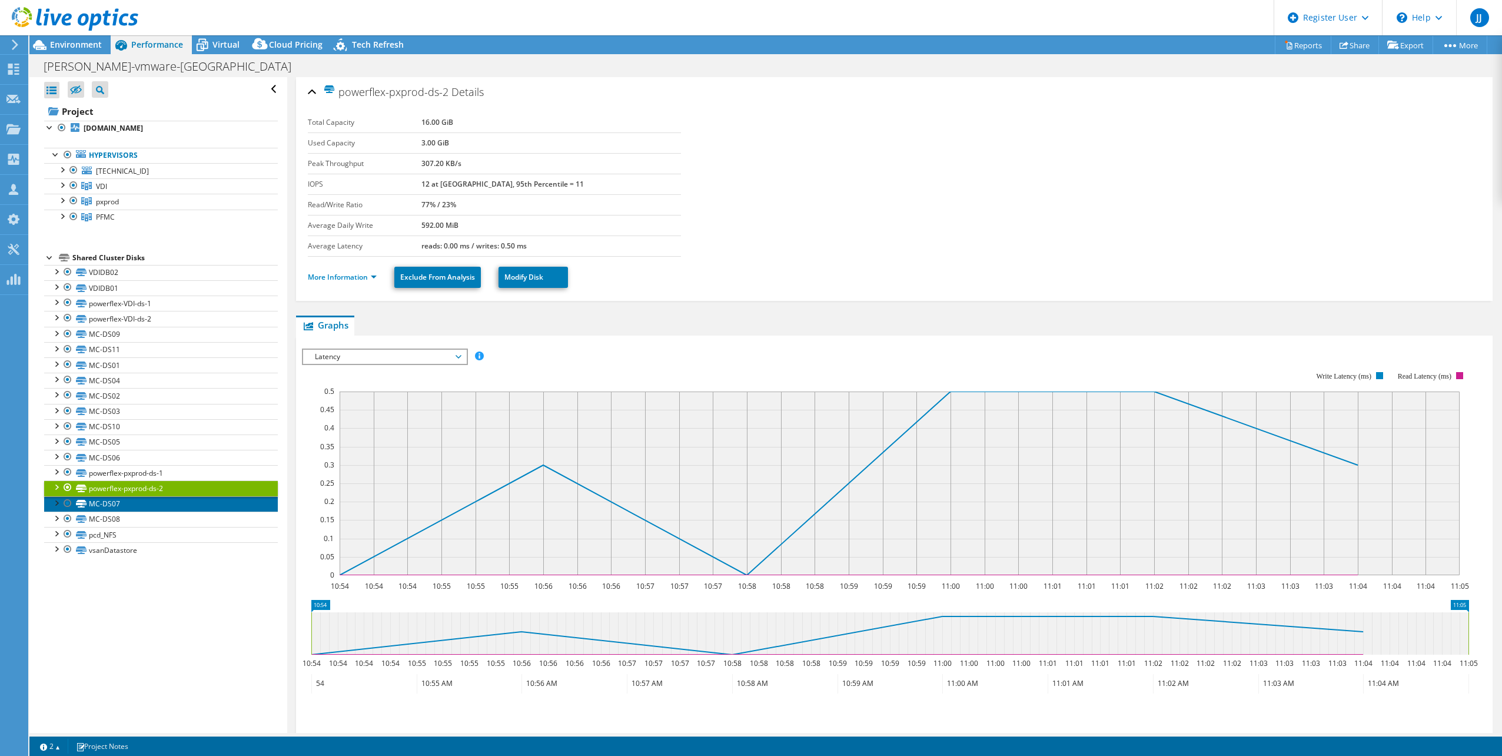
click at [94, 505] on link "MC-DS07" at bounding box center [161, 503] width 234 height 15
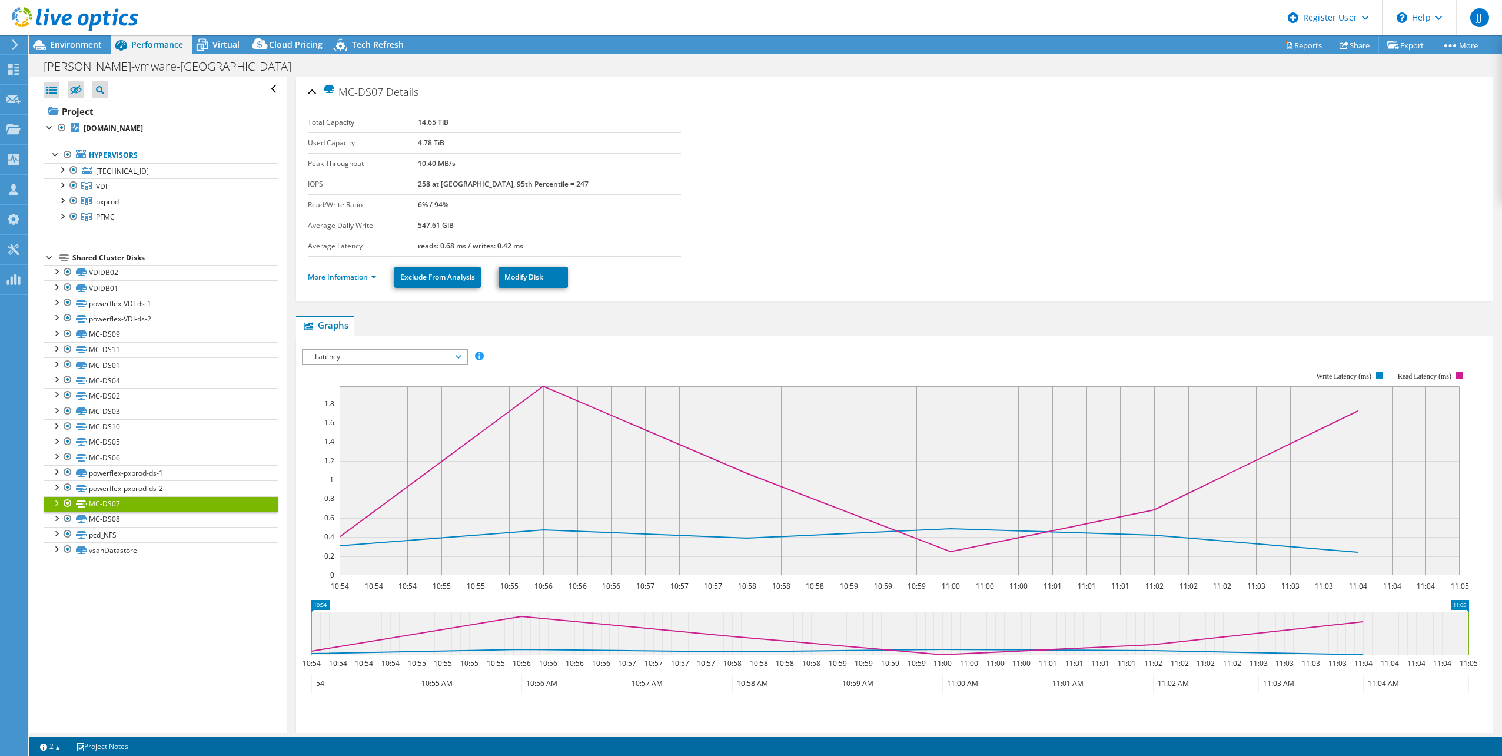
click at [52, 505] on div at bounding box center [56, 502] width 12 height 12
click at [459, 170] on tr "Peak Throughput 10.40 MB/s" at bounding box center [494, 163] width 373 height 21
drag, startPoint x: 464, startPoint y: 170, endPoint x: 523, endPoint y: 180, distance: 59.1
click at [523, 180] on td "258 at [GEOGRAPHIC_DATA], 95th Percentile = 247" at bounding box center [550, 184] width 264 height 21
drag, startPoint x: 523, startPoint y: 180, endPoint x: 441, endPoint y: 187, distance: 81.5
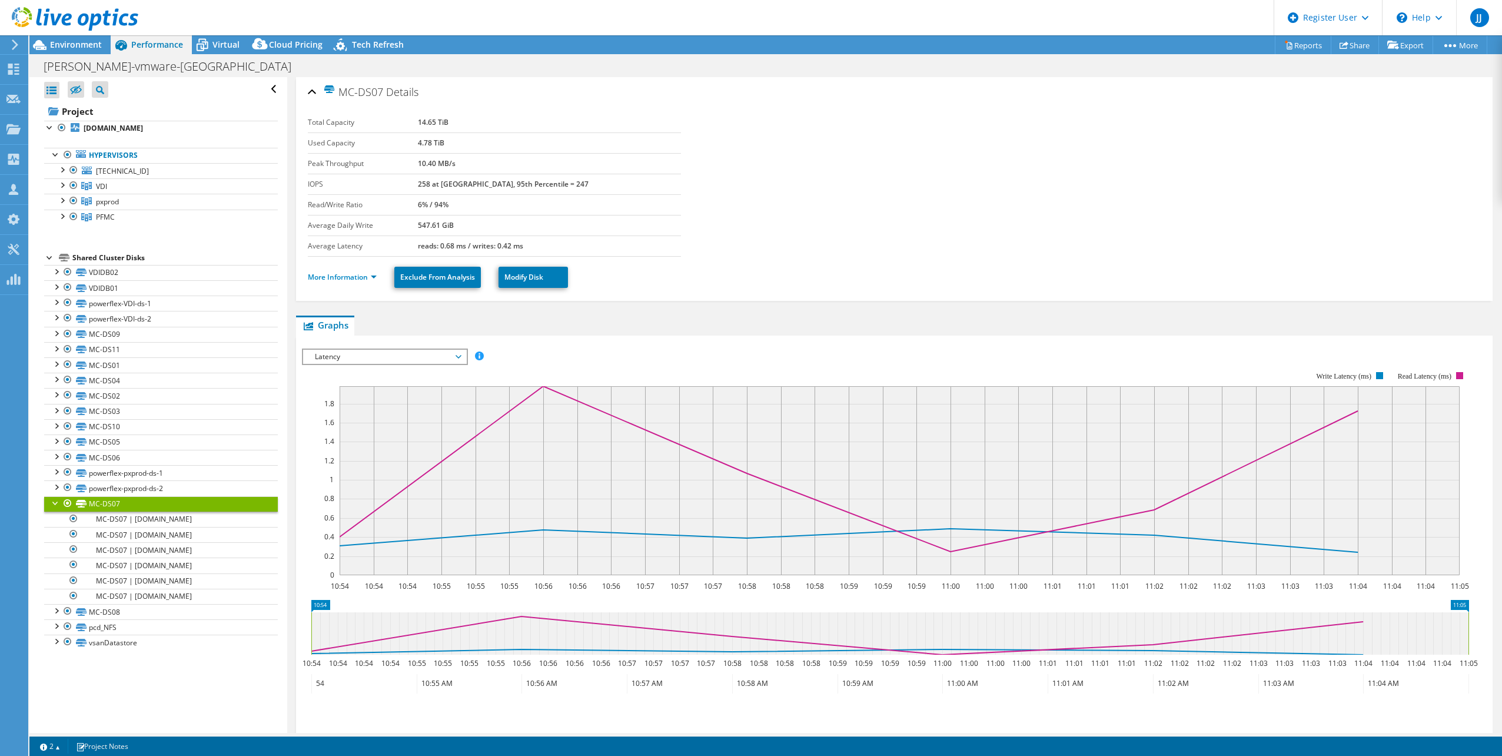
click at [418, 187] on label "IOPS" at bounding box center [363, 184] width 110 height 12
click at [1193, 291] on div "More Information Exclude From Analysis Modify Disk" at bounding box center [894, 277] width 1173 height 41
click at [318, 287] on ul "More Information Exclude From Analysis Modify Disk" at bounding box center [894, 276] width 1173 height 24
click at [327, 275] on link "More Information" at bounding box center [342, 277] width 69 height 10
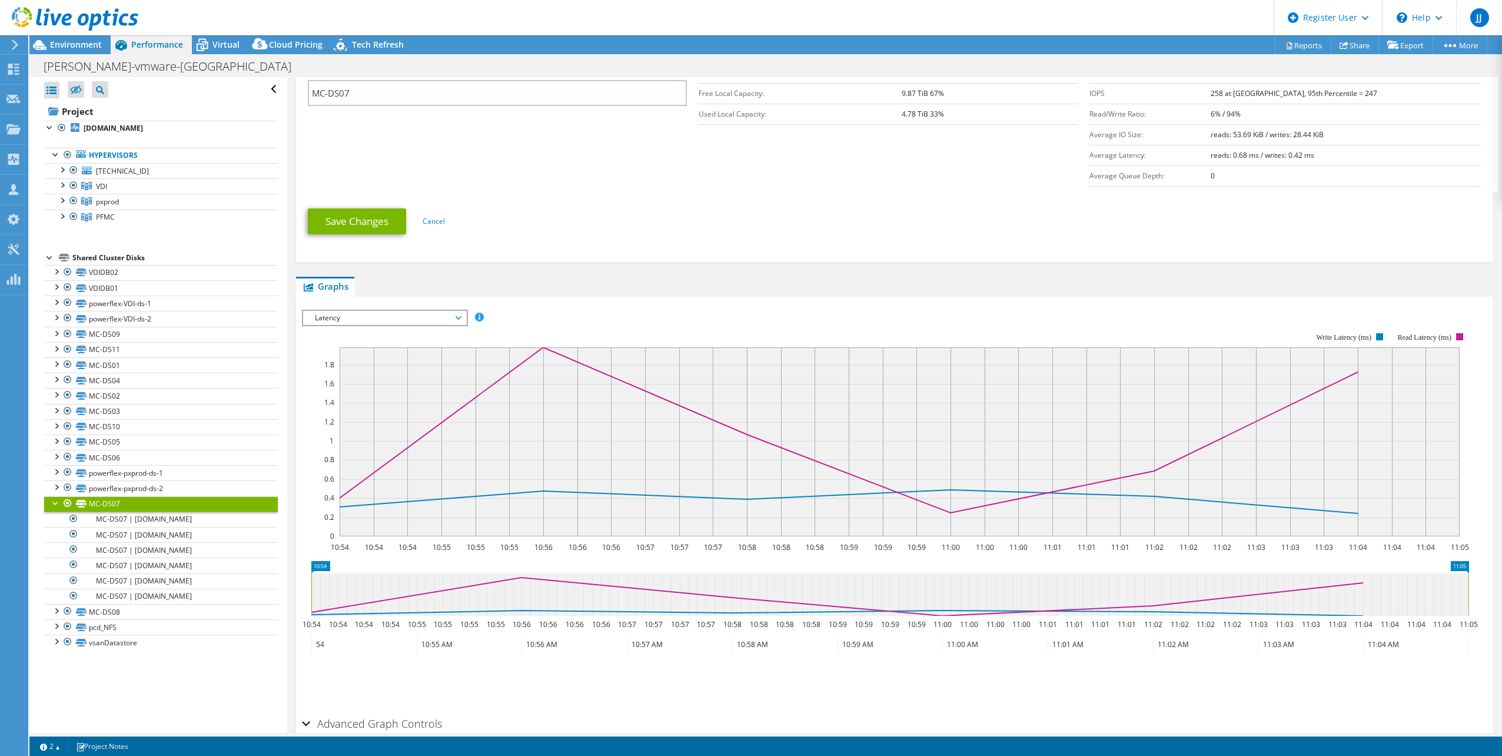
scroll to position [294, 0]
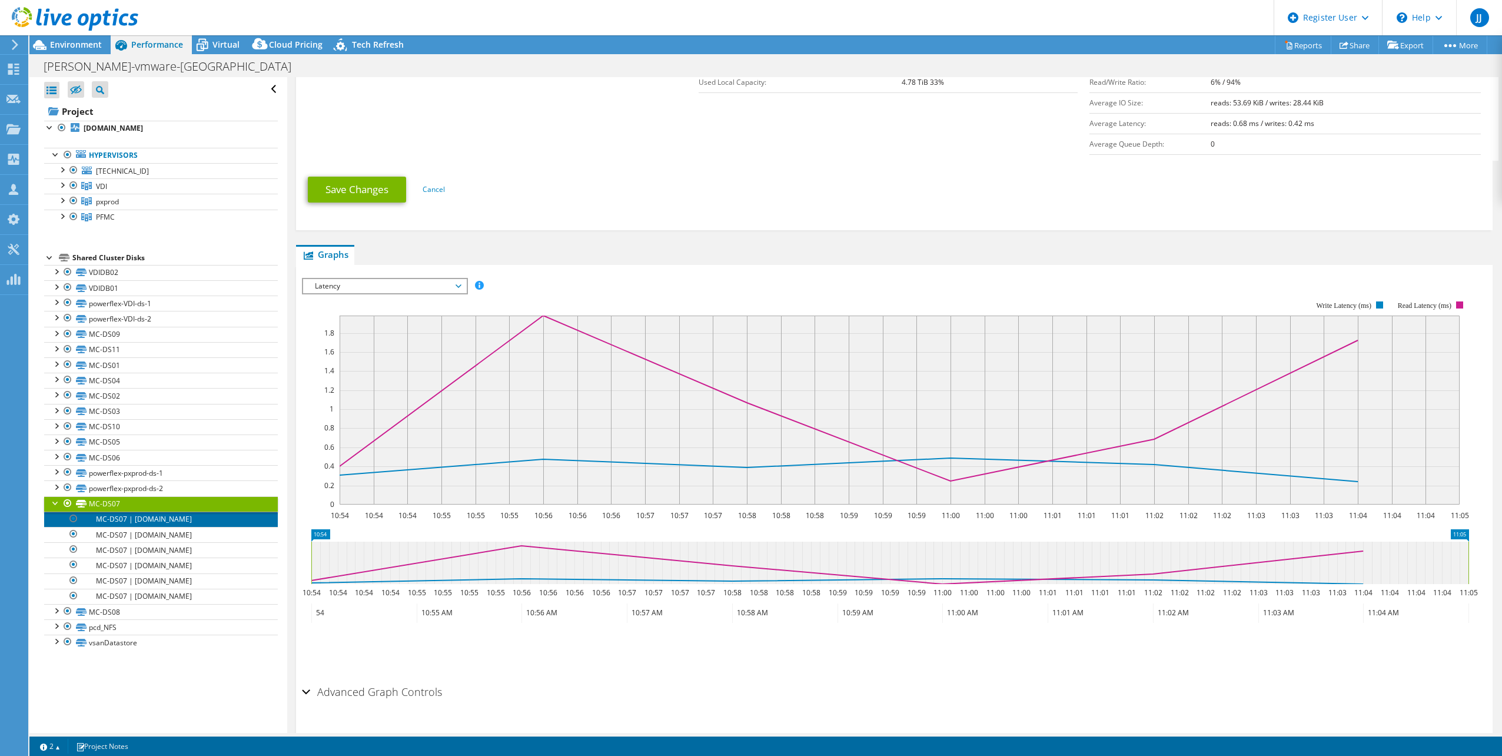
click at [179, 516] on link "MC-DS07 | [DOMAIN_NAME]" at bounding box center [161, 518] width 234 height 15
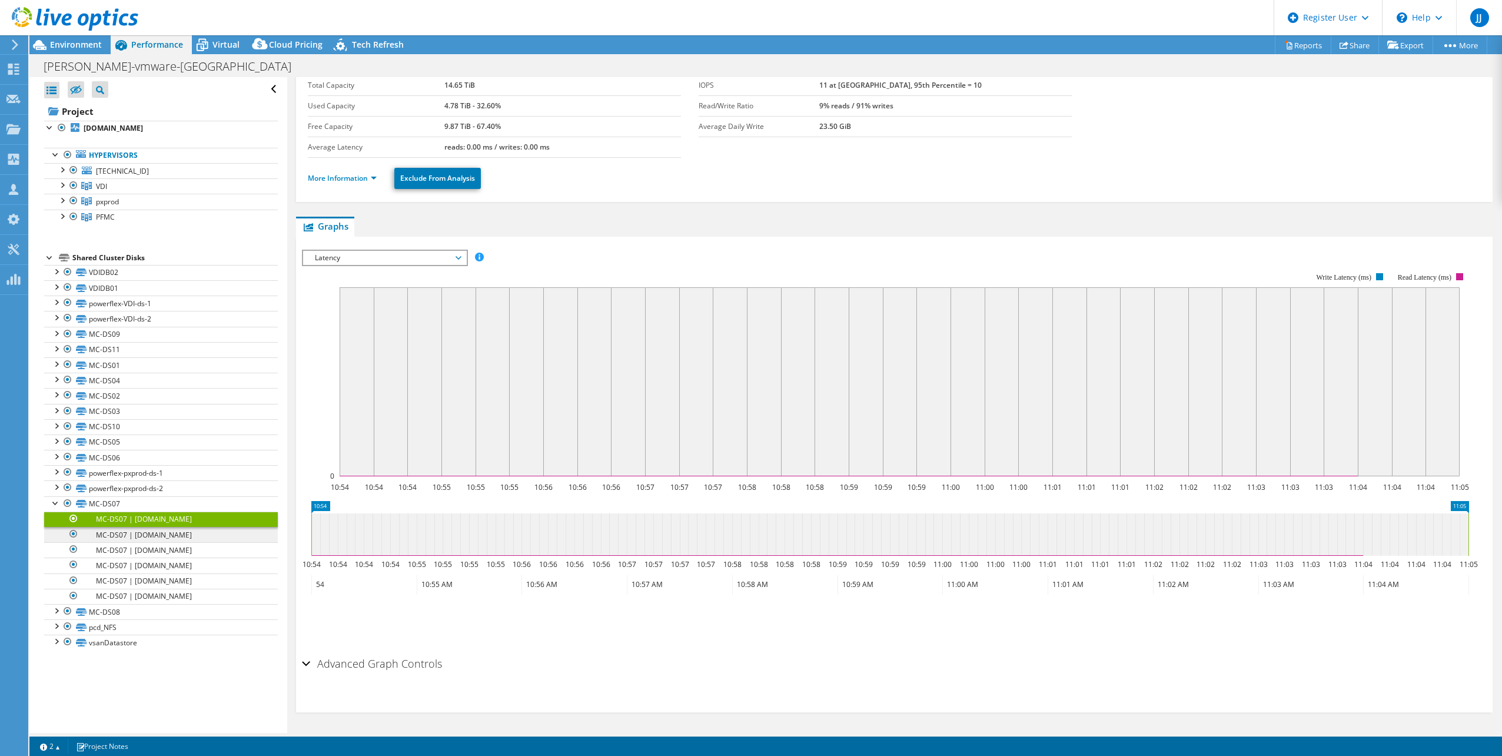
scroll to position [58, 0]
click at [168, 536] on link "MC-DS07 | [DOMAIN_NAME]" at bounding box center [161, 534] width 234 height 15
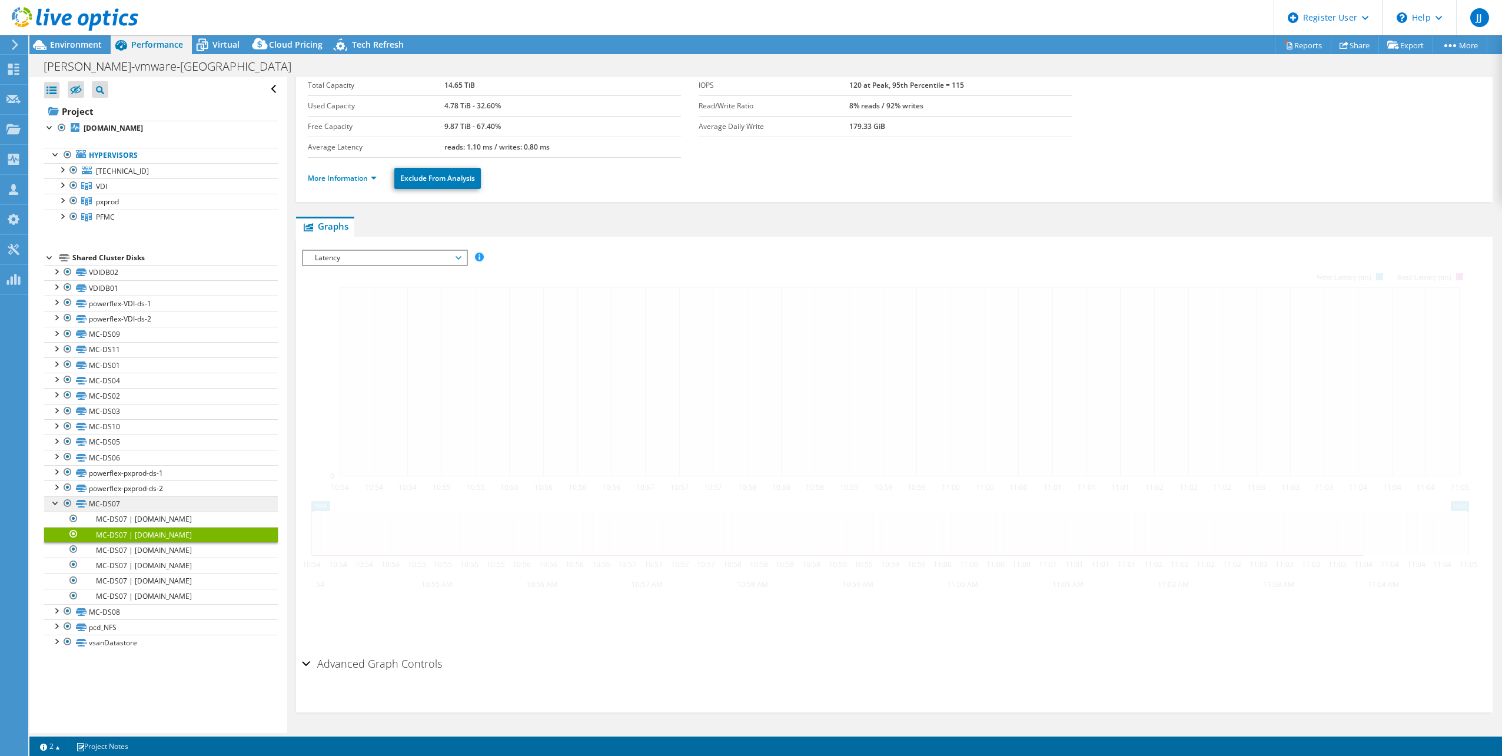
scroll to position [0, 0]
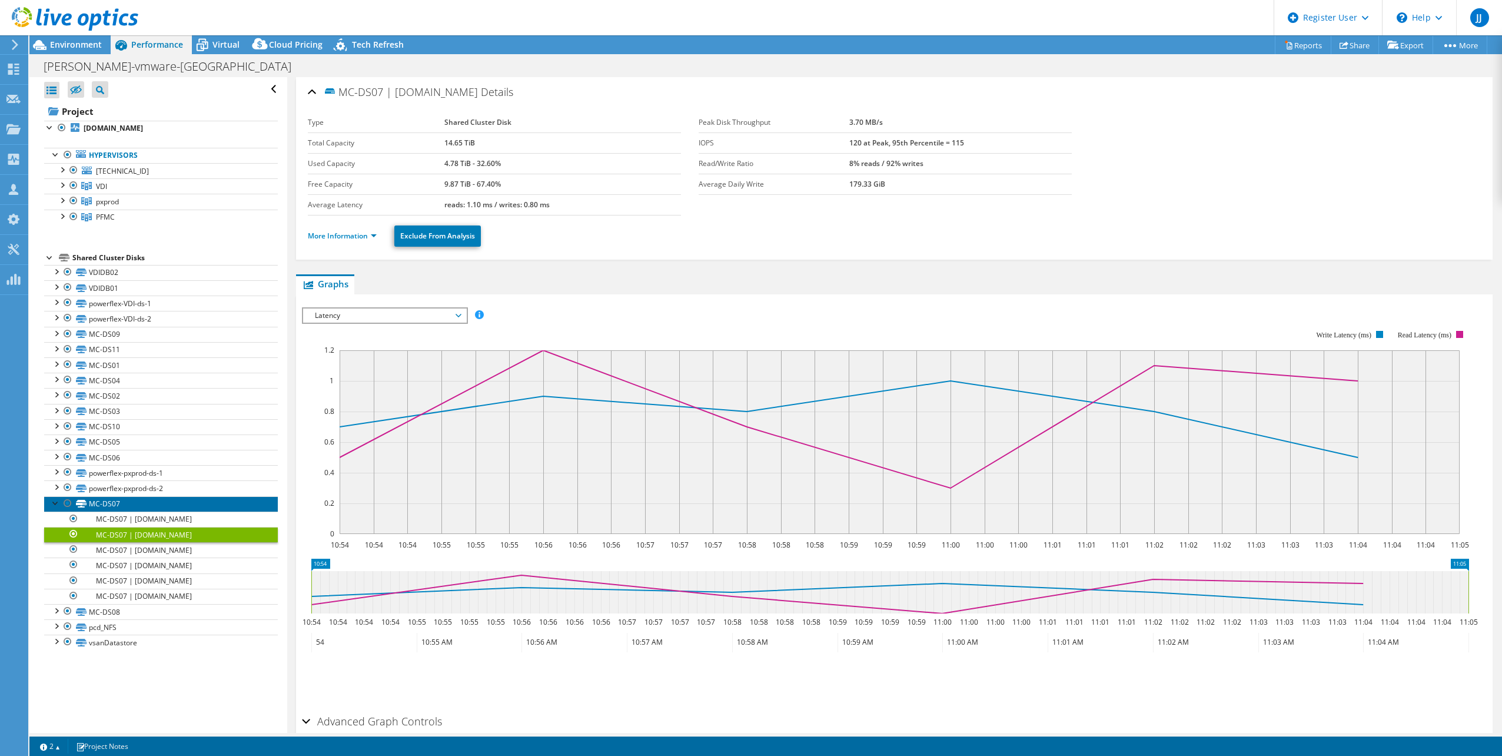
click at [167, 501] on link "MC-DS07" at bounding box center [161, 503] width 234 height 15
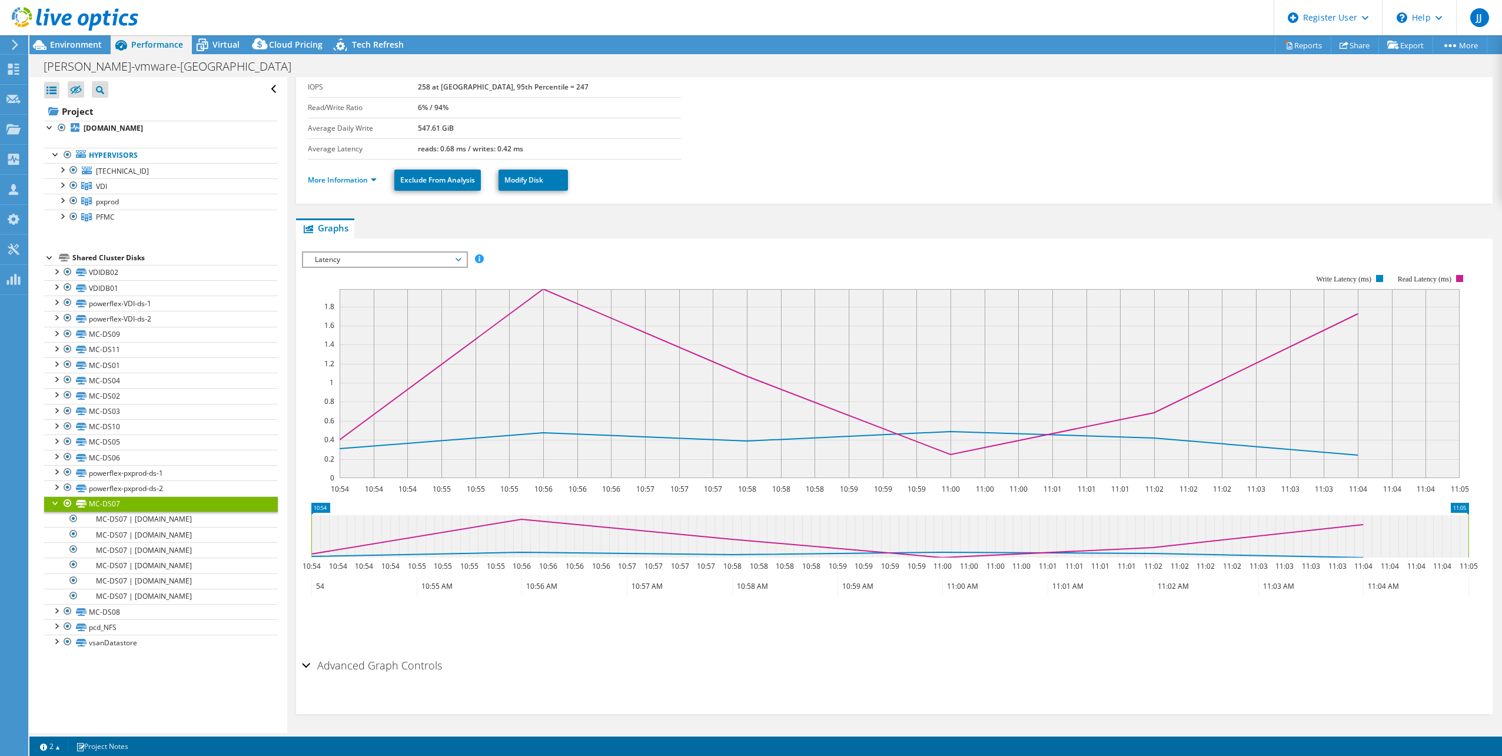
scroll to position [99, 0]
click at [422, 265] on div "Latency IOPS Disk Throughput IO Size Latency Queue Depth CPU Percentage Memory …" at bounding box center [385, 258] width 166 height 16
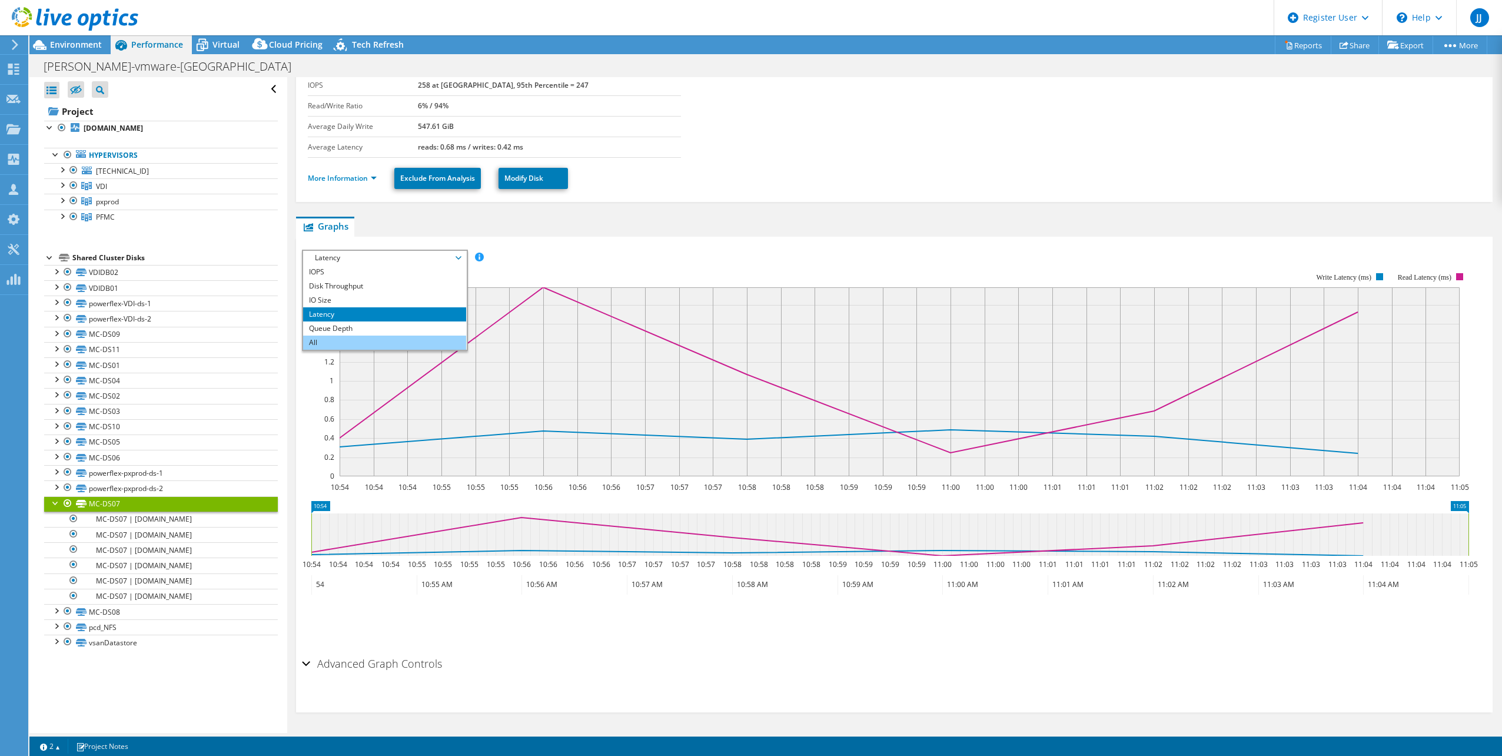
click at [397, 337] on li "All" at bounding box center [384, 342] width 163 height 14
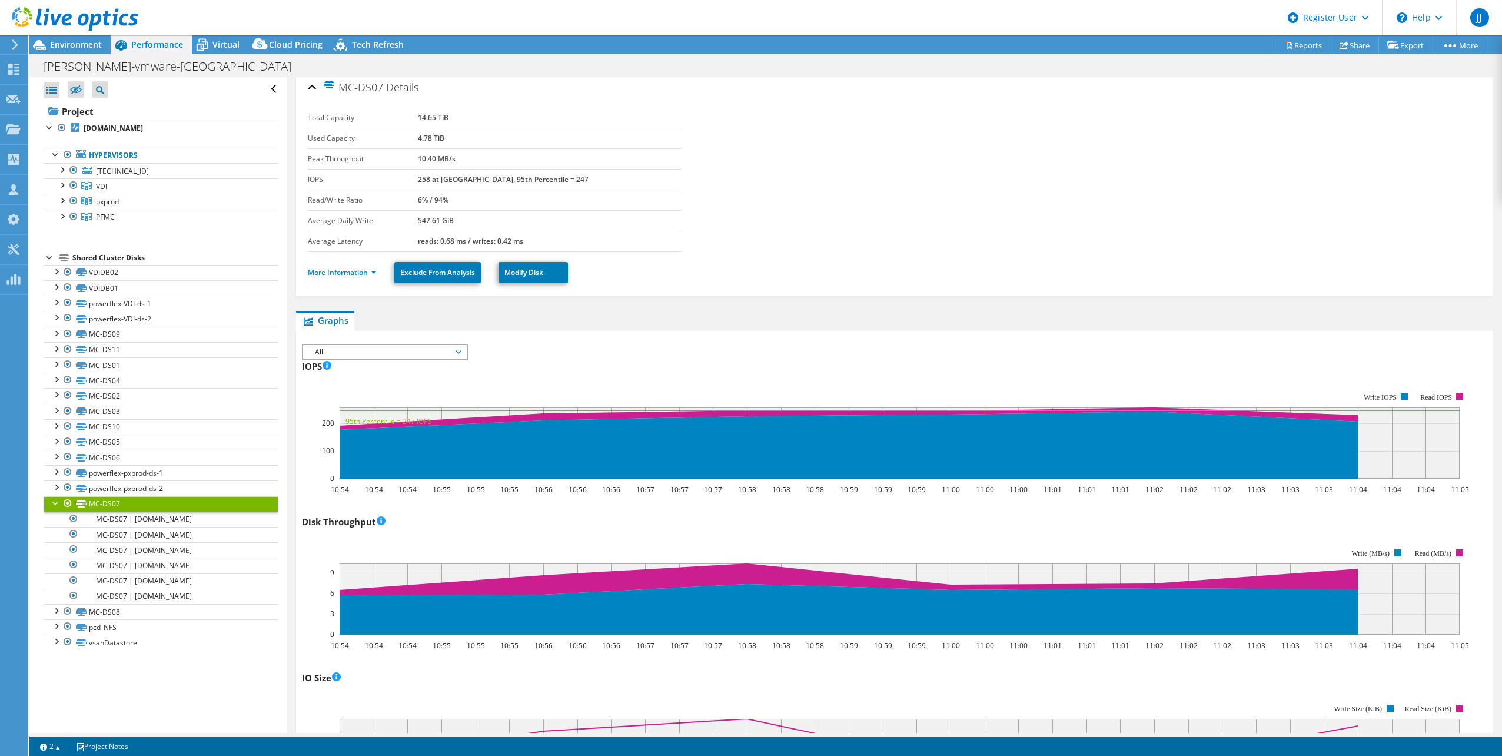
scroll to position [0, 0]
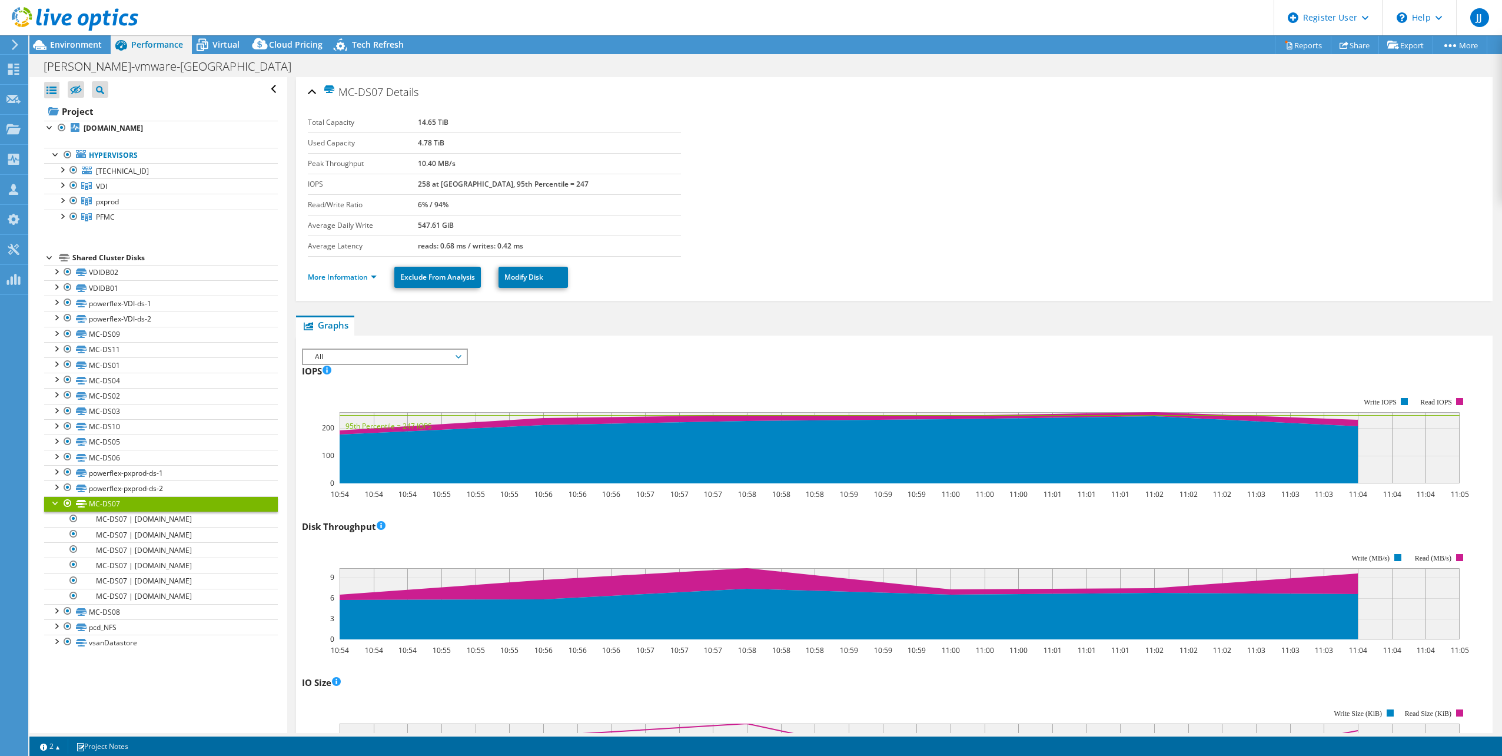
click at [712, 364] on div "IOPS 10:54 10:54 10:54 10:55 10:55 10:55 10:56 10:56 10:56 10:57 10:57 10:57 10…" at bounding box center [894, 430] width 1185 height 138
click at [347, 278] on link "More Information" at bounding box center [342, 277] width 69 height 10
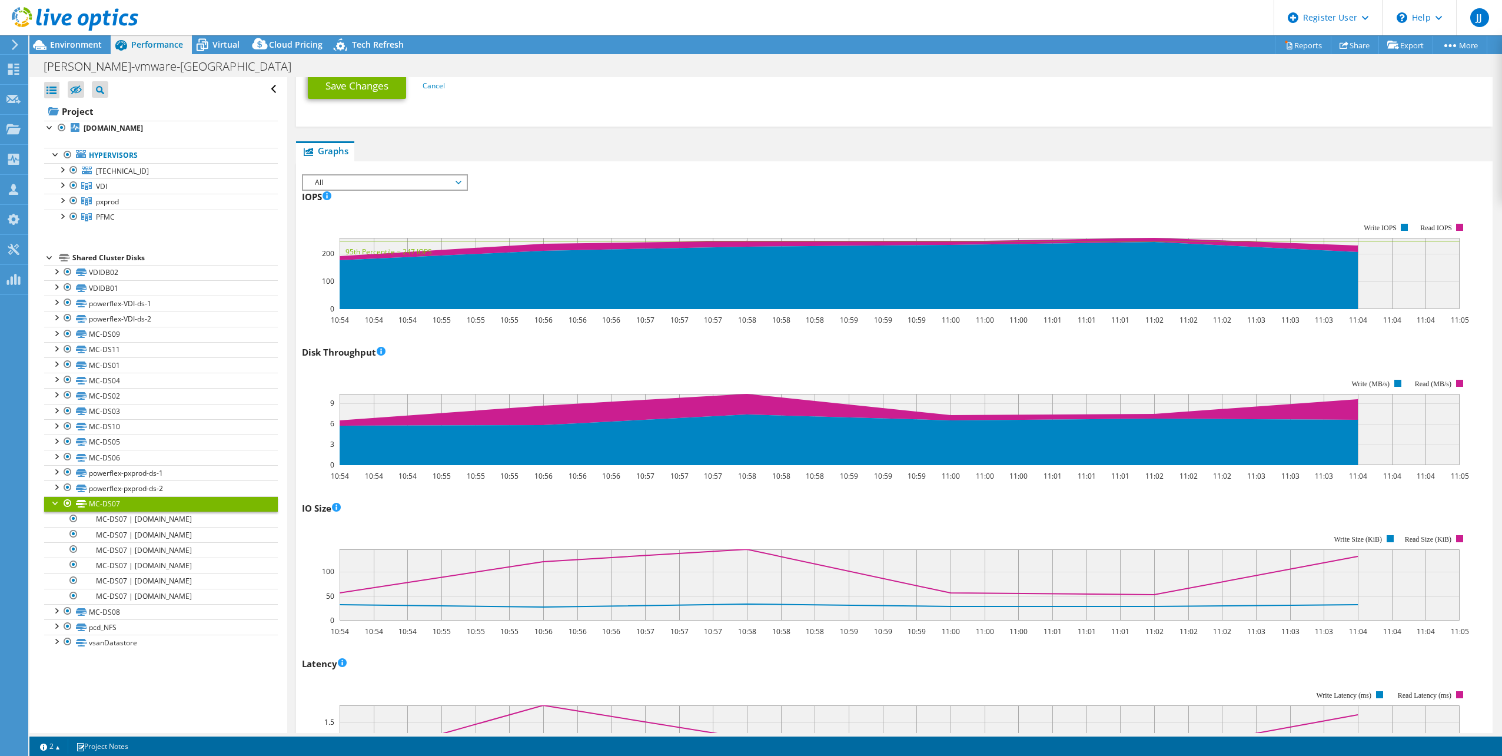
scroll to position [589, 0]
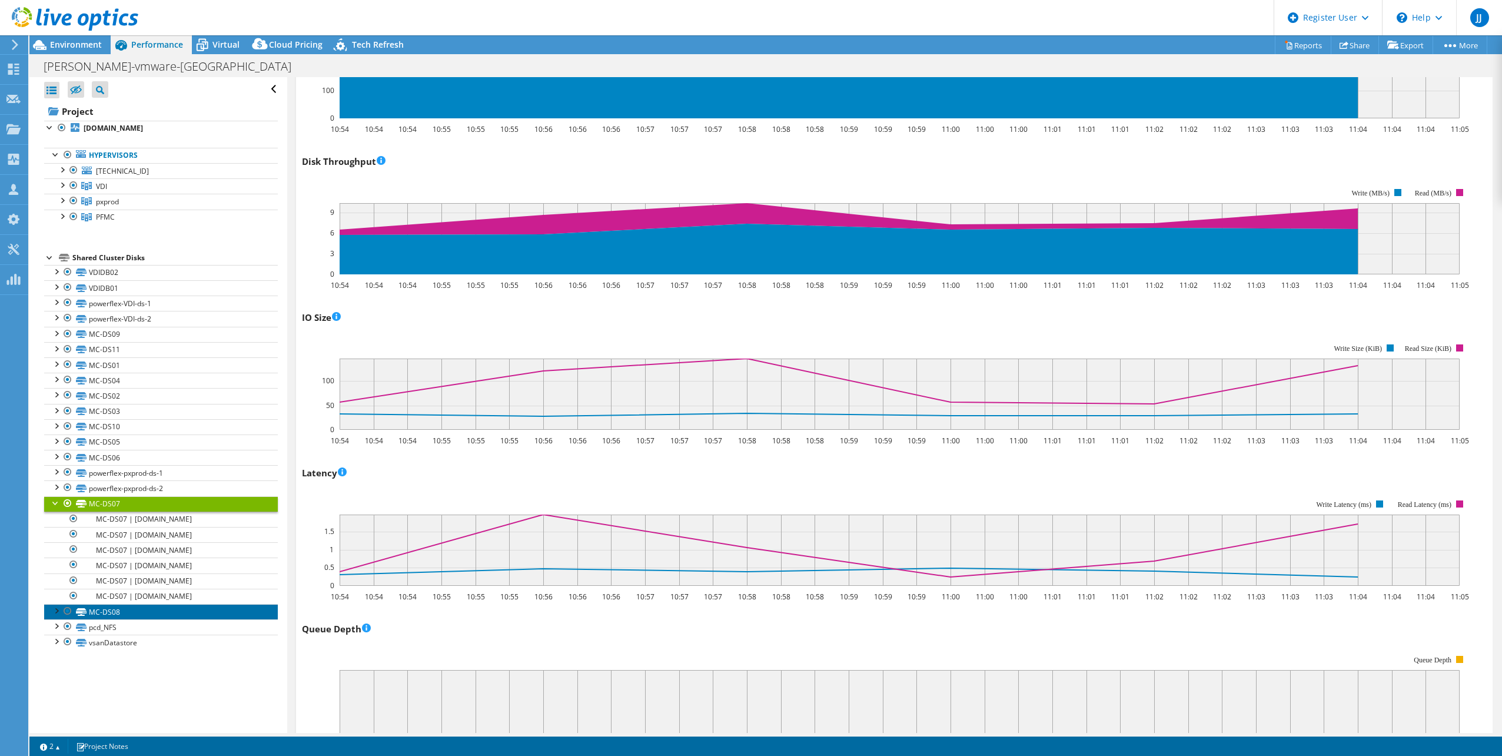
click at [177, 609] on link "MC-DS08" at bounding box center [161, 611] width 234 height 15
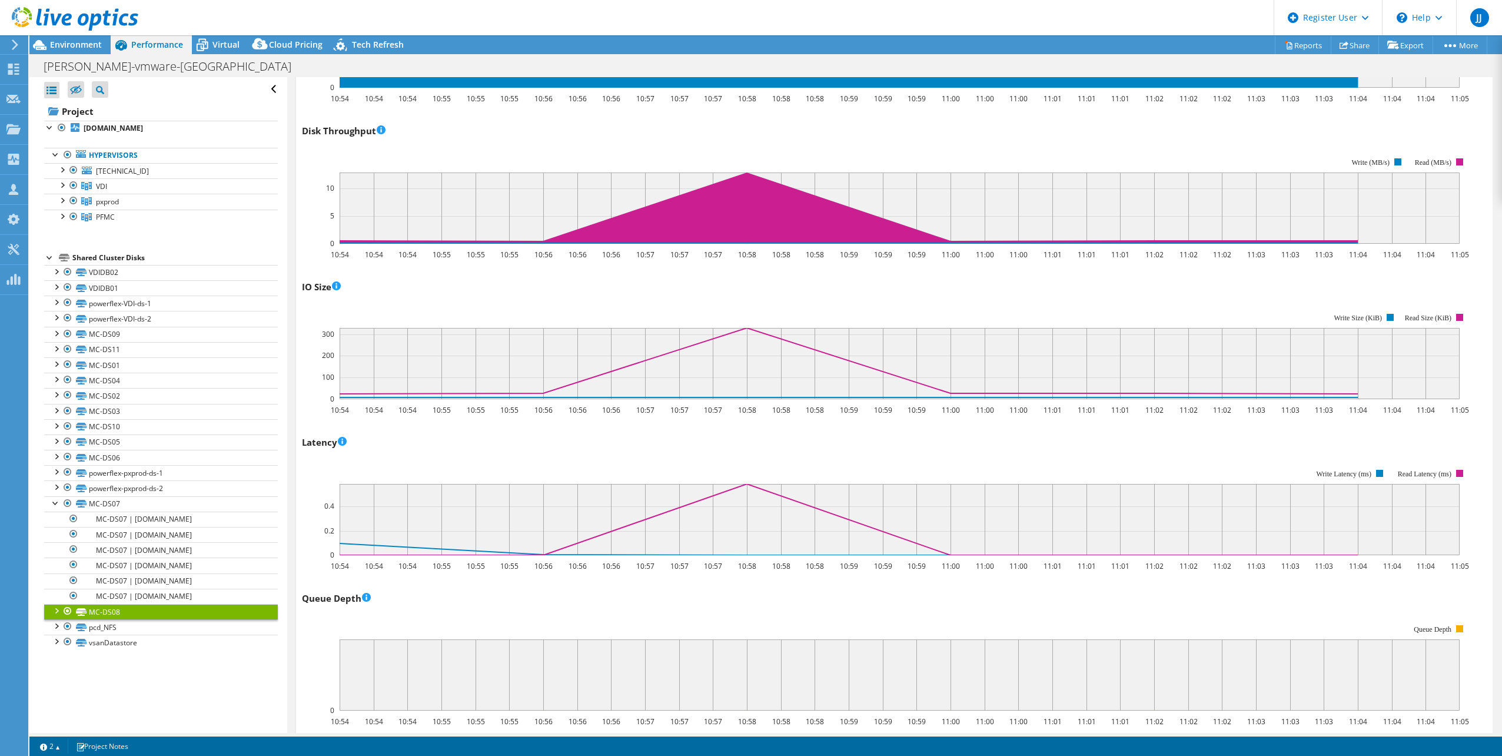
scroll to position [365, 0]
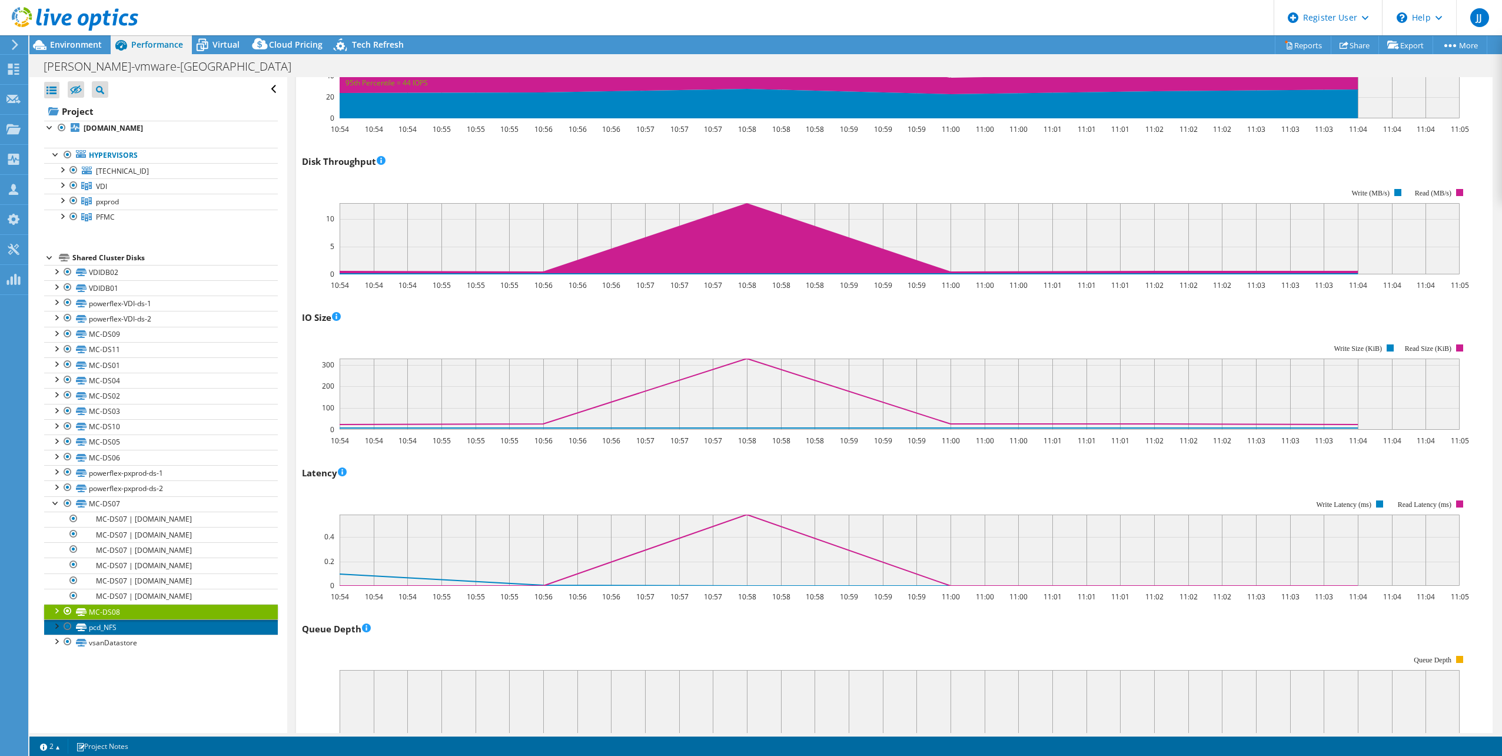
click at [170, 627] on link "pcd_NFS" at bounding box center [161, 626] width 234 height 15
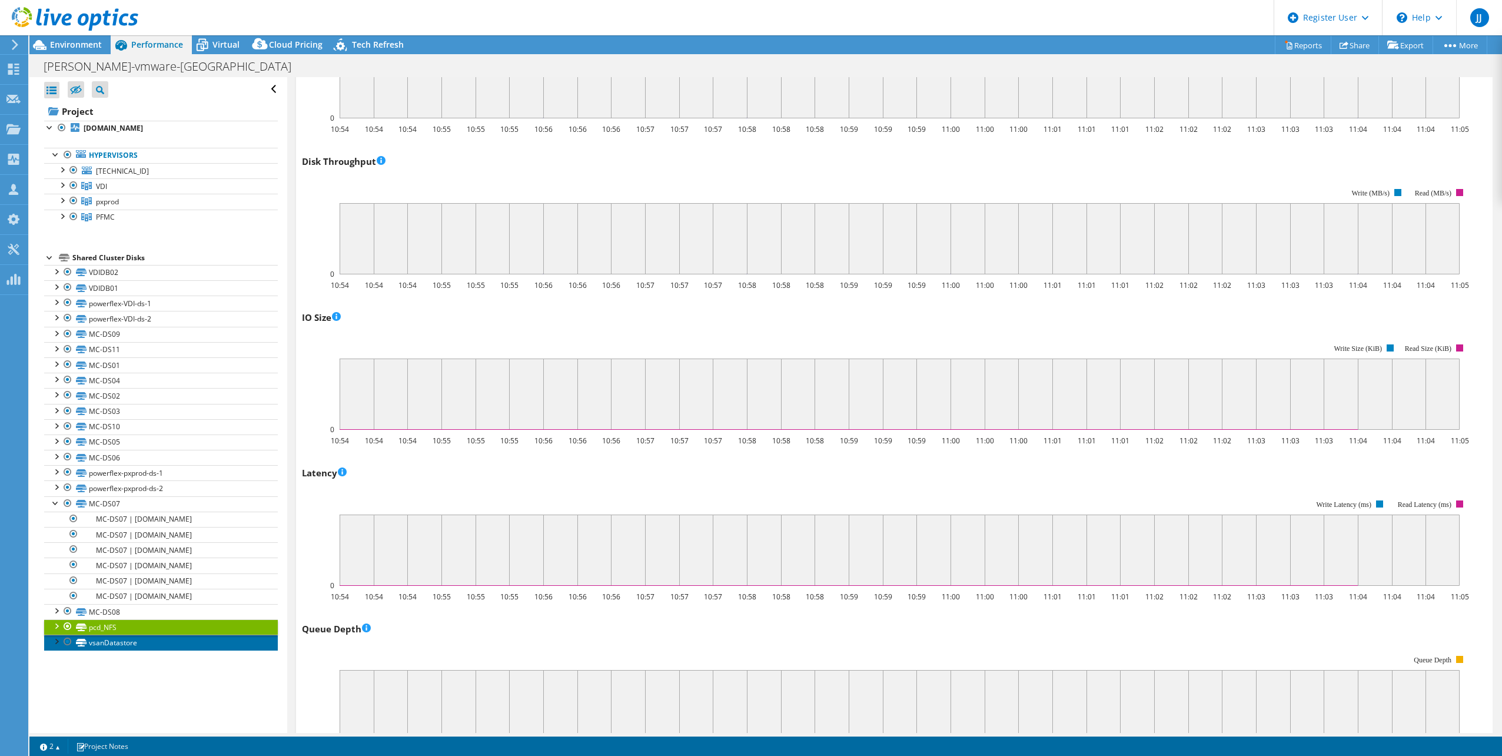
click at [163, 644] on link "vsanDatastore" at bounding box center [161, 641] width 234 height 15
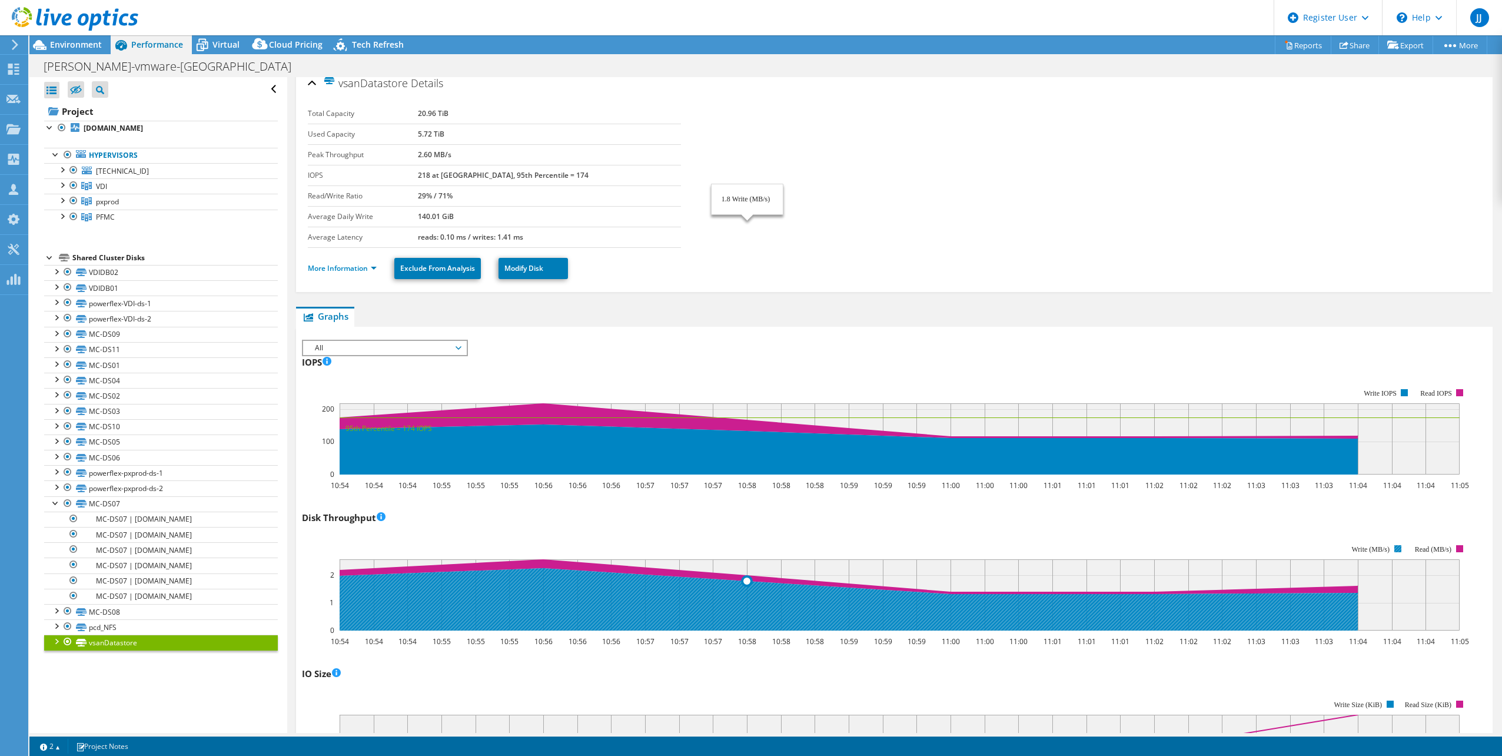
scroll to position [0, 0]
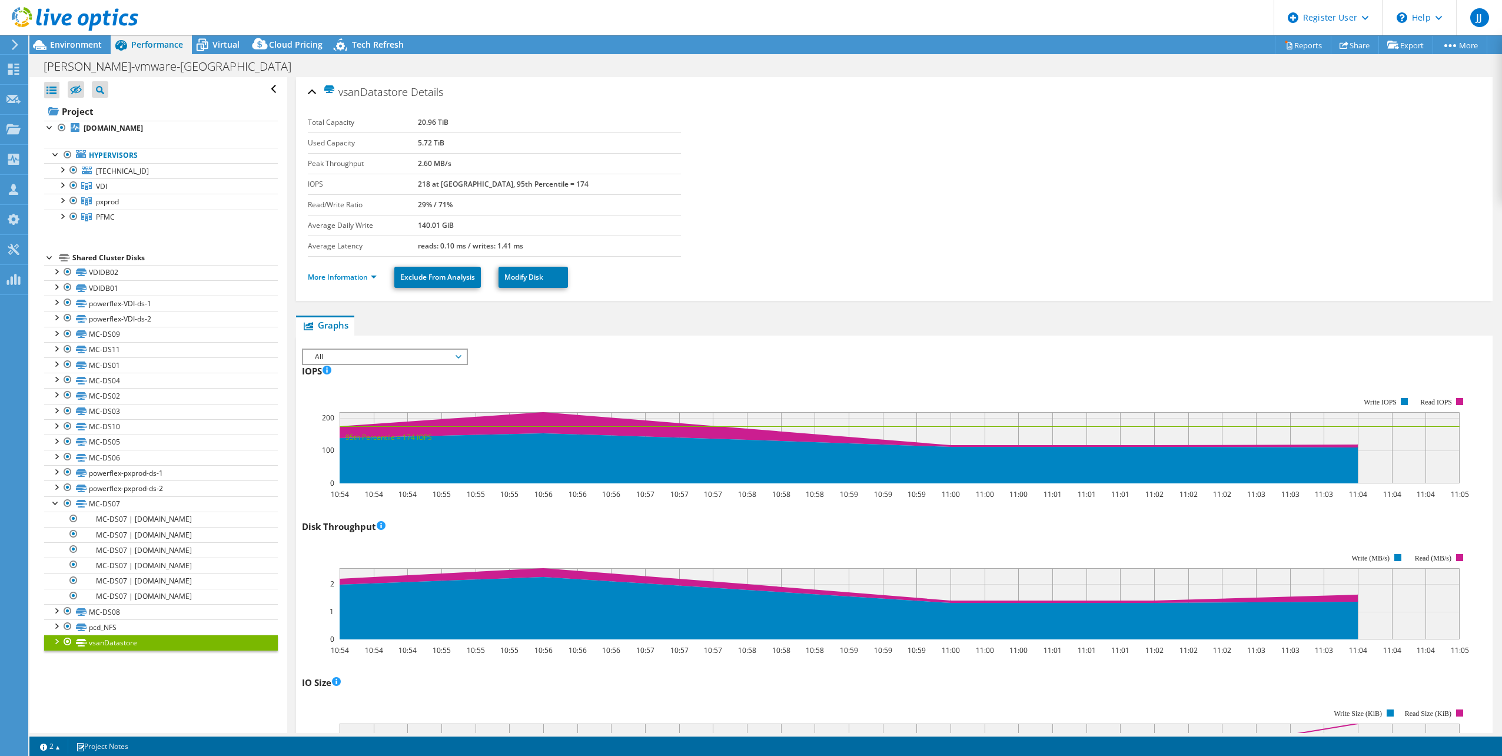
click at [678, 350] on div "IOPS Disk Throughput IO Size Latency Queue Depth CPU Percentage Memory Page Fau…" at bounding box center [894, 354] width 1185 height 13
click at [135, 325] on link "powerflex-VDI-ds-2" at bounding box center [161, 318] width 234 height 15
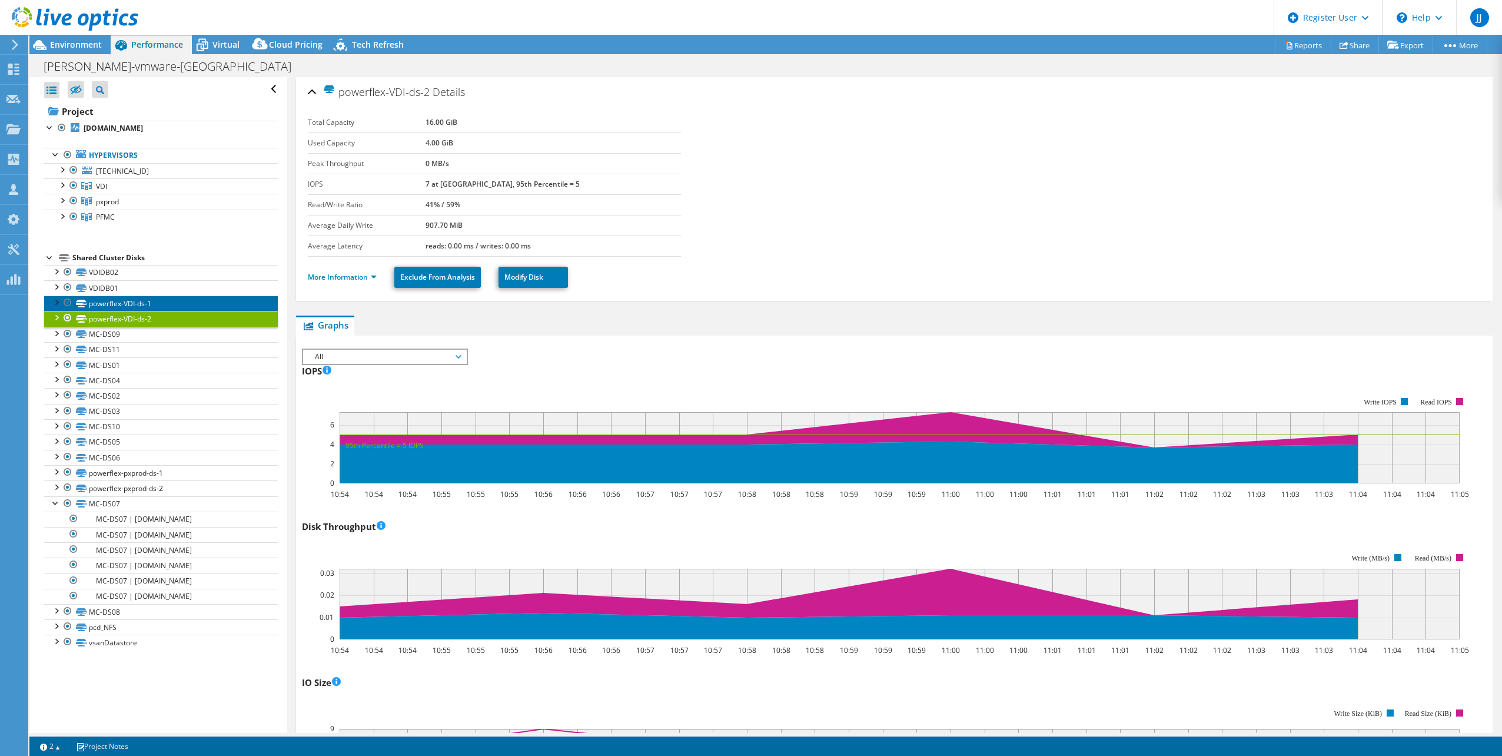
click at [147, 301] on link "powerflex-VDI-ds-1" at bounding box center [161, 302] width 234 height 15
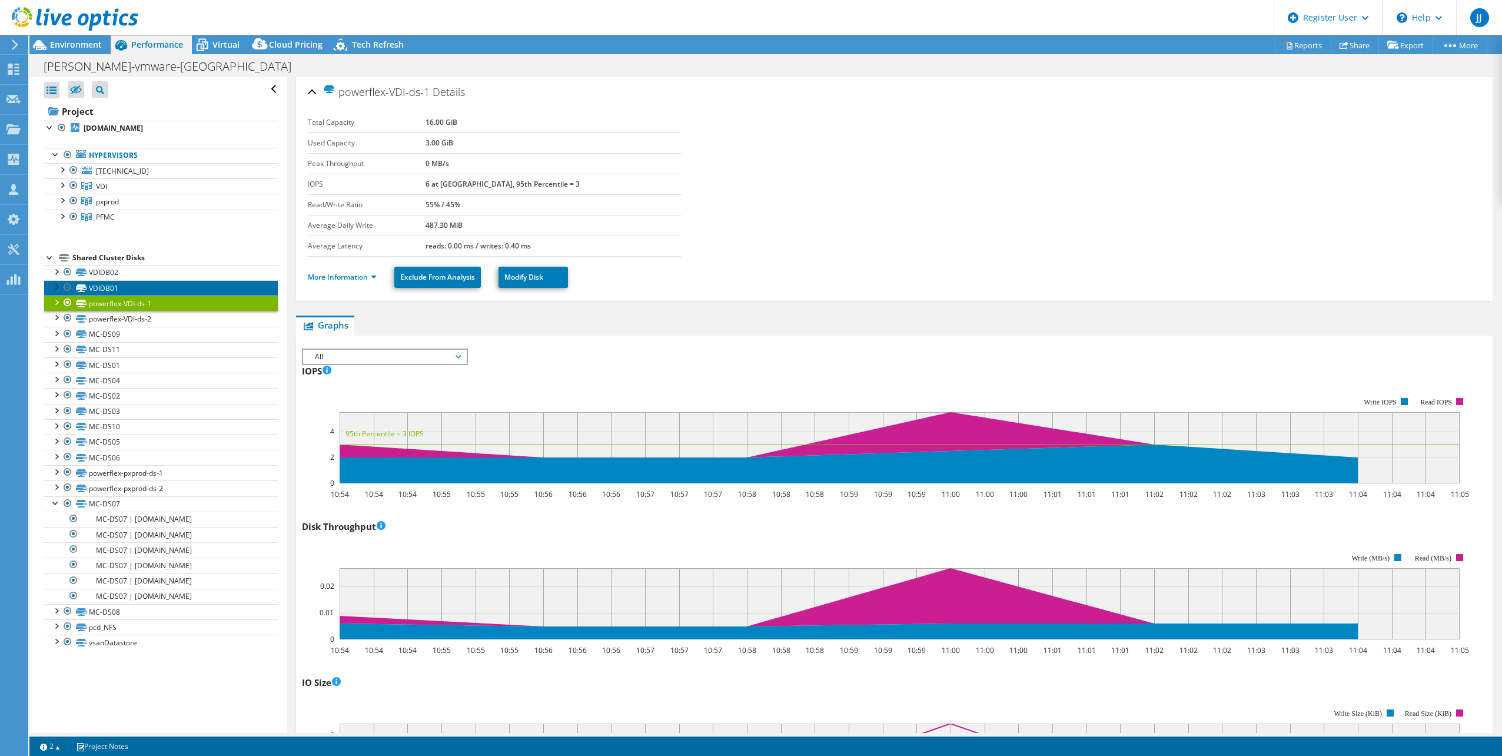
click at [157, 283] on link "VDIDB01" at bounding box center [161, 287] width 234 height 15
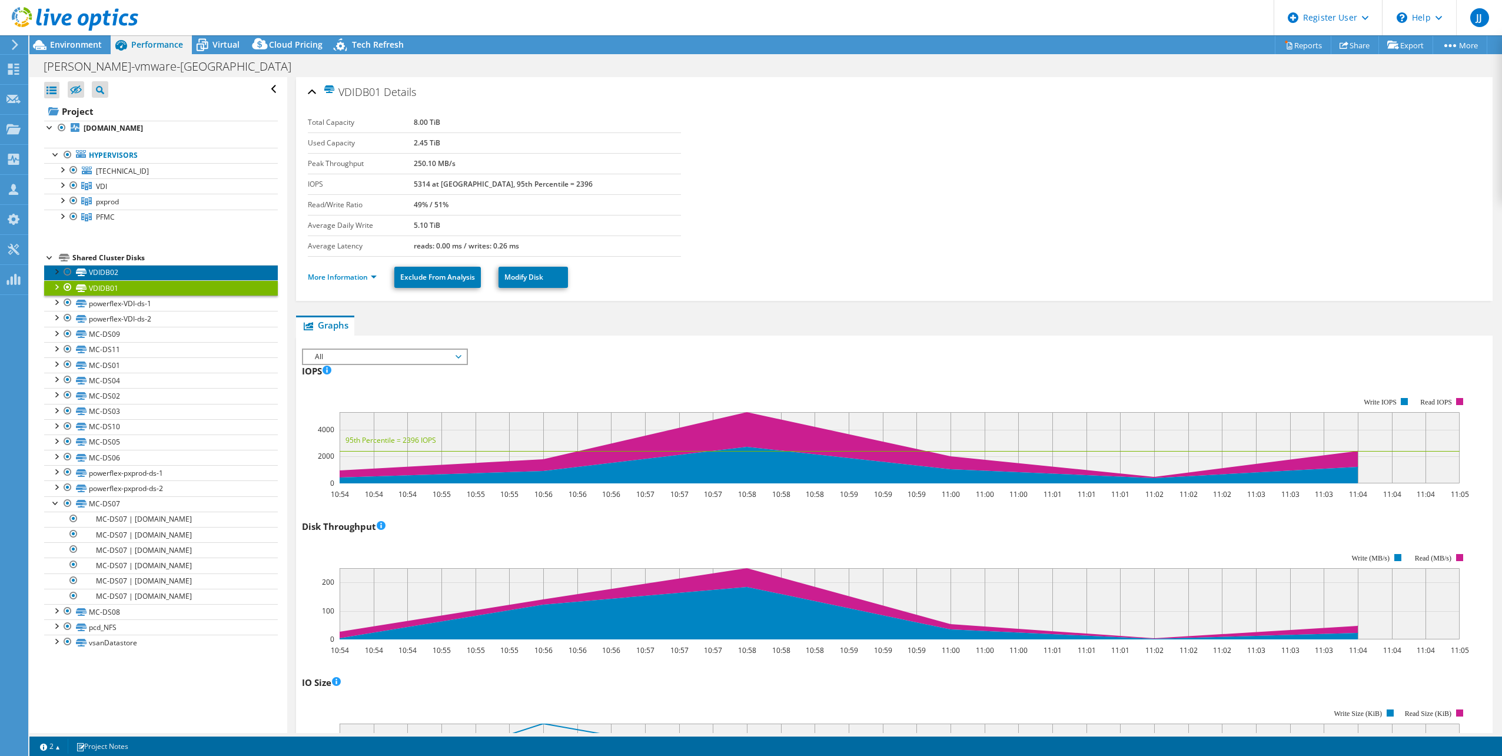
click at [158, 274] on link "VDIDB02" at bounding box center [161, 272] width 234 height 15
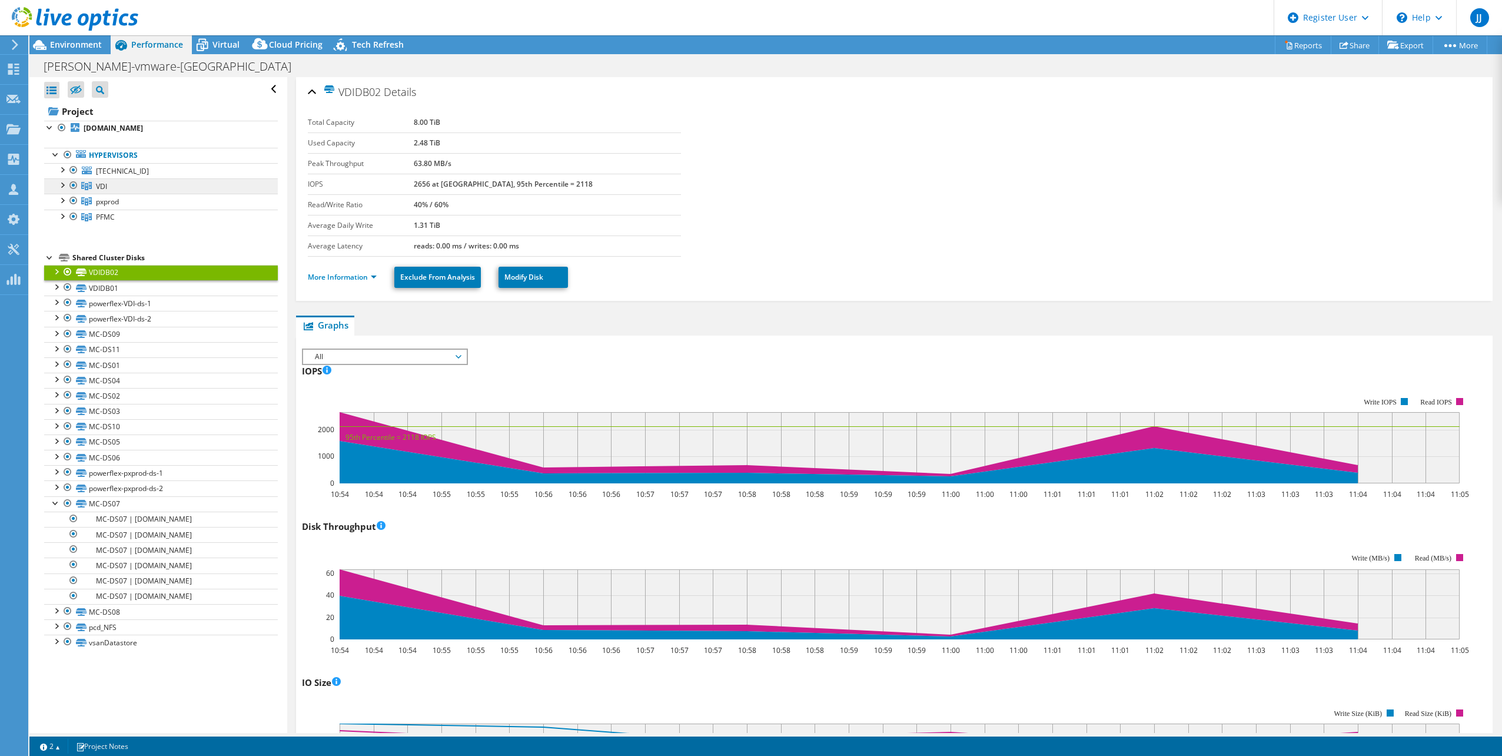
click at [176, 180] on link "VDI" at bounding box center [161, 185] width 234 height 15
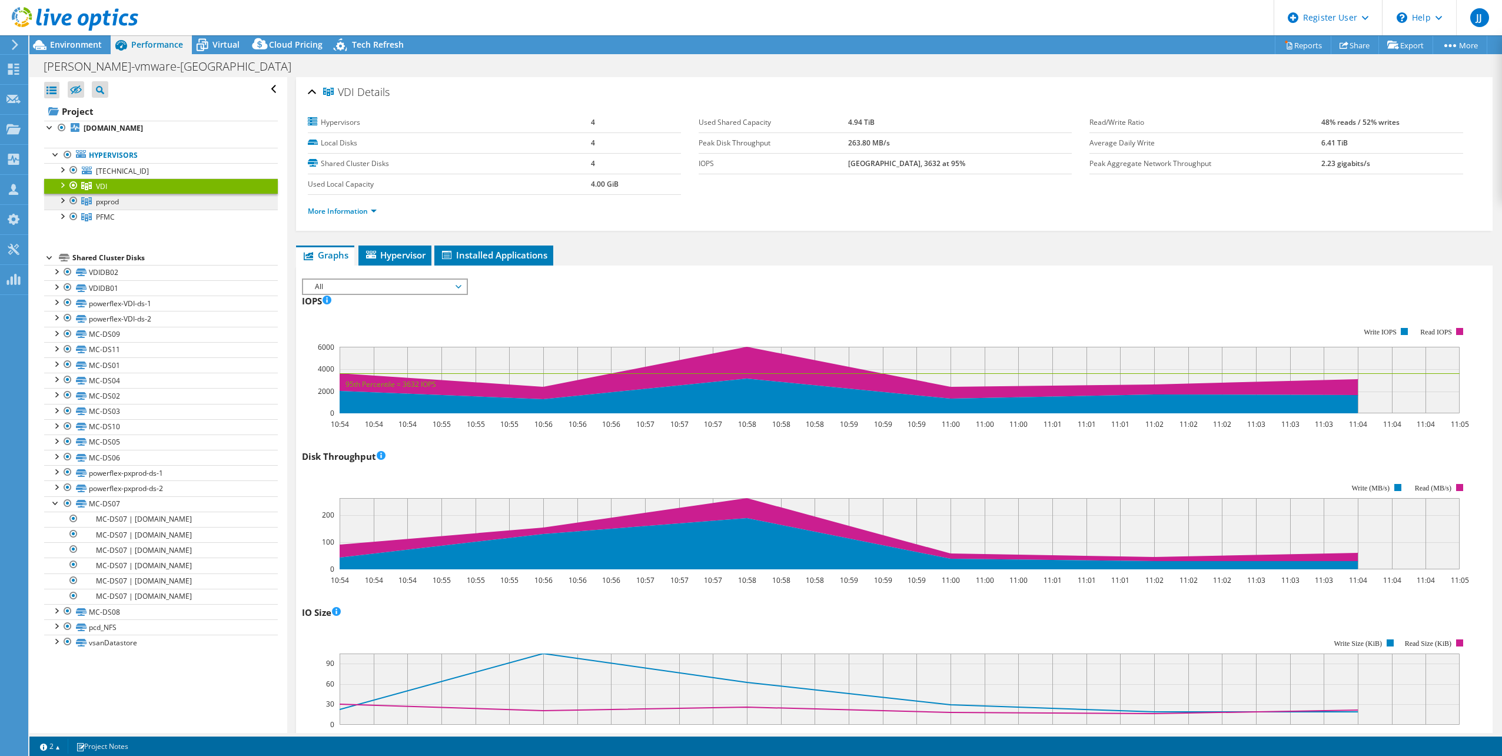
click at [164, 207] on link "pxprod" at bounding box center [161, 201] width 234 height 15
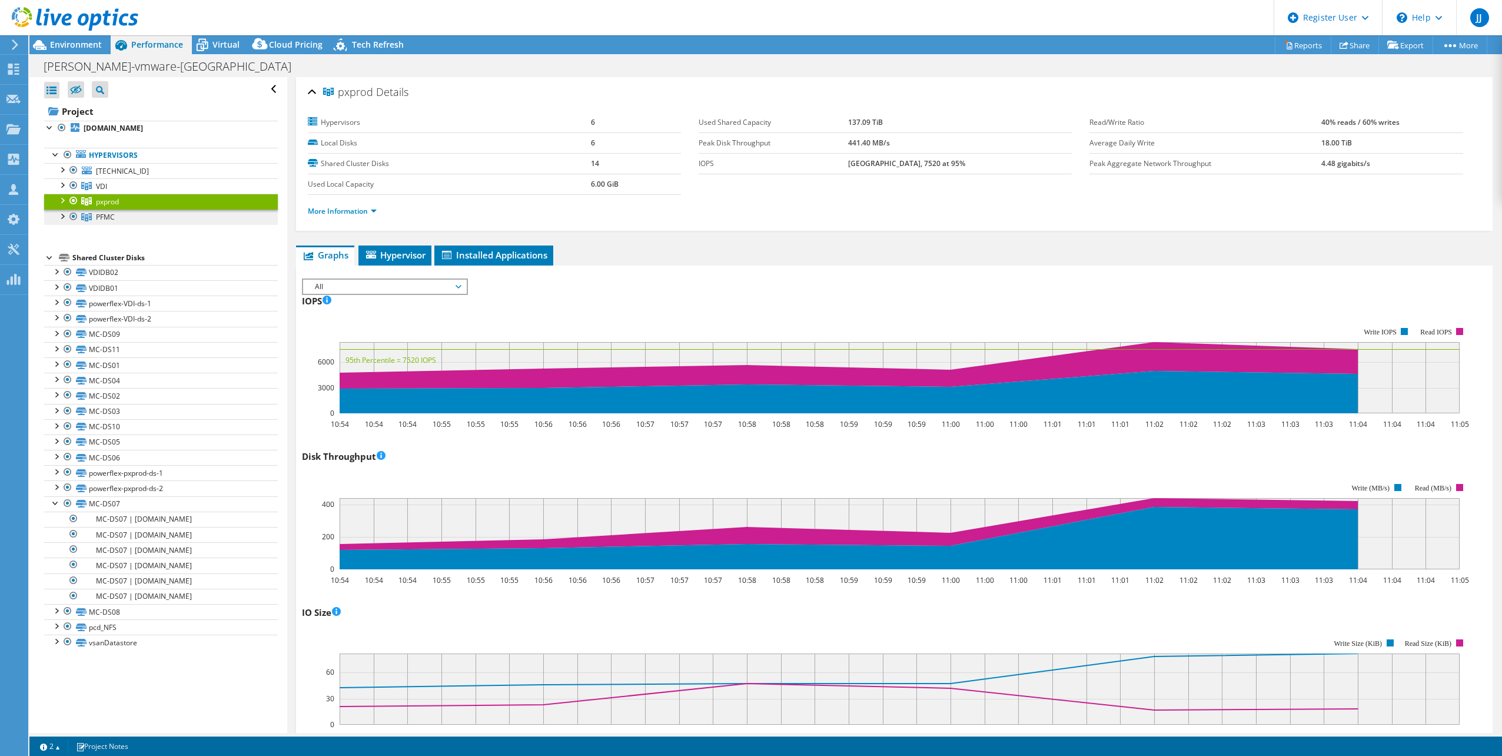
click at [162, 221] on link "PFMC" at bounding box center [161, 217] width 234 height 15
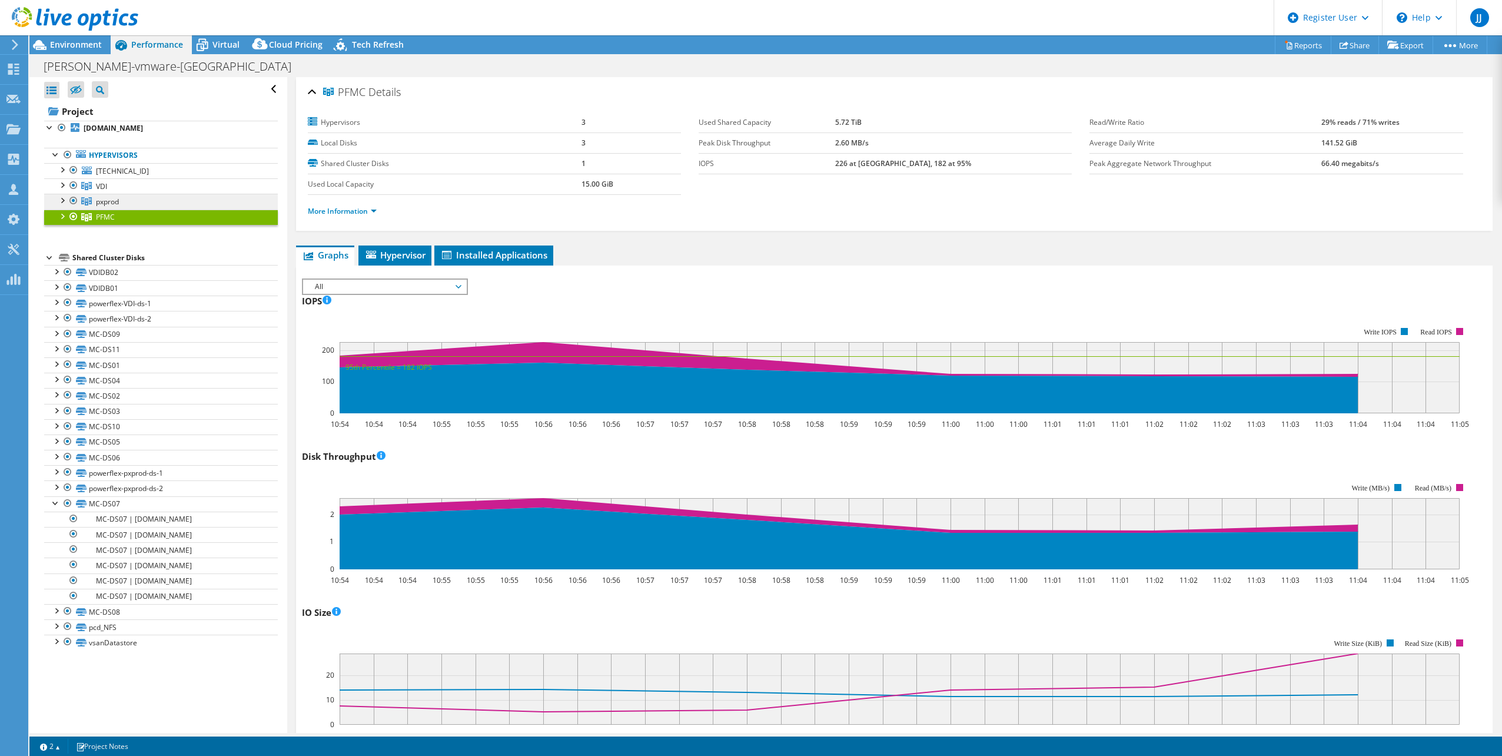
click at [166, 204] on link "pxprod" at bounding box center [161, 201] width 234 height 15
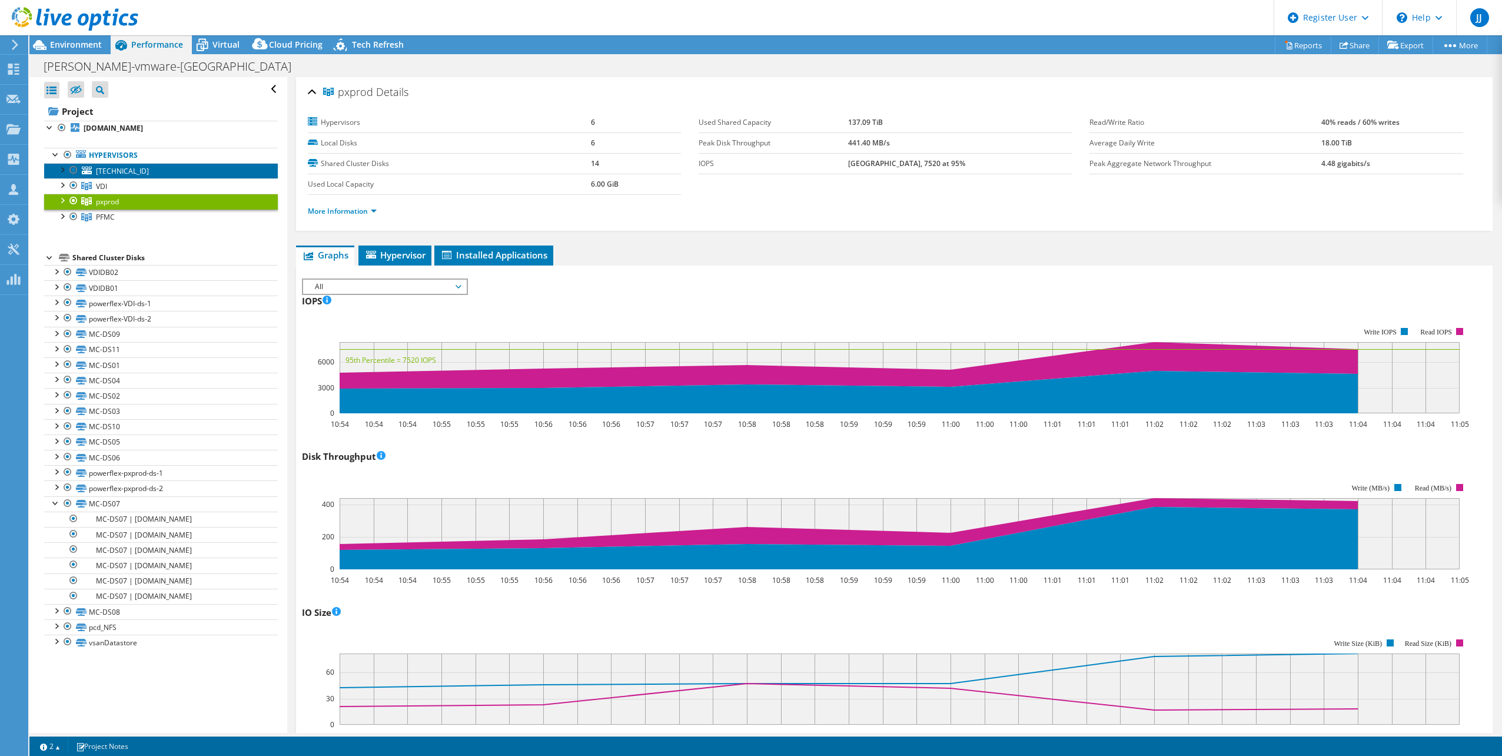
click at [167, 167] on link "[TECHNICAL_ID]" at bounding box center [161, 170] width 234 height 15
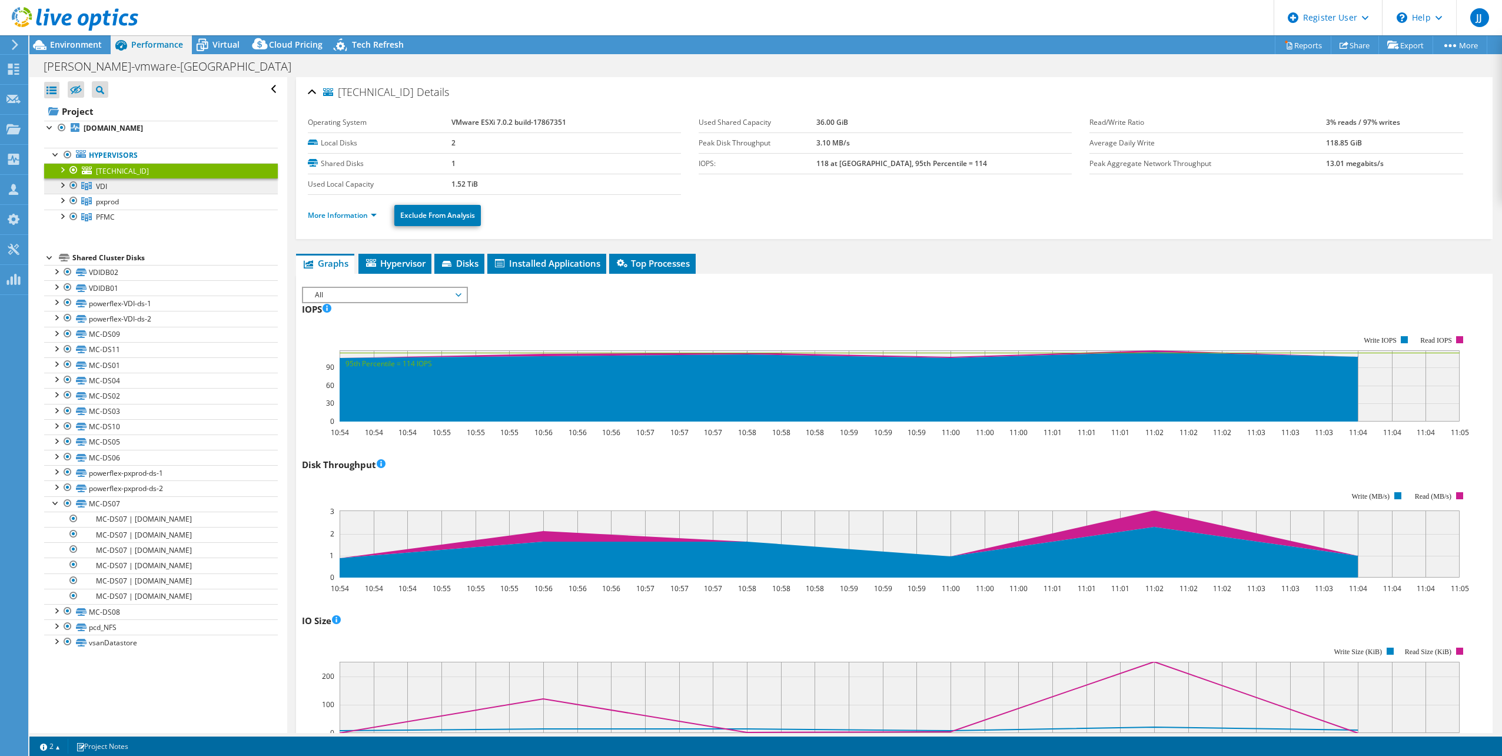
click at [164, 184] on link "VDI" at bounding box center [161, 185] width 234 height 15
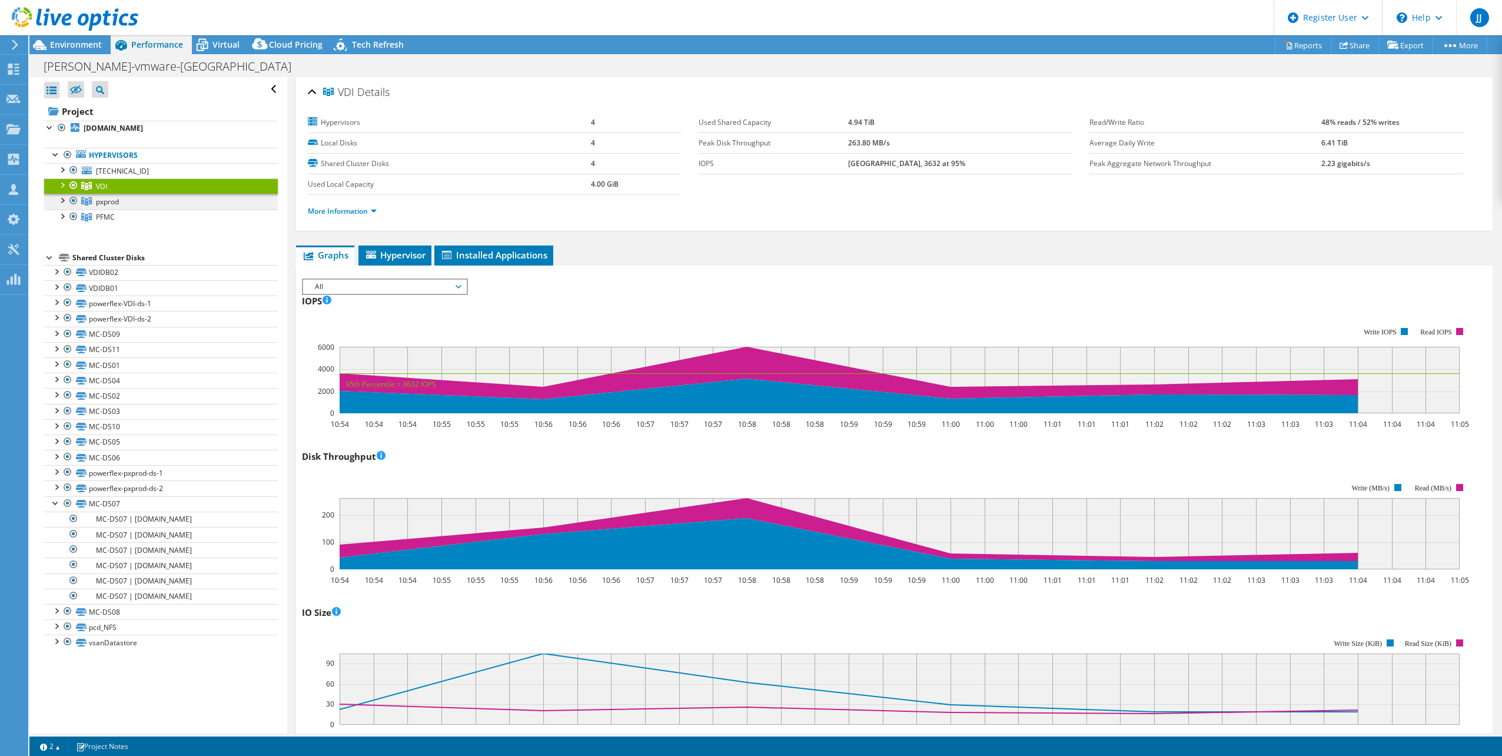
click at [169, 197] on link "pxprod" at bounding box center [161, 201] width 234 height 15
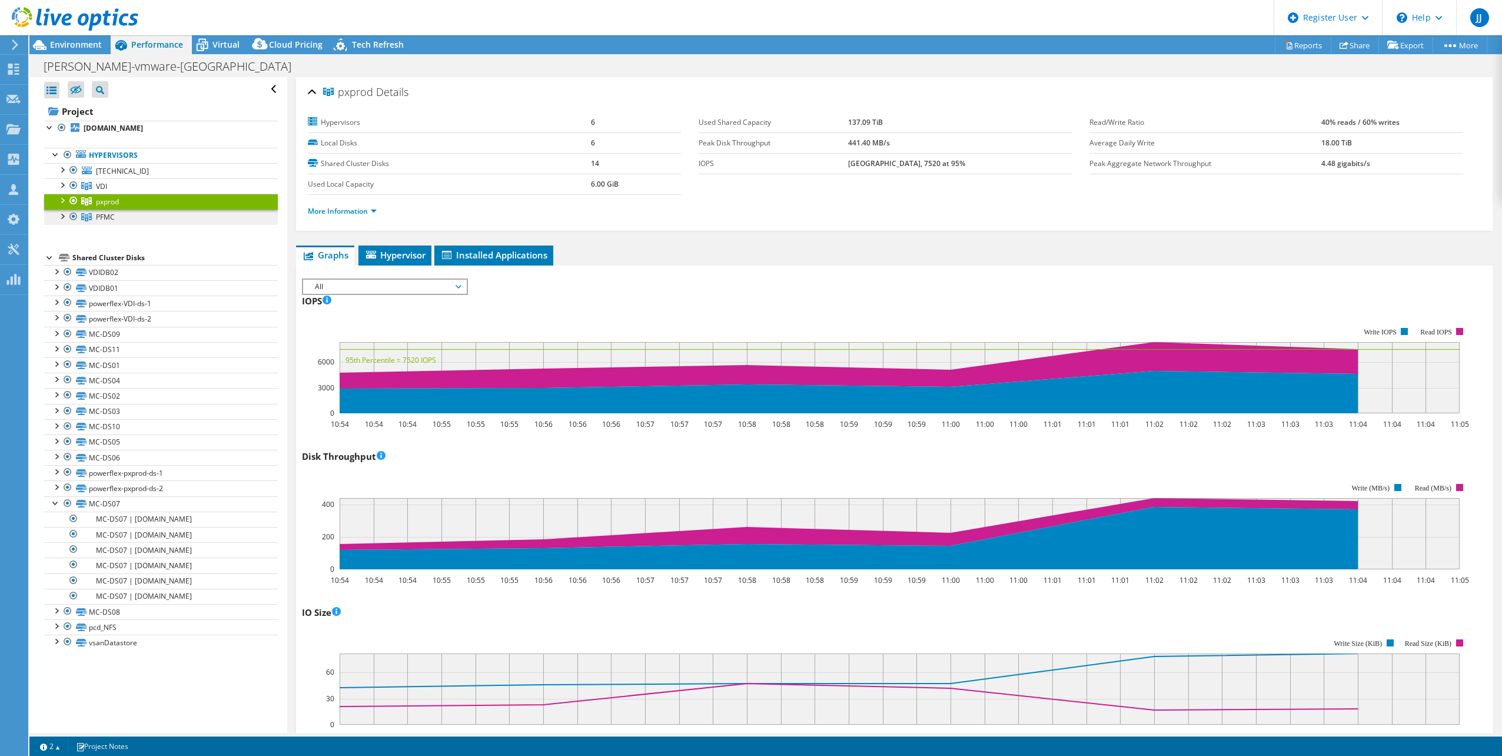
click at [171, 213] on link "PFMC" at bounding box center [161, 217] width 234 height 15
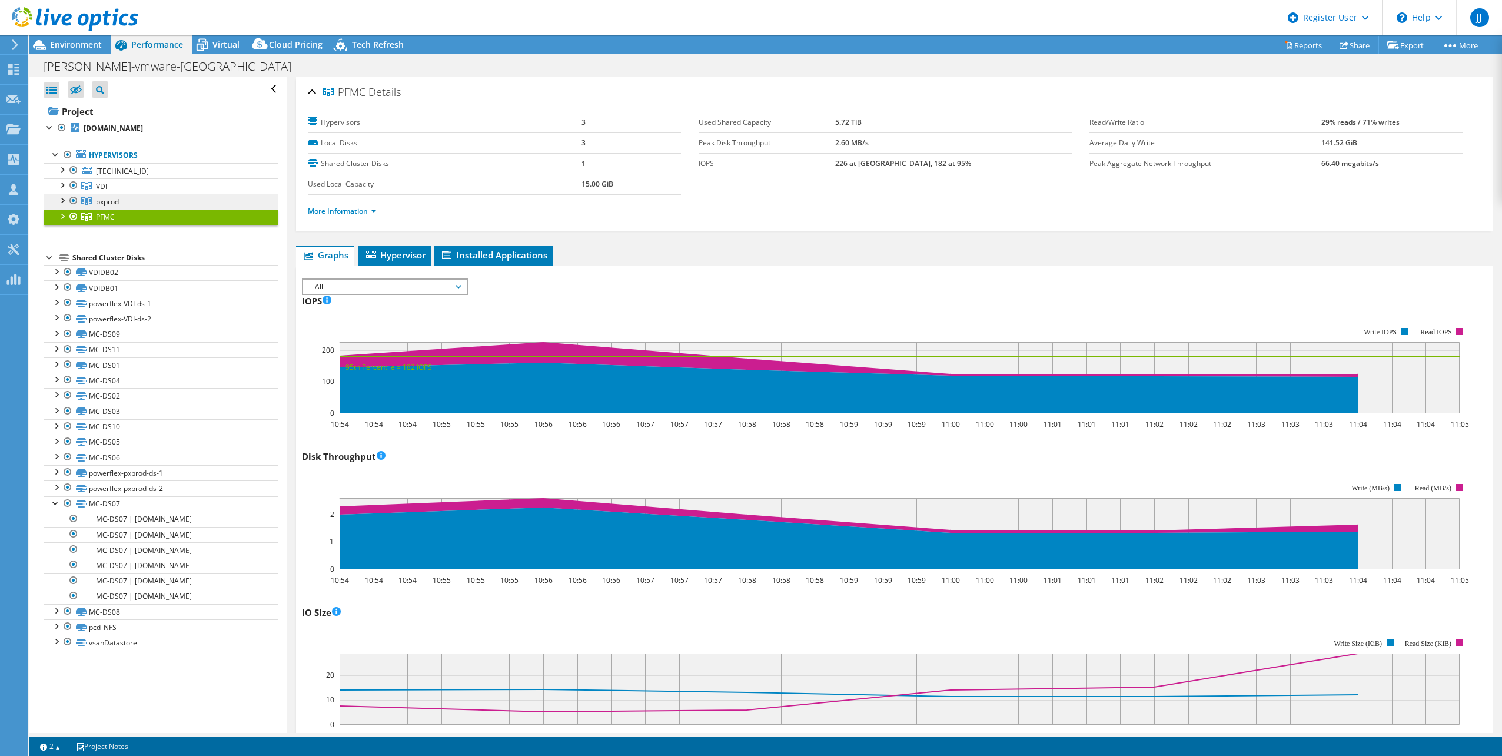
click at [173, 197] on link "pxprod" at bounding box center [161, 201] width 234 height 15
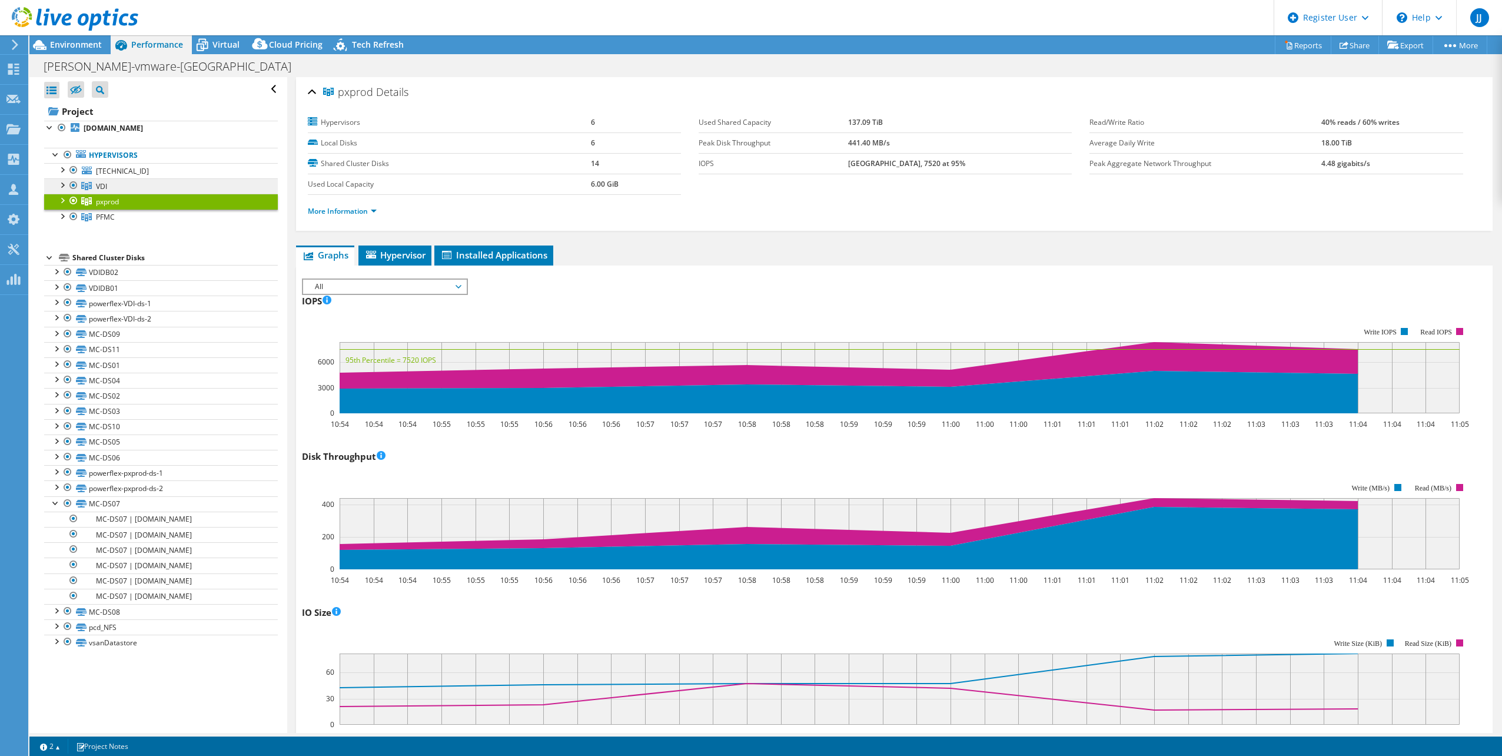
click at [174, 185] on link "VDI" at bounding box center [161, 185] width 234 height 15
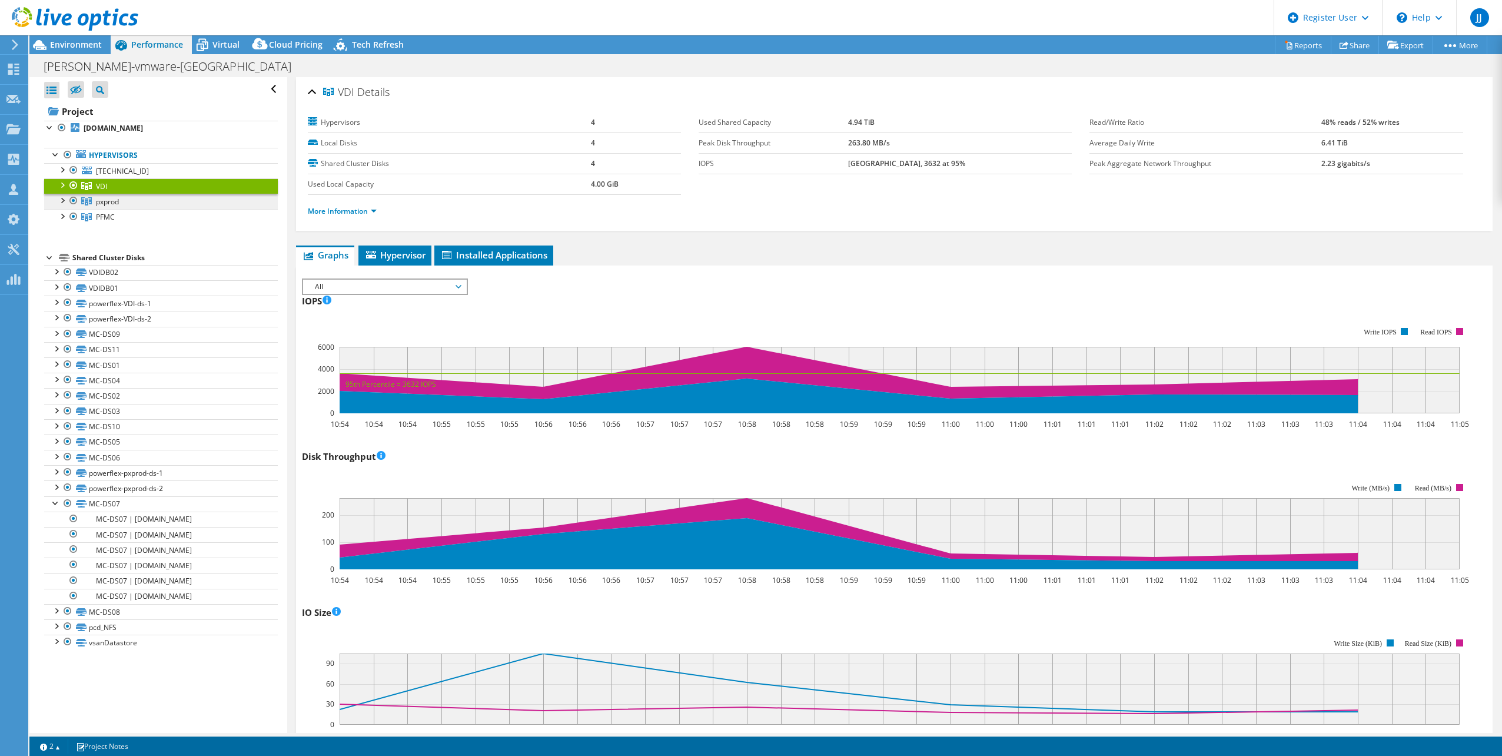
click at [174, 200] on link "pxprod" at bounding box center [161, 201] width 234 height 15
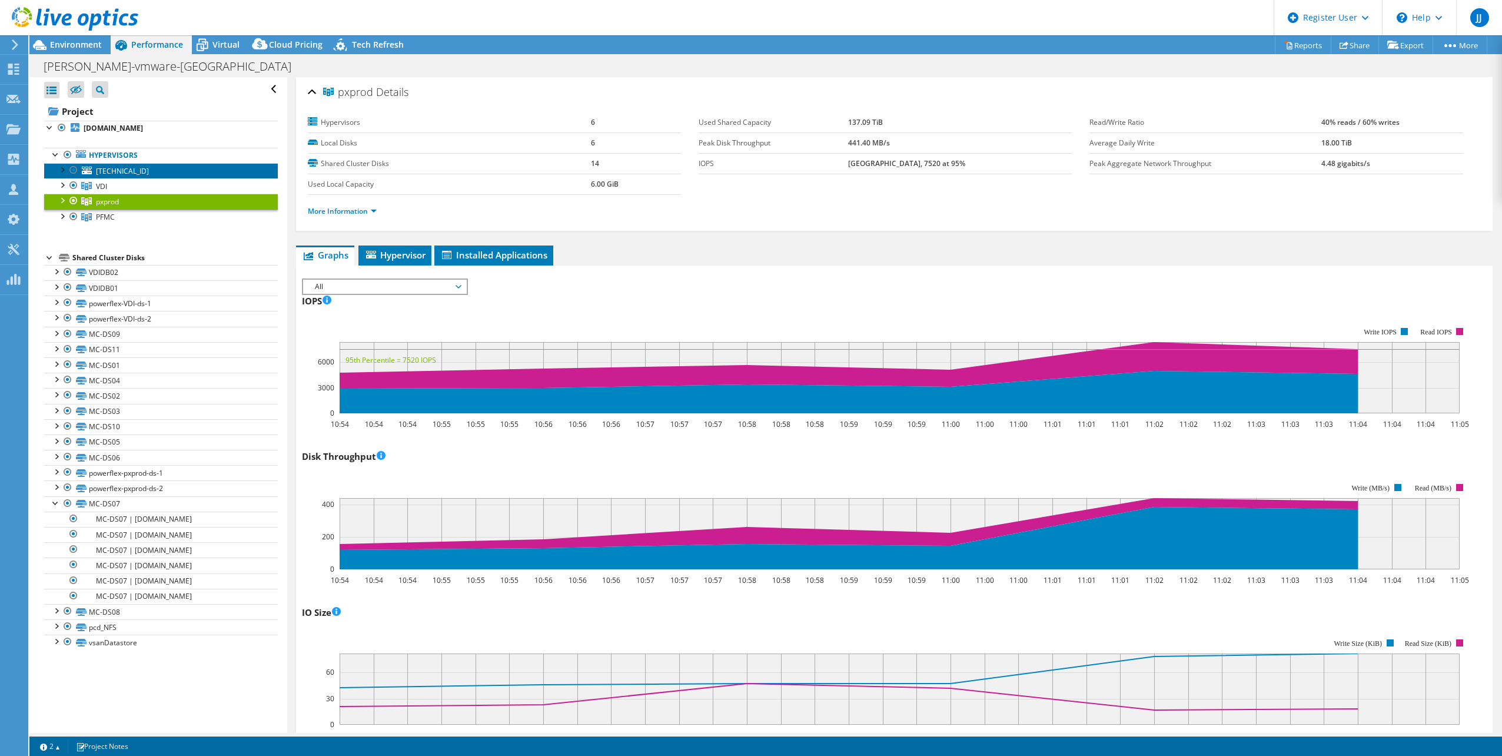
click at [177, 172] on link "[TECHNICAL_ID]" at bounding box center [161, 170] width 234 height 15
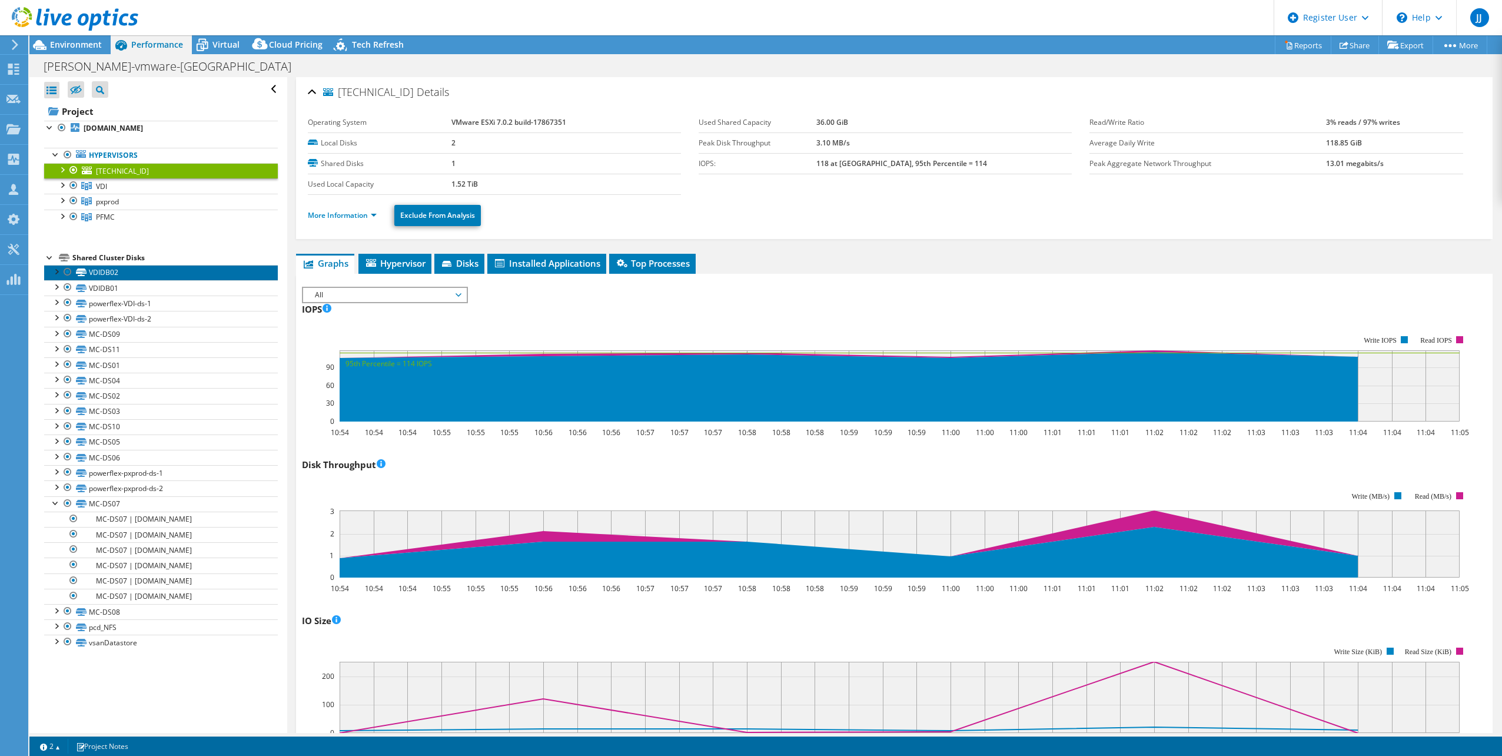
click at [196, 275] on link "VDIDB02" at bounding box center [161, 272] width 234 height 15
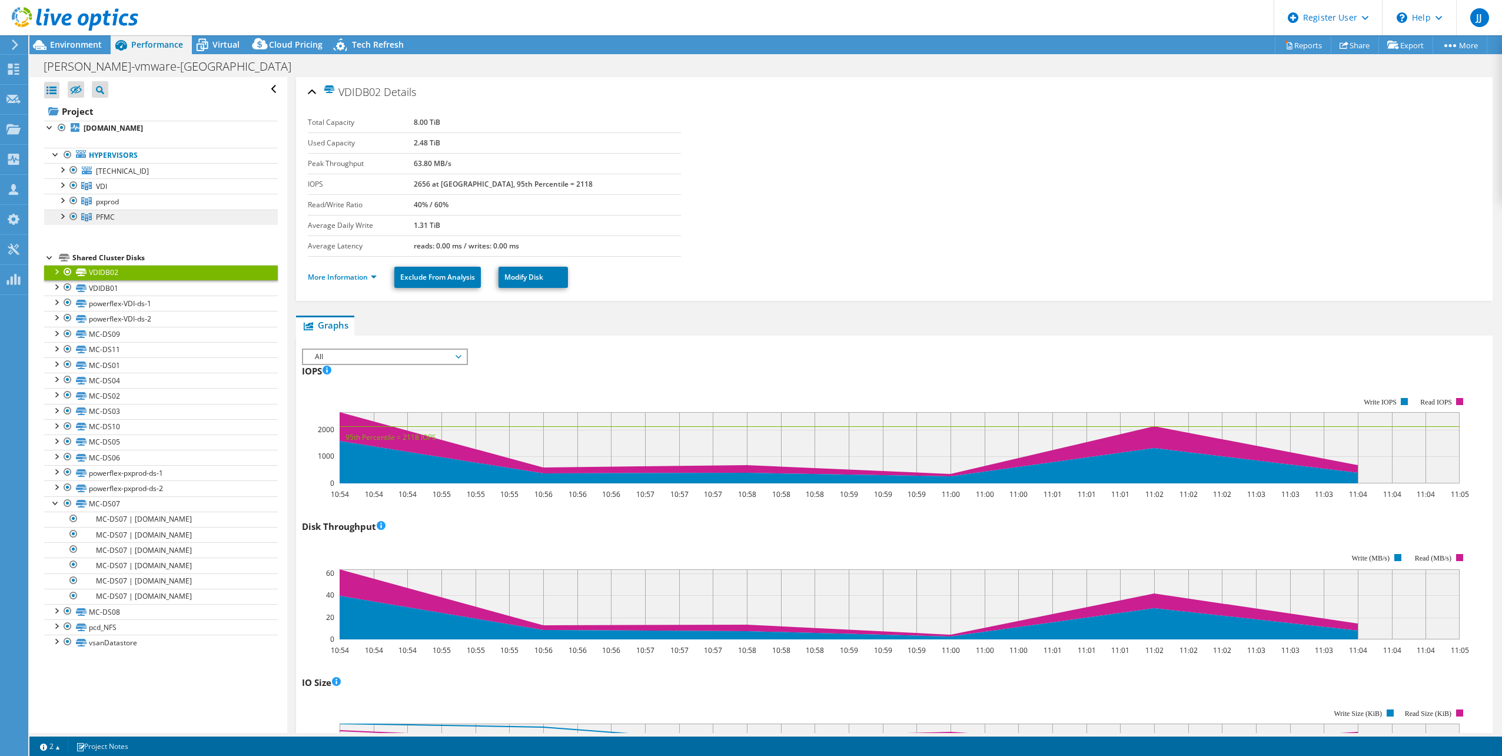
click at [176, 210] on link "PFMC" at bounding box center [161, 217] width 234 height 15
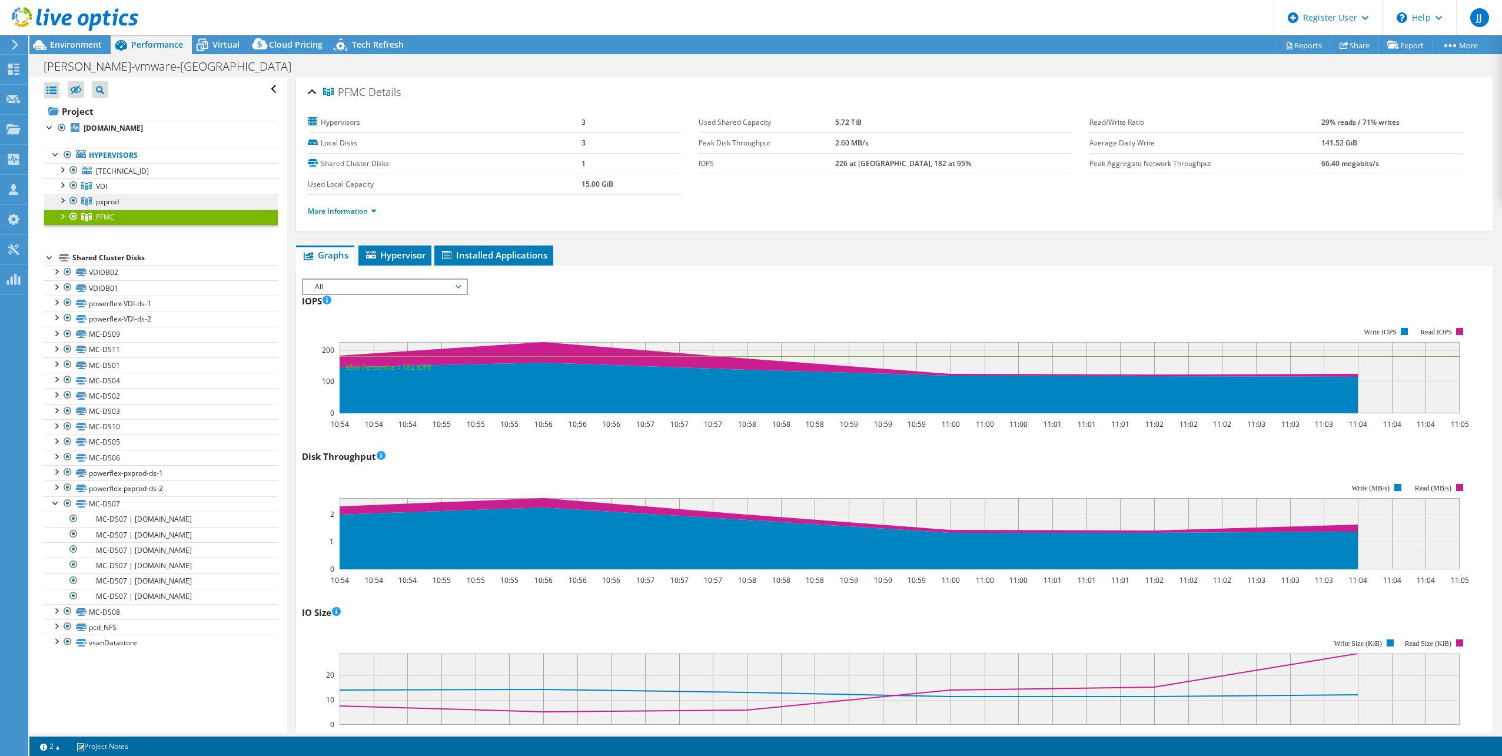
click at [178, 203] on link "pxprod" at bounding box center [161, 201] width 234 height 15
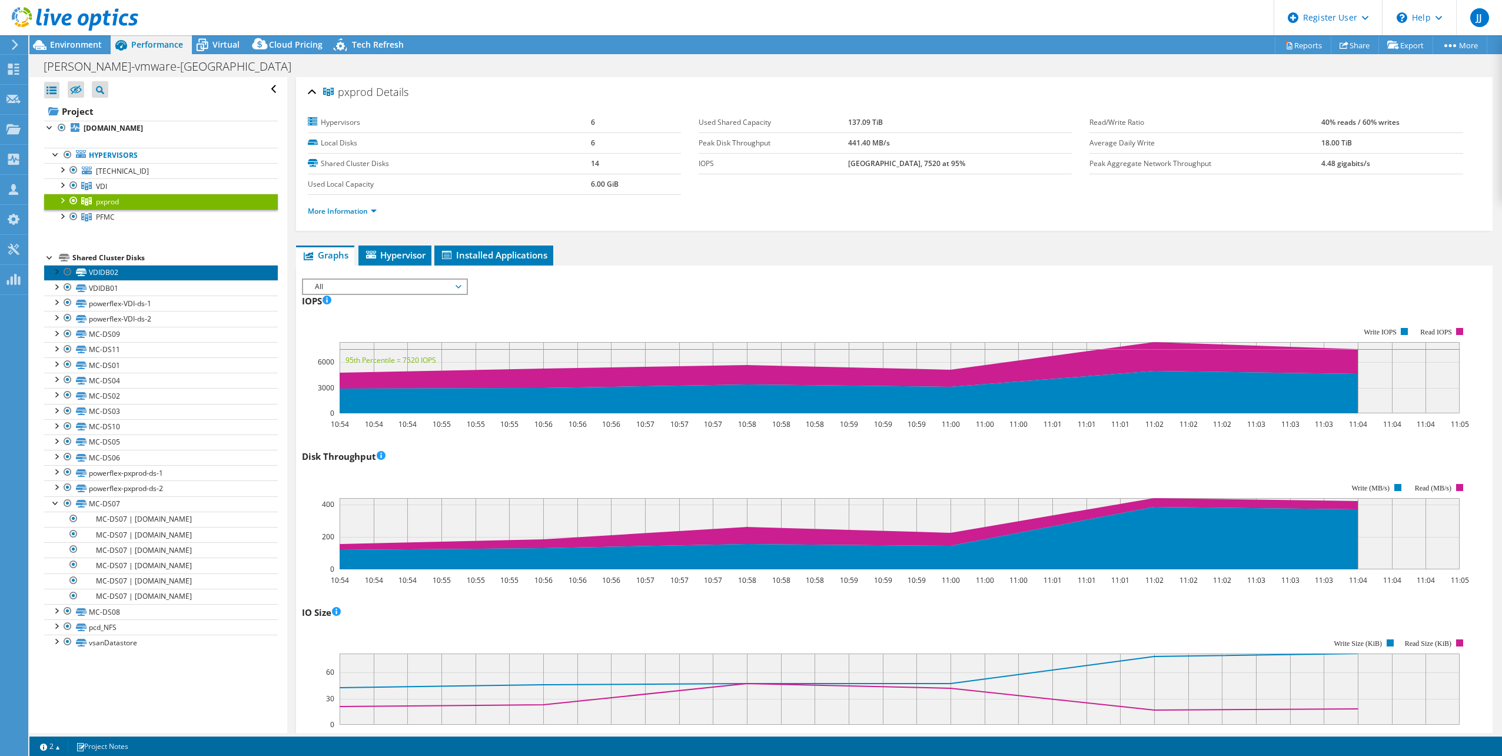
click at [164, 274] on link "VDIDB02" at bounding box center [161, 272] width 234 height 15
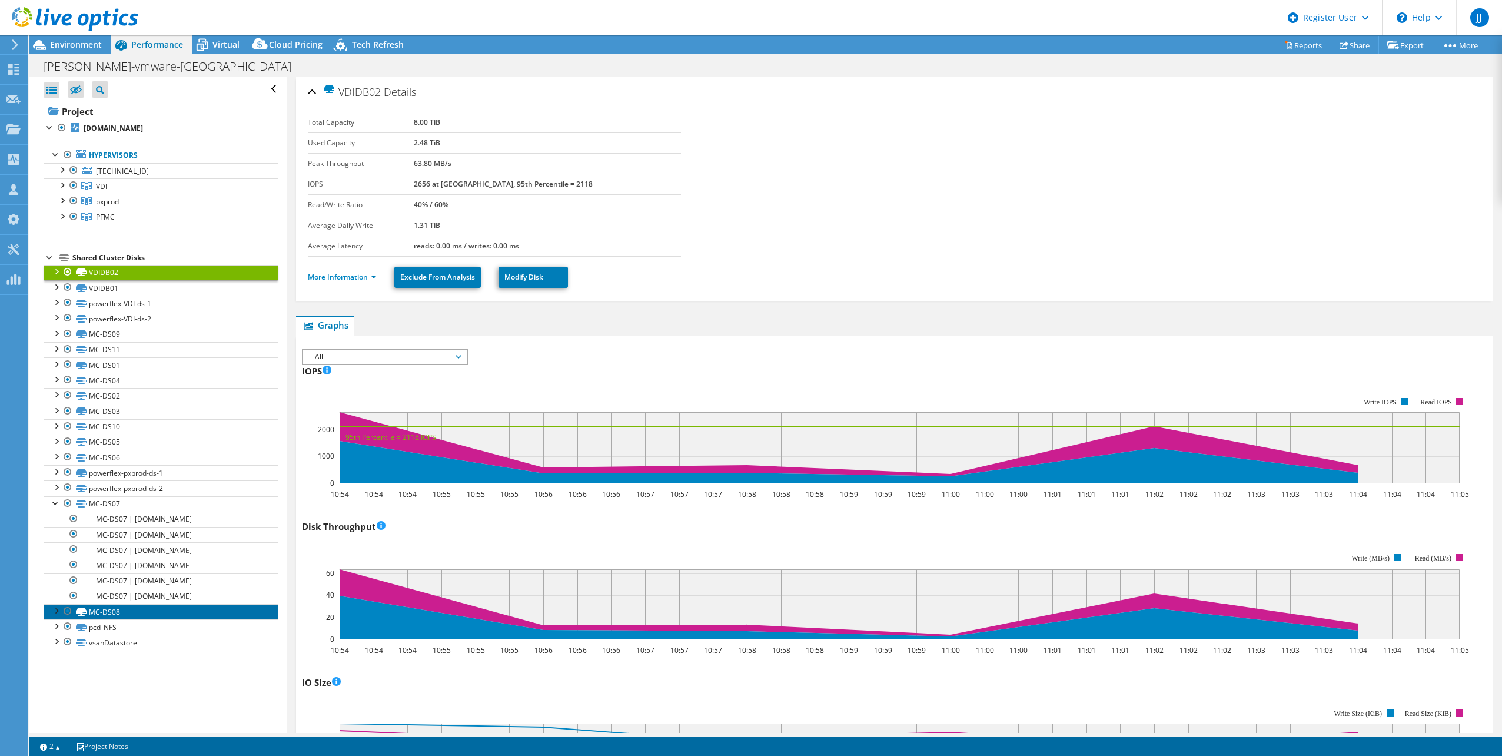
click at [140, 613] on link "MC-DS08" at bounding box center [161, 611] width 234 height 15
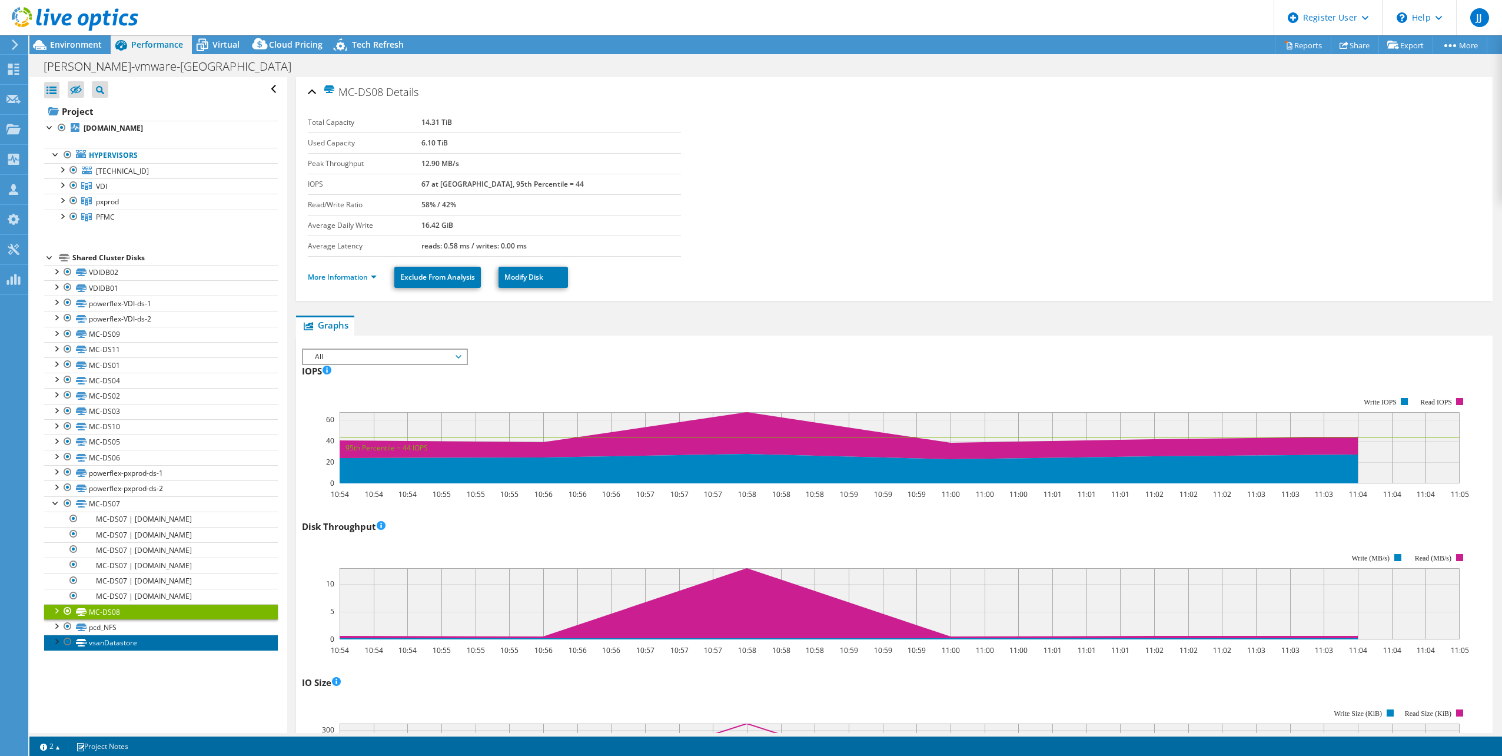
click at [135, 644] on link "vsanDatastore" at bounding box center [161, 641] width 234 height 15
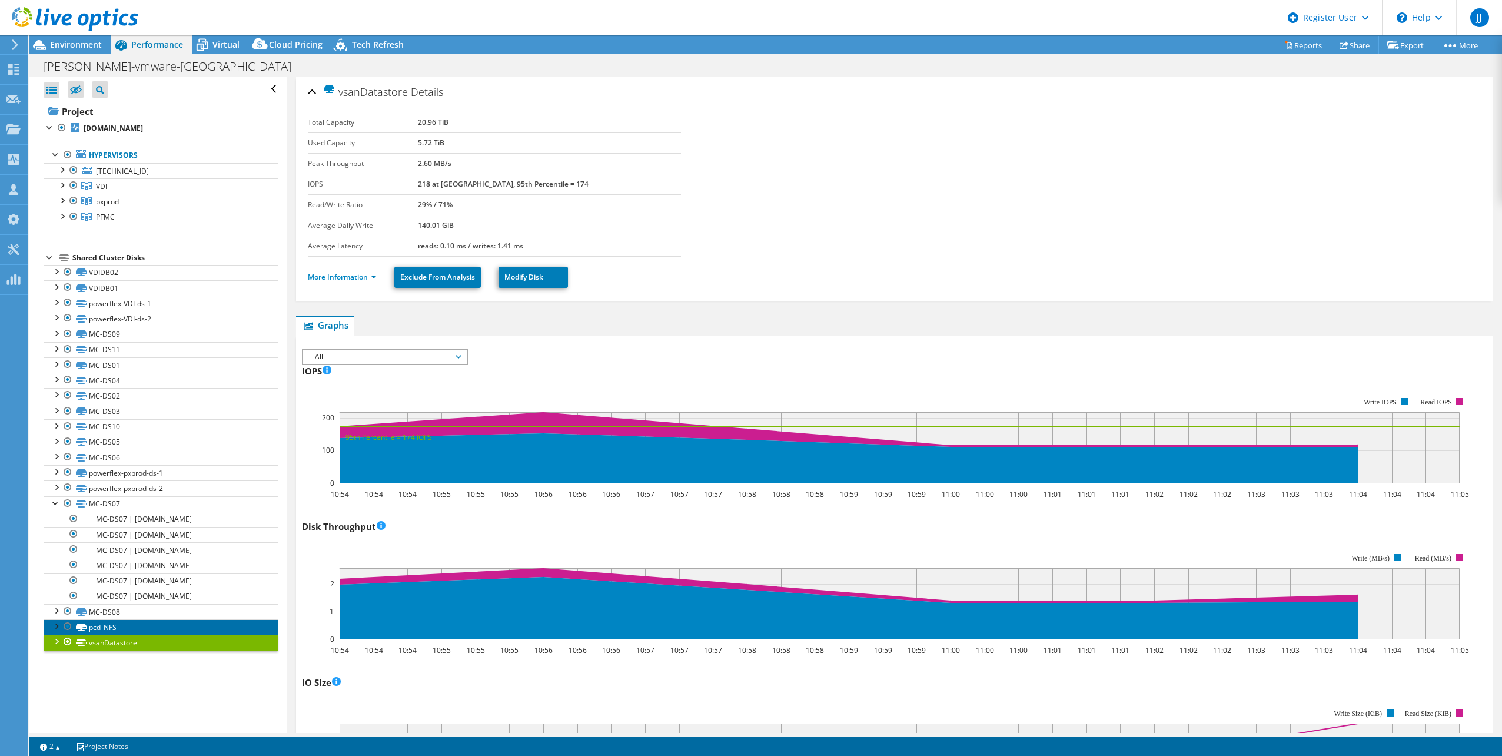
click at [141, 621] on link "pcd_NFS" at bounding box center [161, 626] width 234 height 15
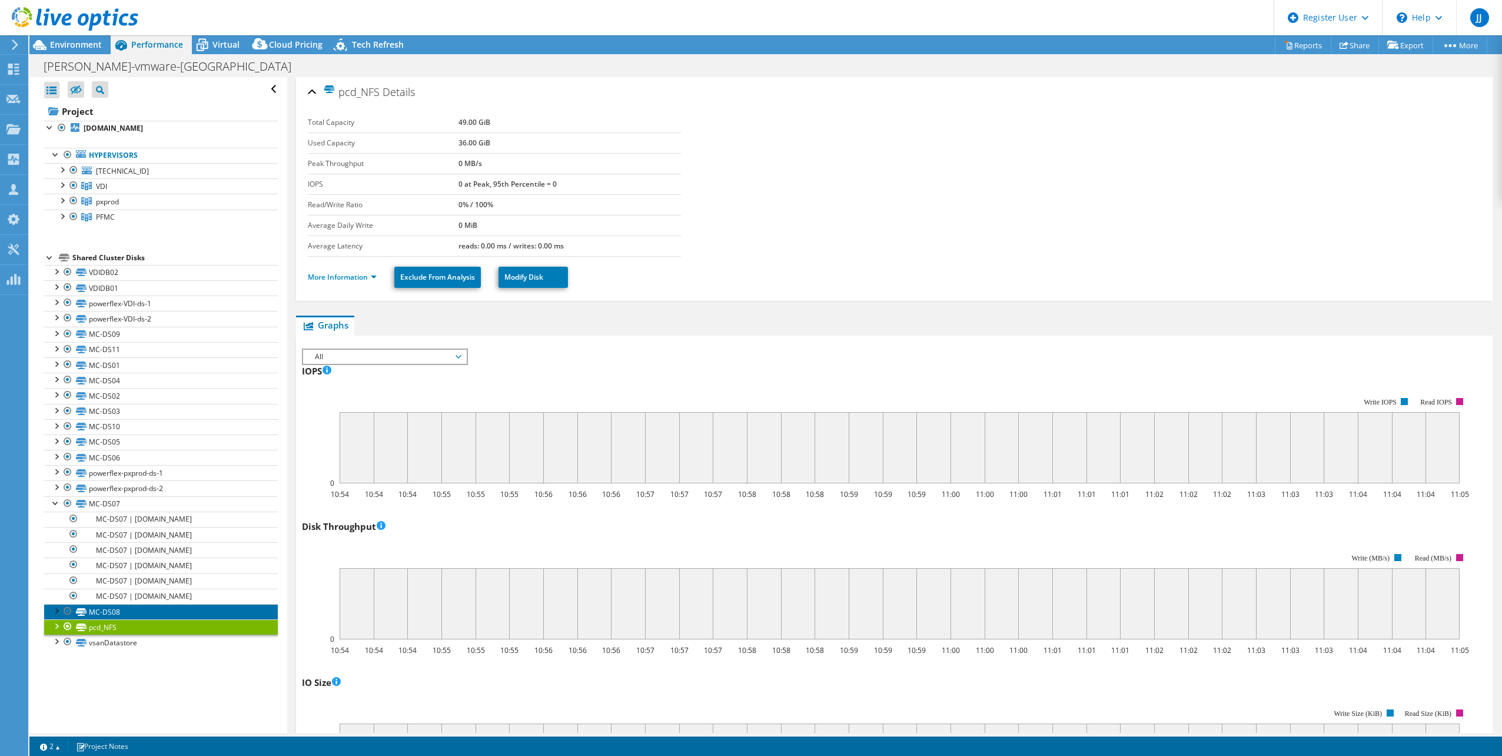
click at [142, 607] on link "MC-DS08" at bounding box center [161, 611] width 234 height 15
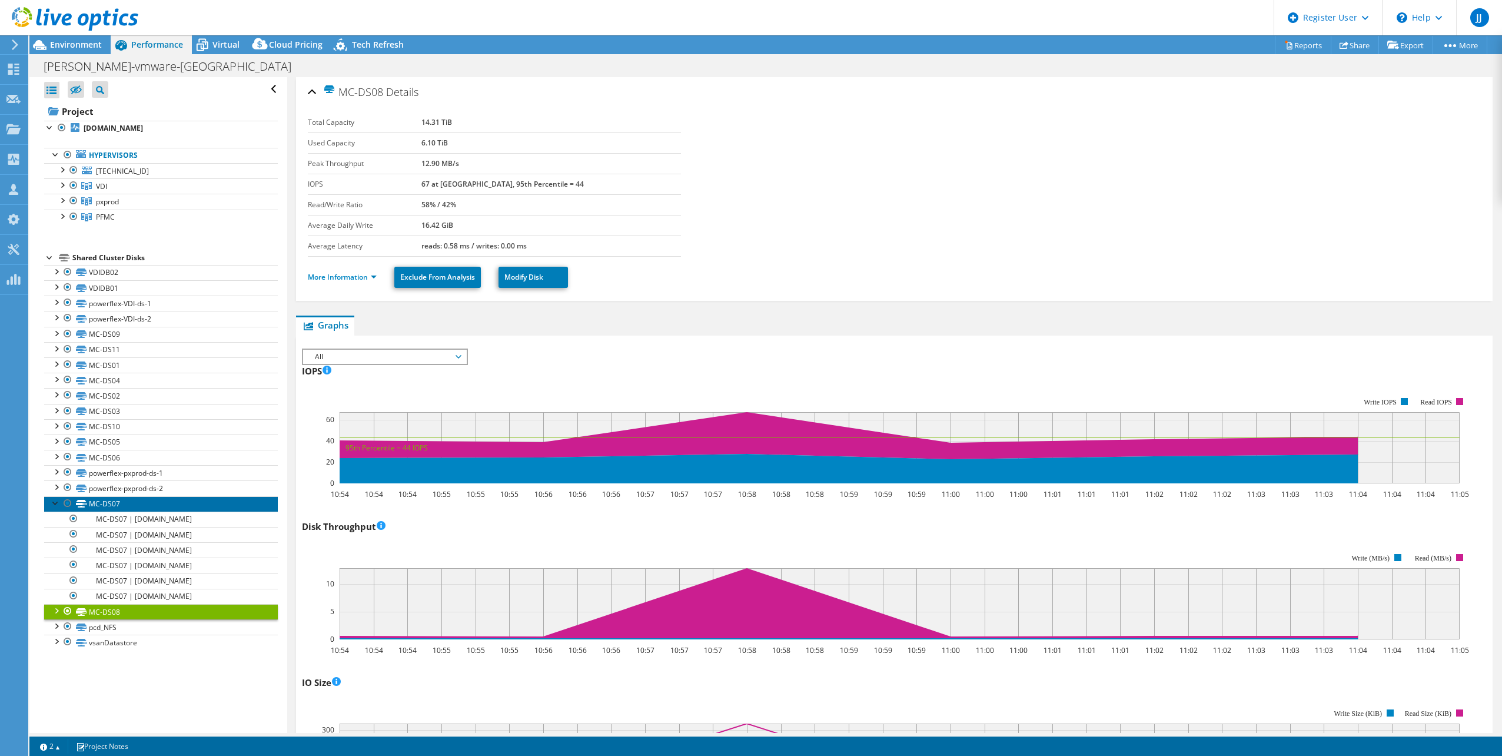
click at [171, 501] on link "MC-DS07" at bounding box center [161, 503] width 234 height 15
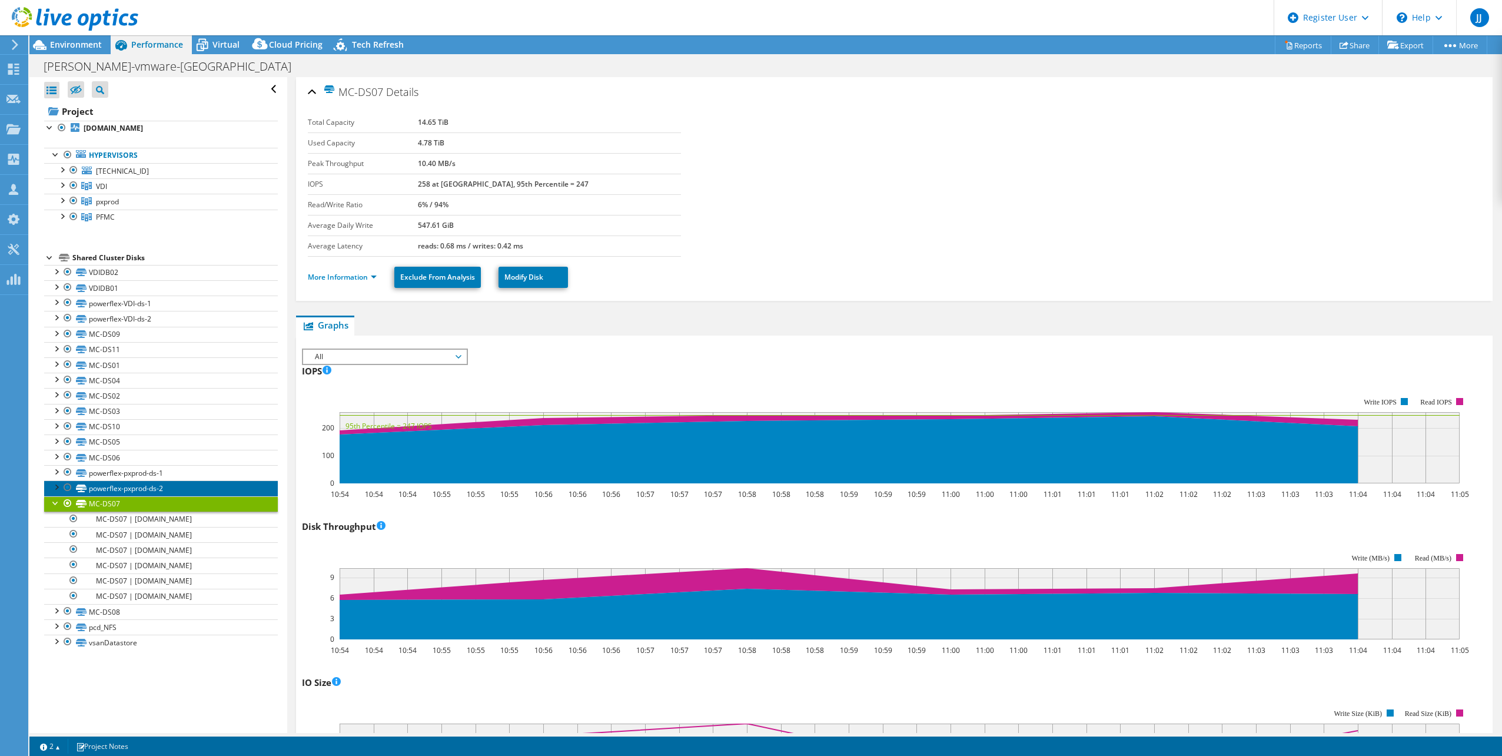
click at [172, 487] on link "powerflex-pxprod-ds-2" at bounding box center [161, 487] width 234 height 15
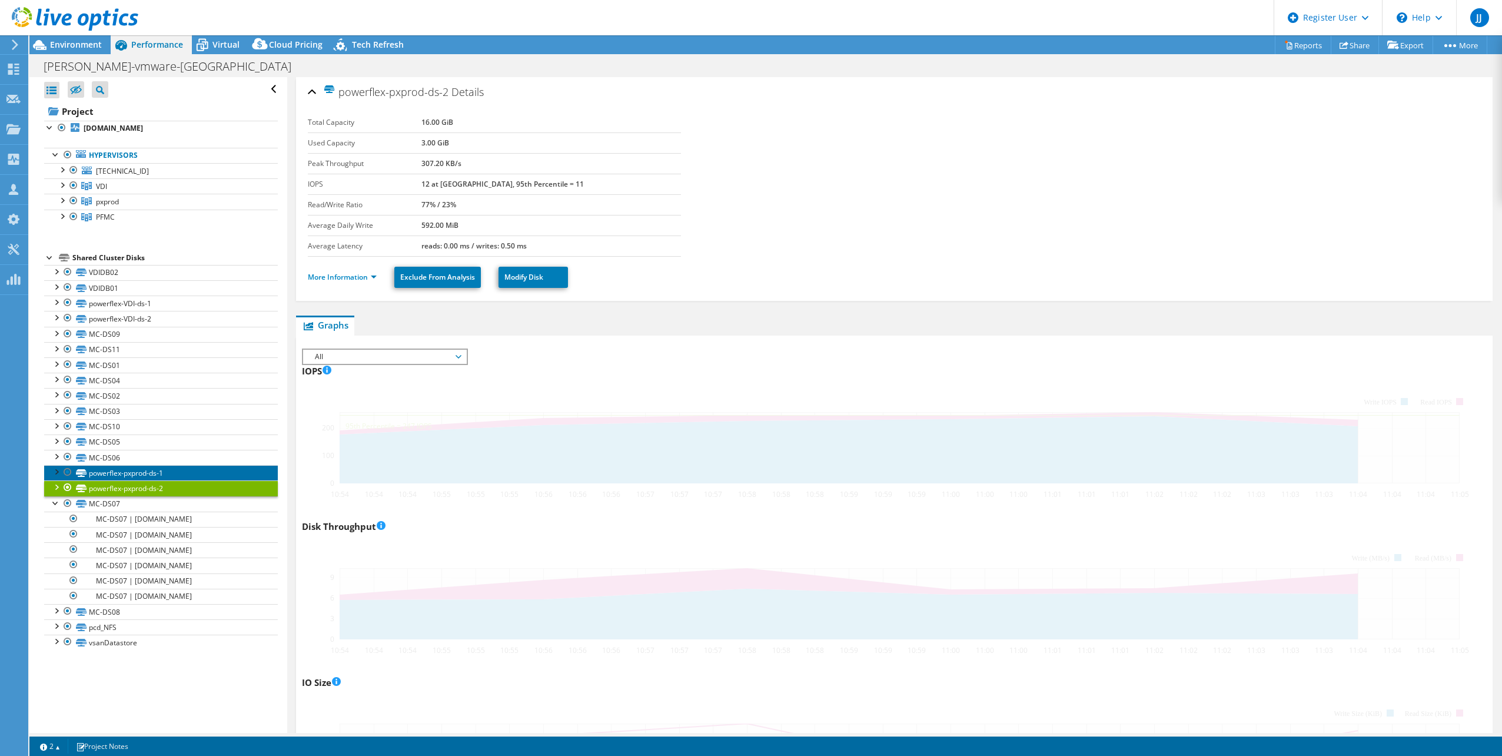
click at [176, 472] on link "powerflex-pxprod-ds-1" at bounding box center [161, 472] width 234 height 15
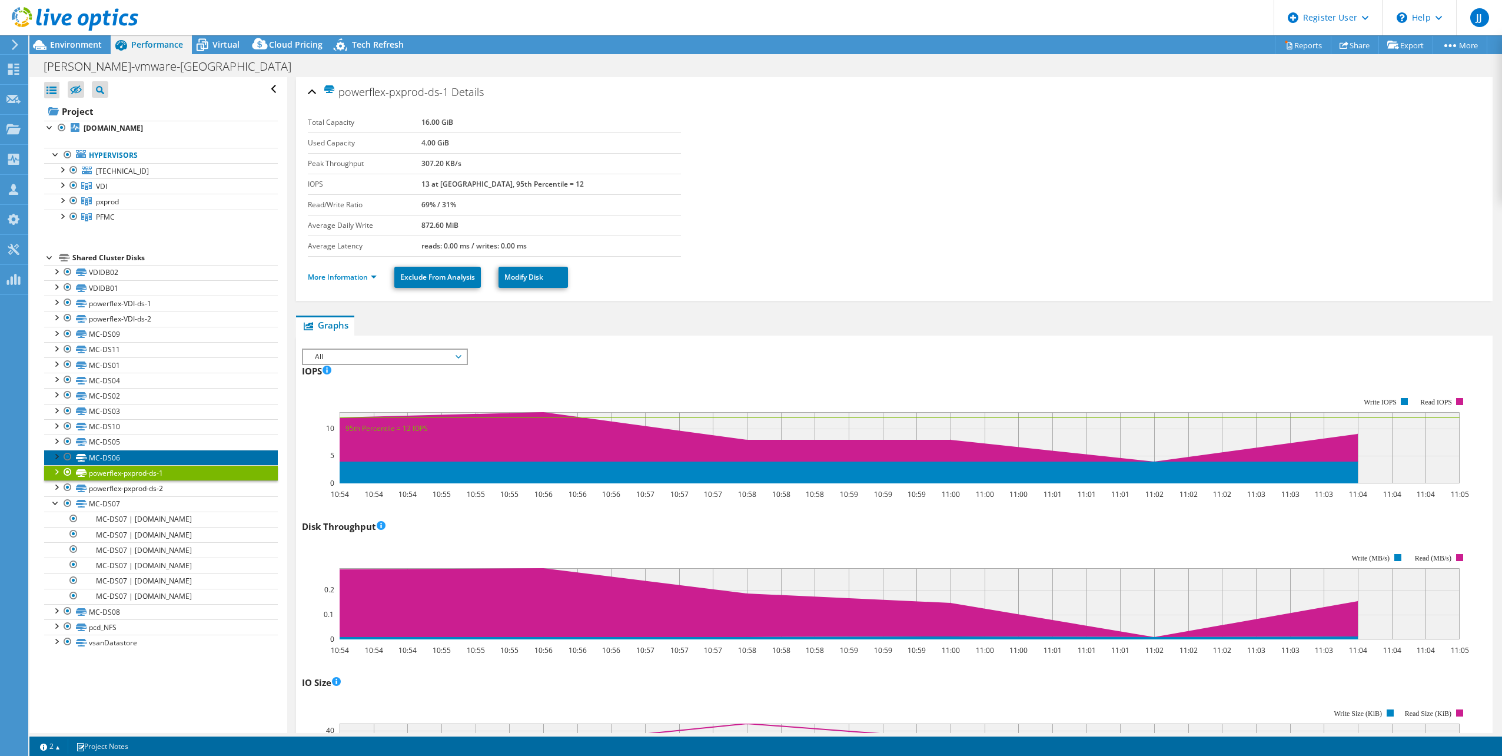
click at [184, 461] on link "MC-DS06" at bounding box center [161, 457] width 234 height 15
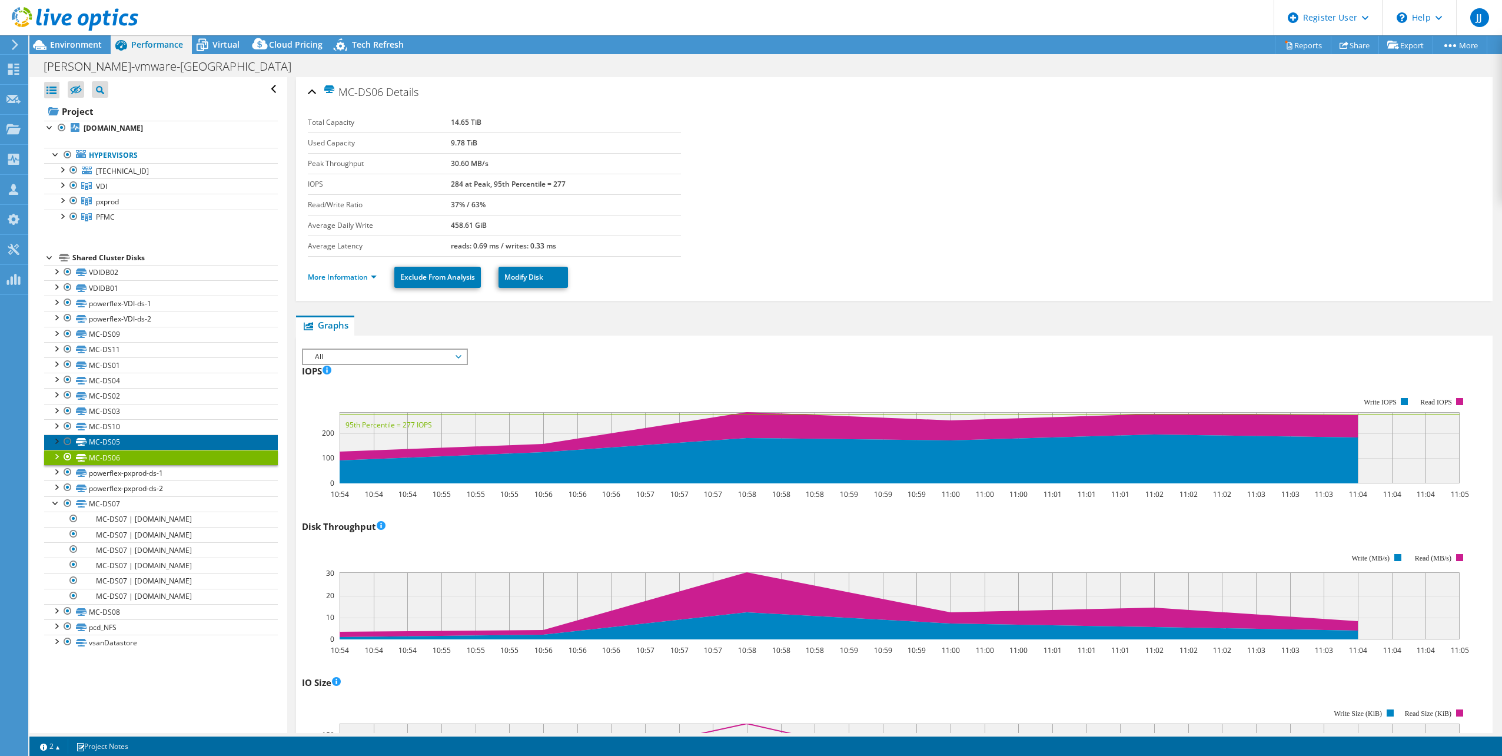
click at [191, 447] on link "MC-DS05" at bounding box center [161, 441] width 234 height 15
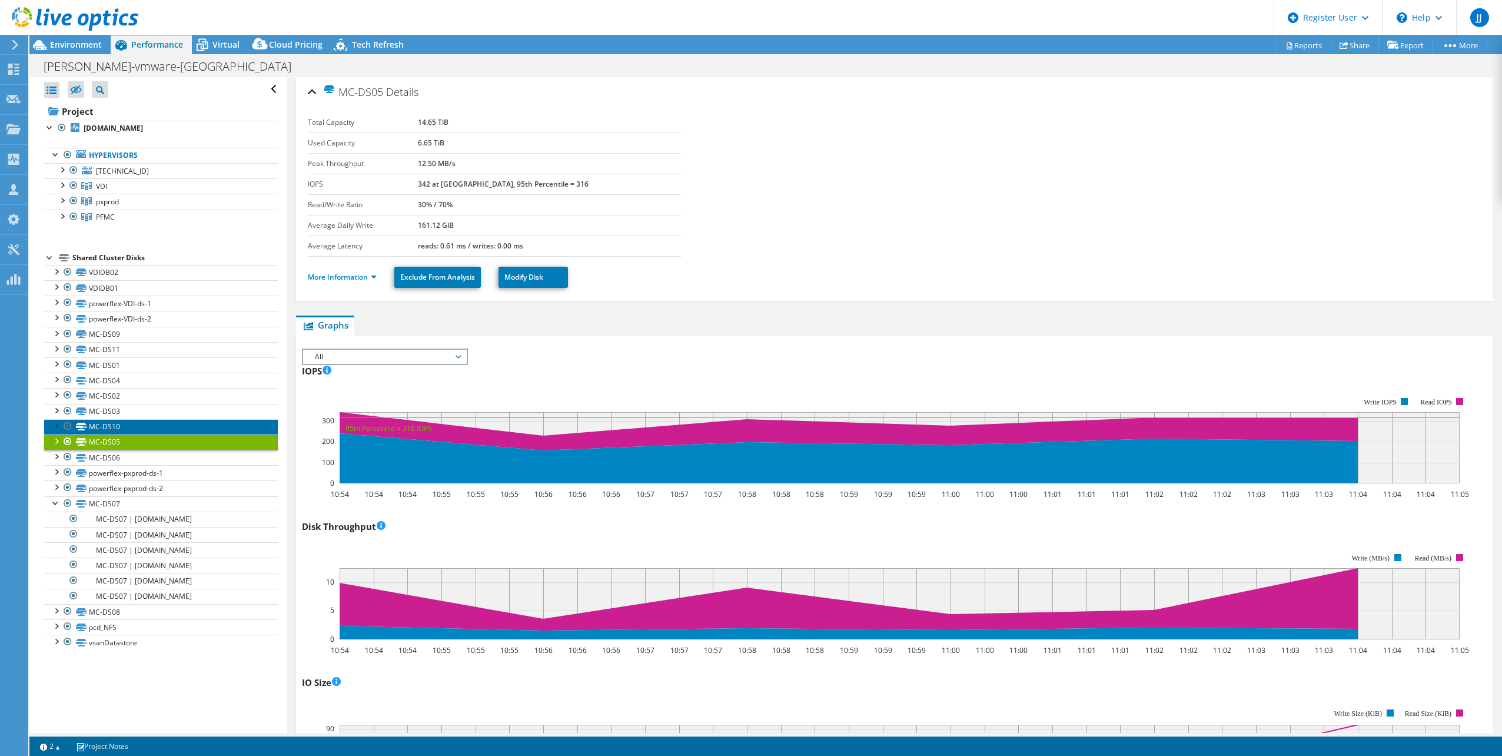
click at [196, 428] on link "MC-DS10" at bounding box center [161, 426] width 234 height 15
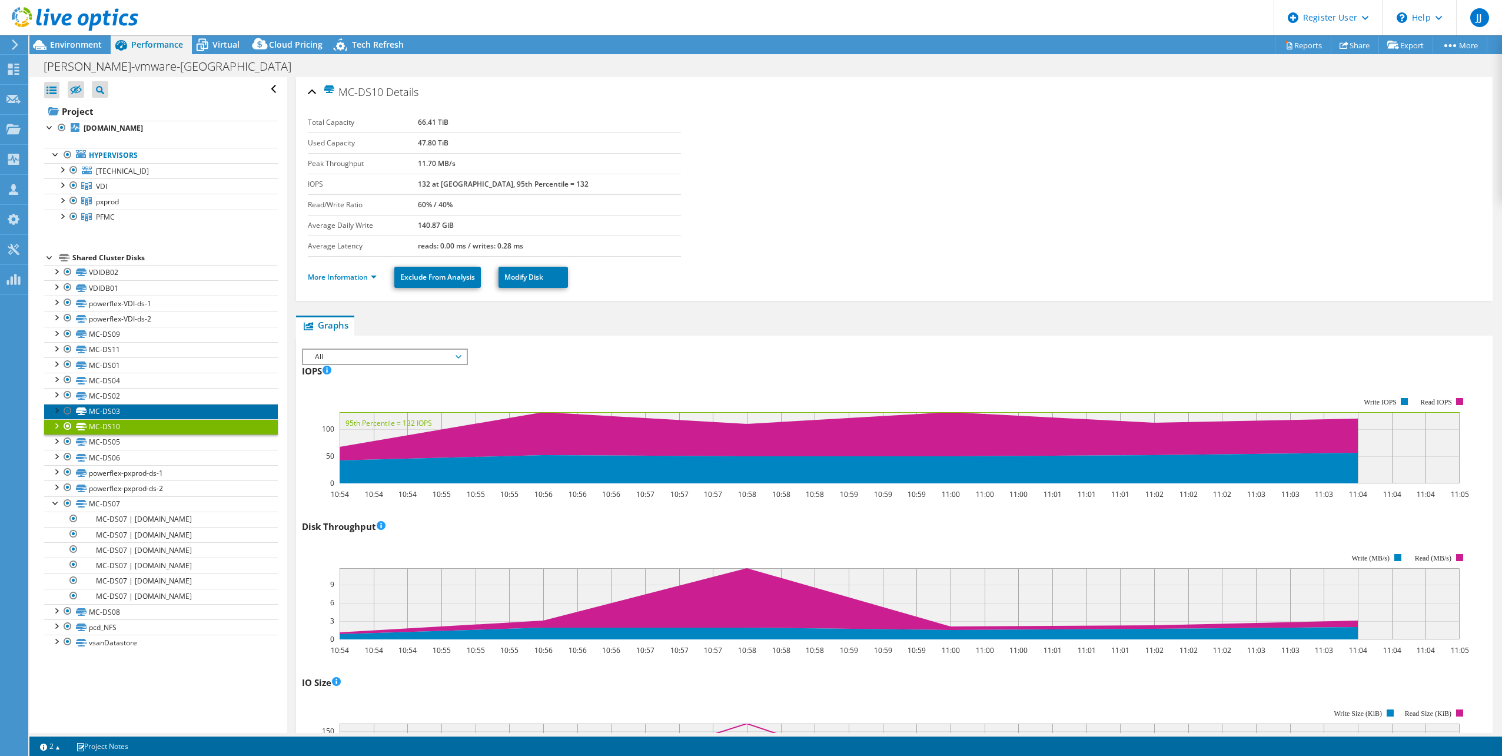
click at [201, 406] on link "MC-DS03" at bounding box center [161, 411] width 234 height 15
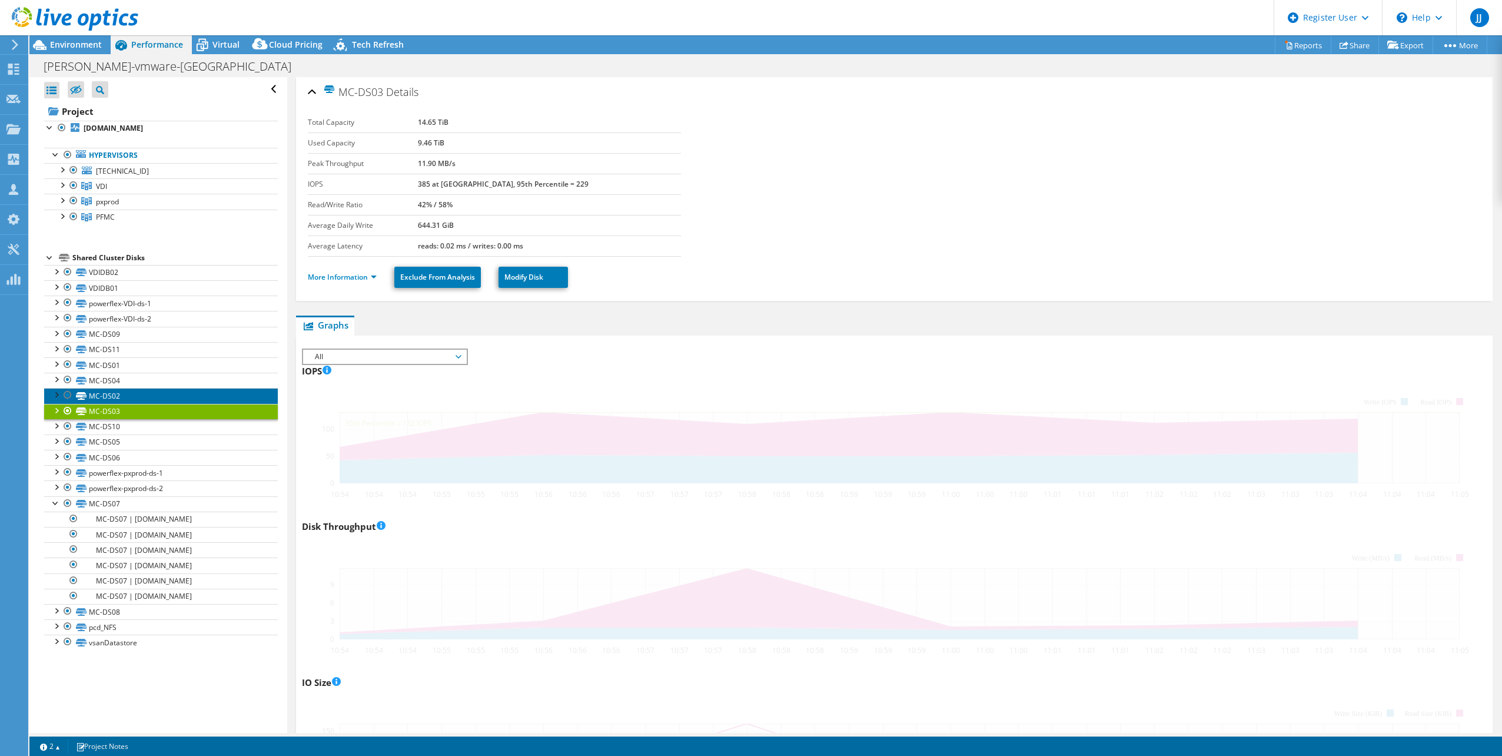
click at [207, 391] on link "MC-DS02" at bounding box center [161, 395] width 234 height 15
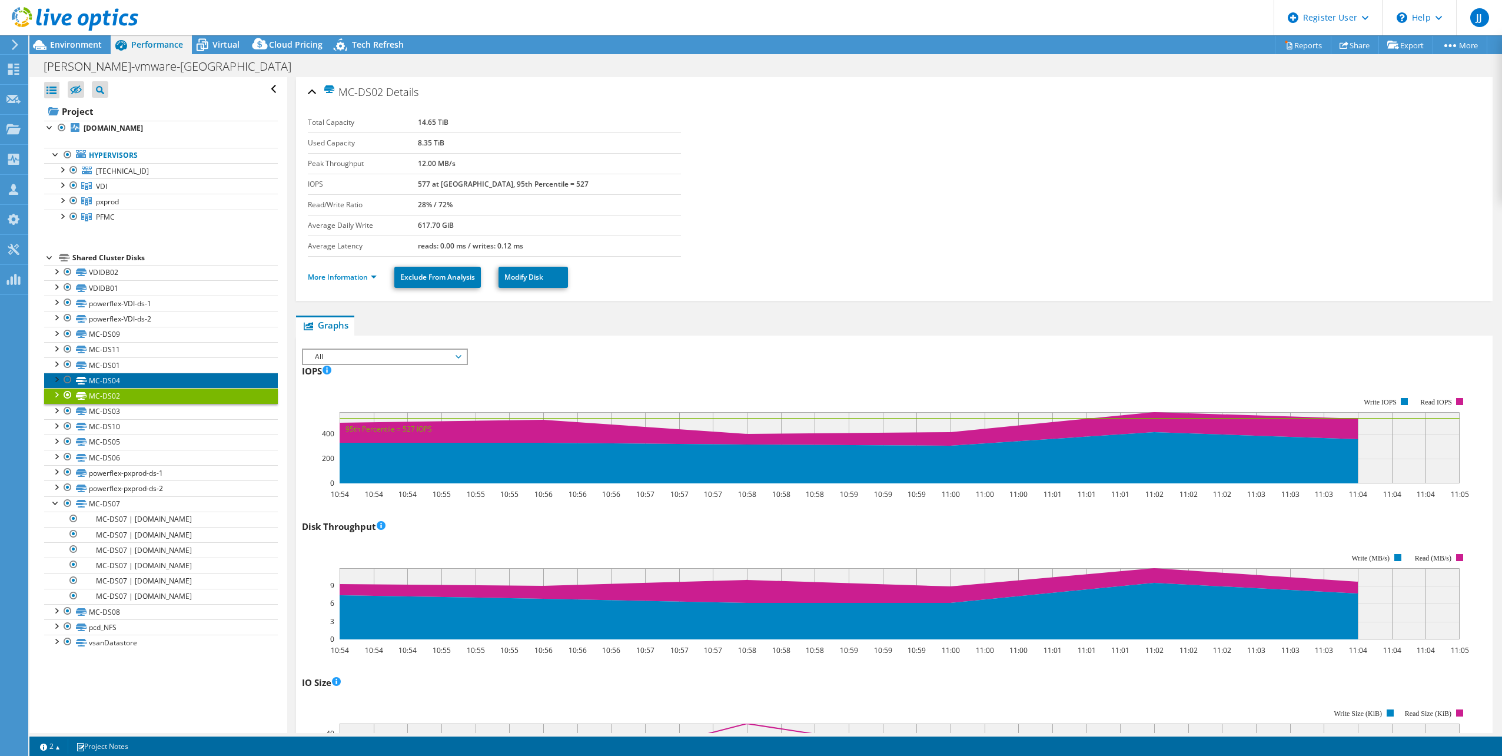
click at [209, 383] on link "MC-DS04" at bounding box center [161, 380] width 234 height 15
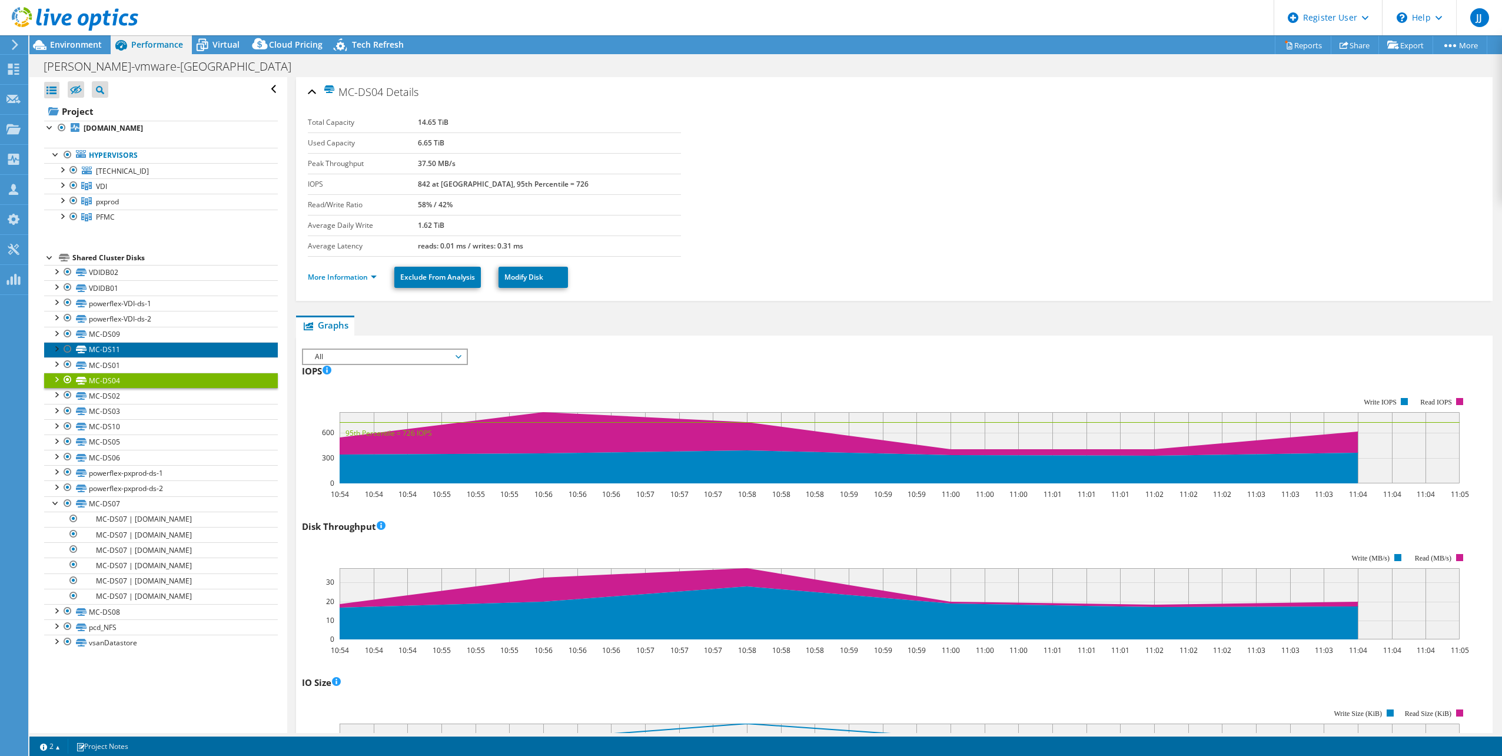
click at [207, 349] on link "MC-DS11" at bounding box center [161, 349] width 234 height 15
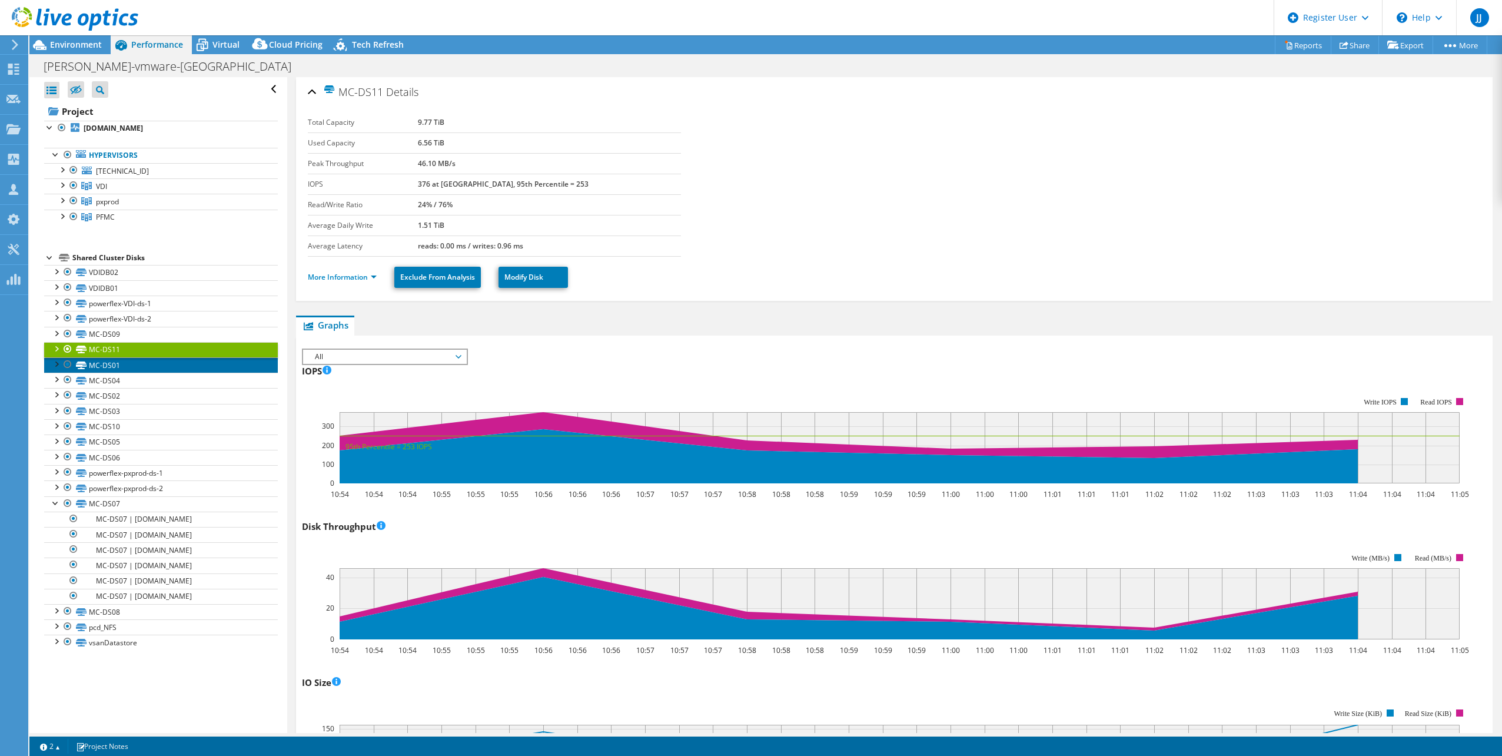
click at [198, 361] on link "MC-DS01" at bounding box center [161, 364] width 234 height 15
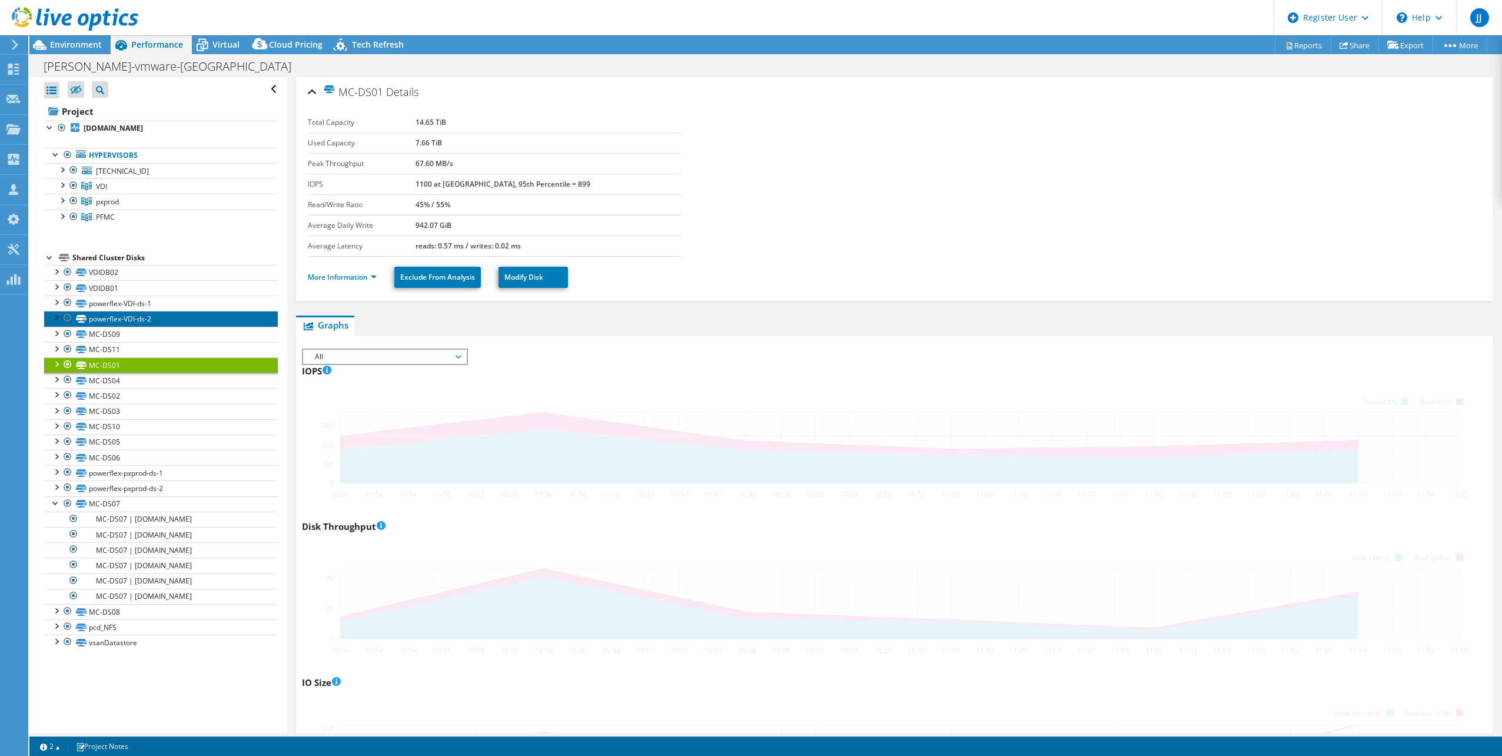
click at [199, 324] on link "powerflex-VDI-ds-2" at bounding box center [161, 318] width 234 height 15
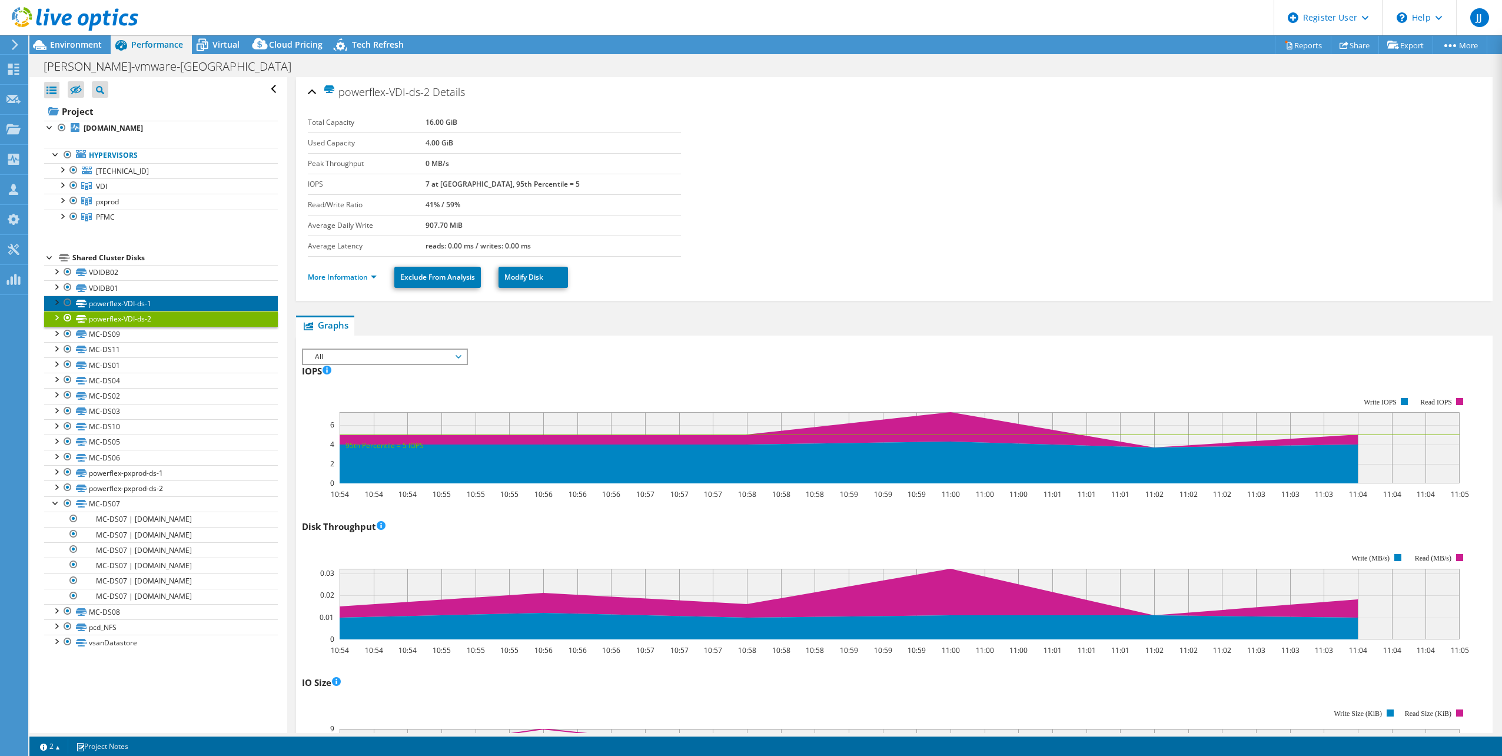
click at [200, 302] on link "powerflex-VDI-ds-1" at bounding box center [161, 302] width 234 height 15
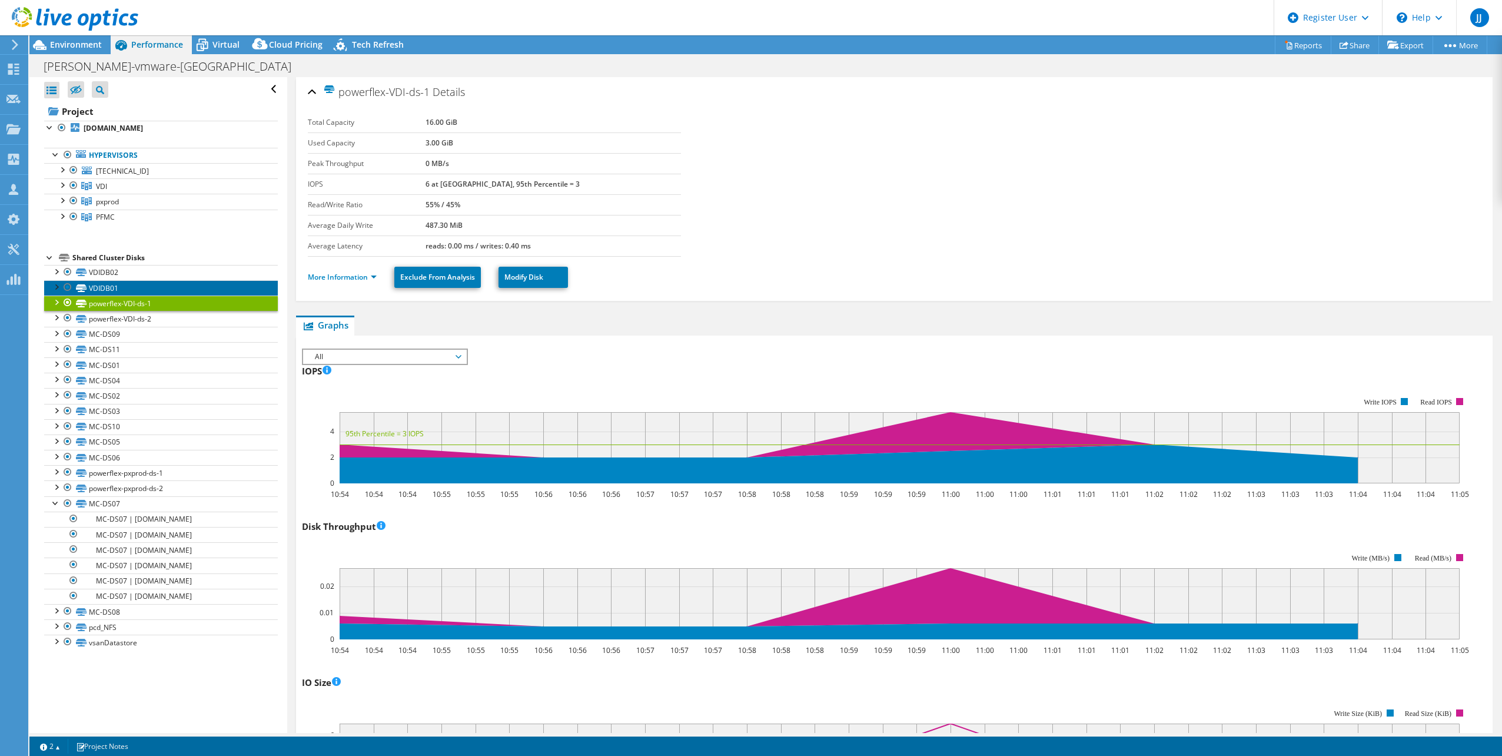
click at [200, 287] on link "VDIDB01" at bounding box center [161, 287] width 234 height 15
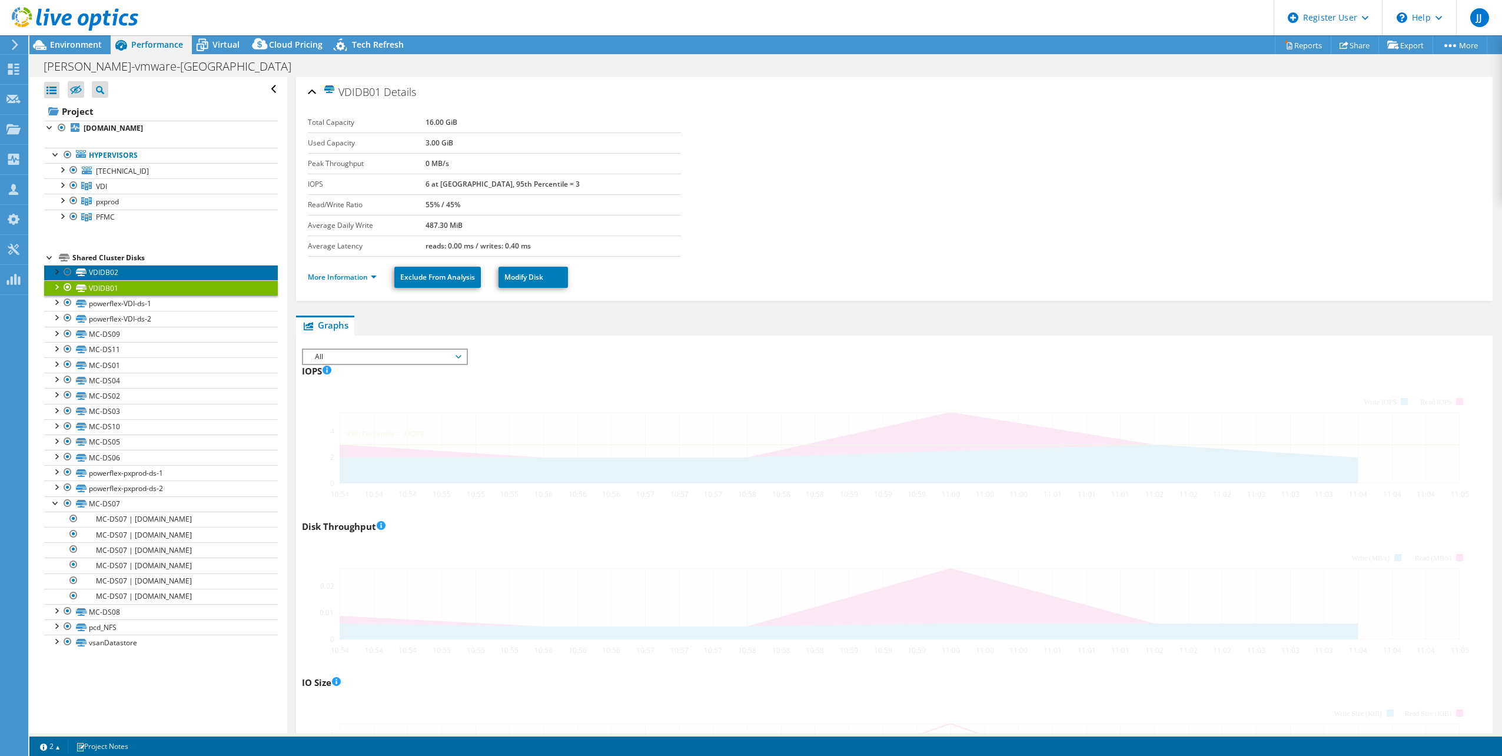
click at [202, 269] on link "VDIDB02" at bounding box center [161, 272] width 234 height 15
